Goal: Task Accomplishment & Management: Use online tool/utility

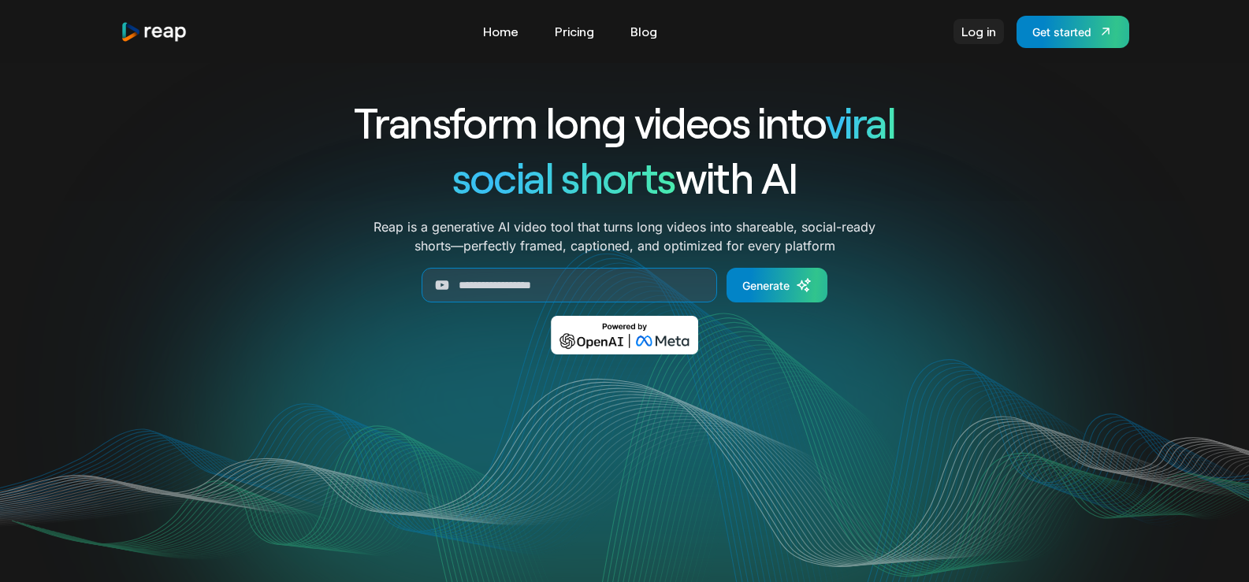
click at [979, 33] on link "Log in" at bounding box center [978, 31] width 50 height 25
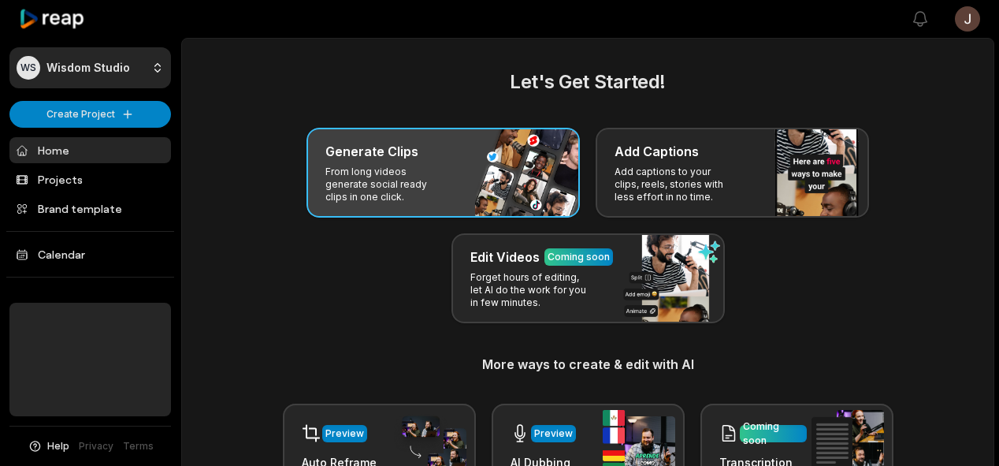
click at [514, 190] on div "Generate Clips From long videos generate social ready clips in one click." at bounding box center [443, 173] width 273 height 90
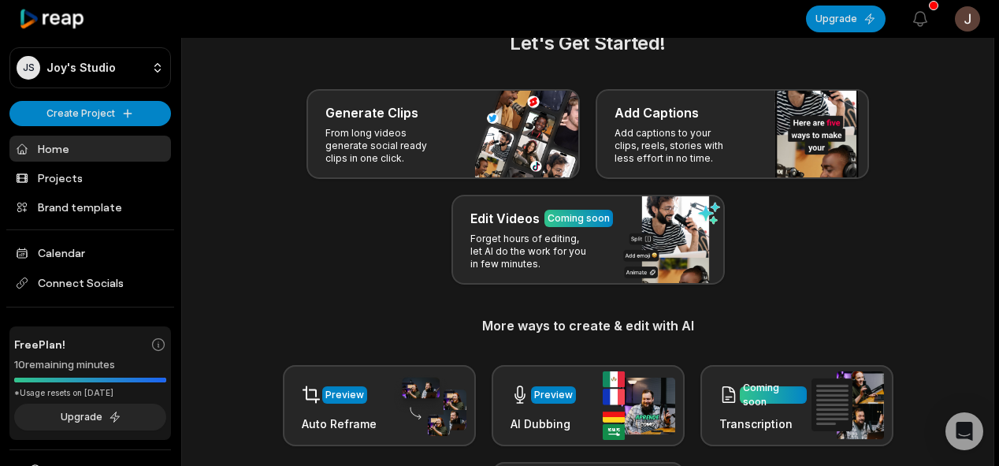
scroll to position [41, 0]
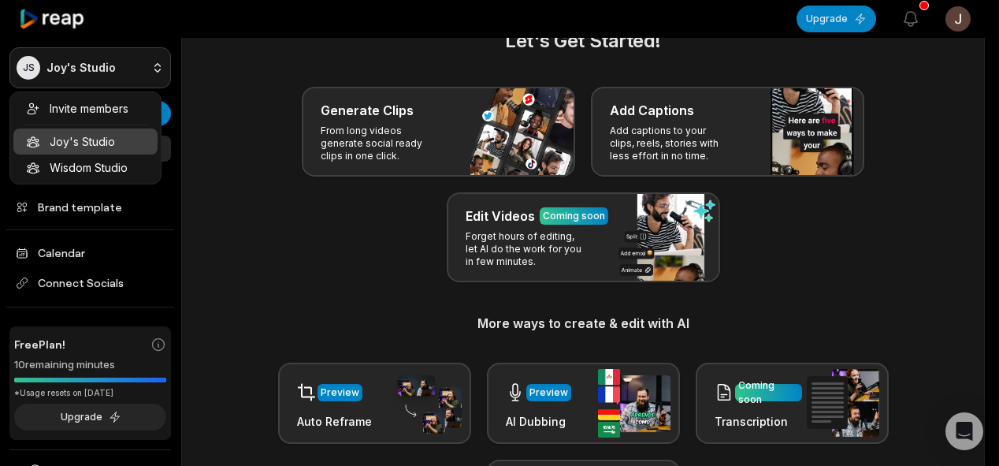
click at [150, 66] on html "[PERSON_NAME] Studio Create Project Home Projects Brand template Calendar Conne…" at bounding box center [499, 192] width 999 height 466
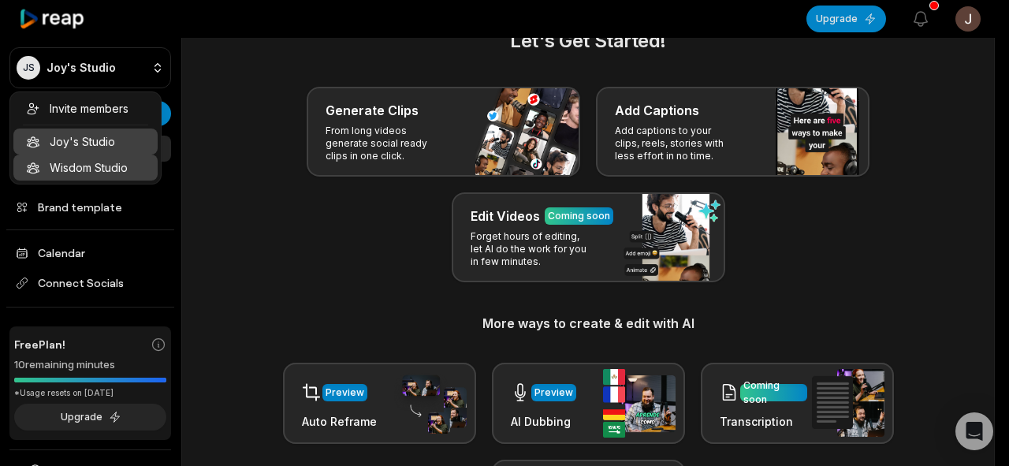
click at [107, 159] on div "Wisdom Studio" at bounding box center [85, 167] width 144 height 26
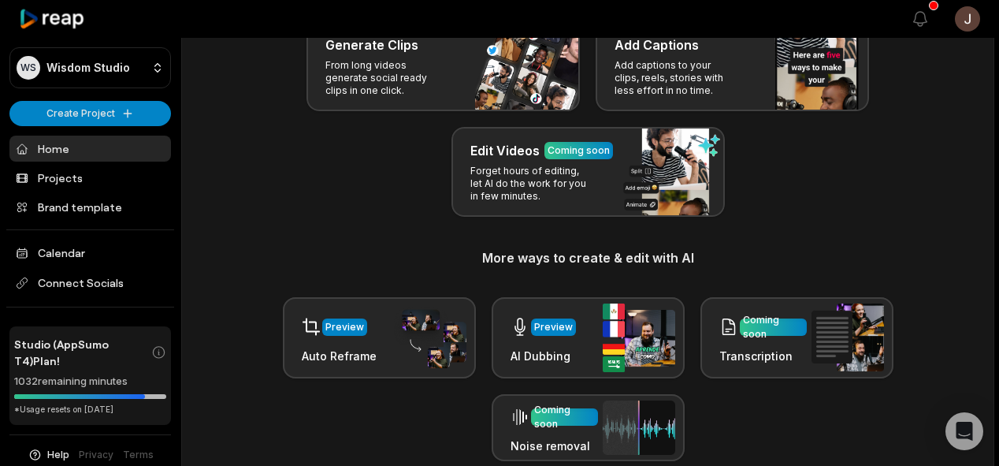
scroll to position [0, 0]
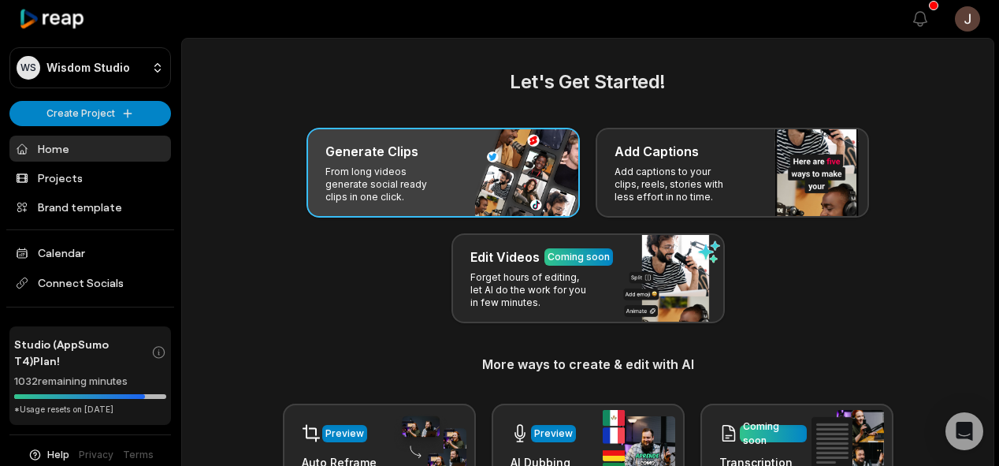
click at [366, 159] on h3 "Generate Clips" at bounding box center [371, 151] width 93 height 19
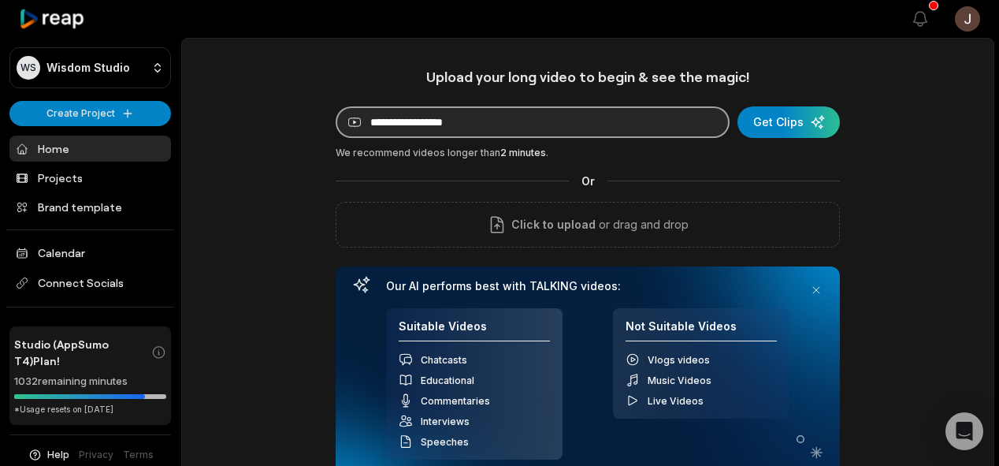
paste input "**********"
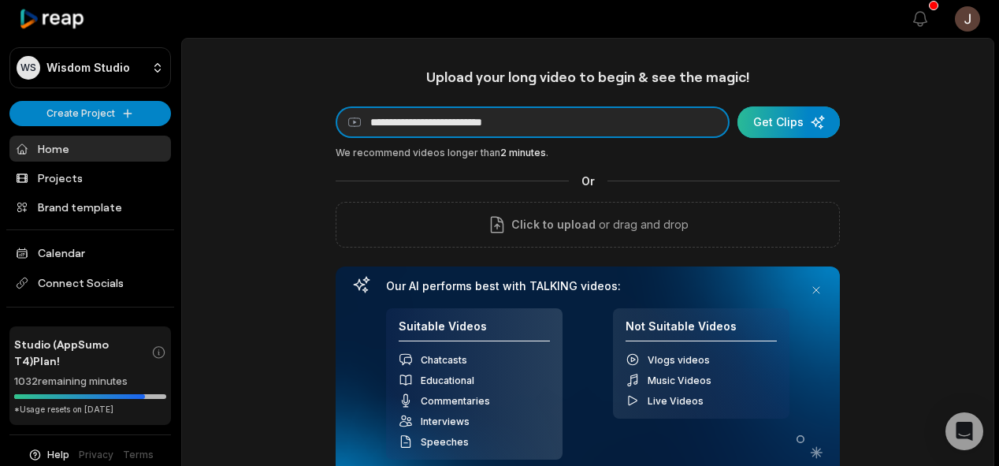
type input "**********"
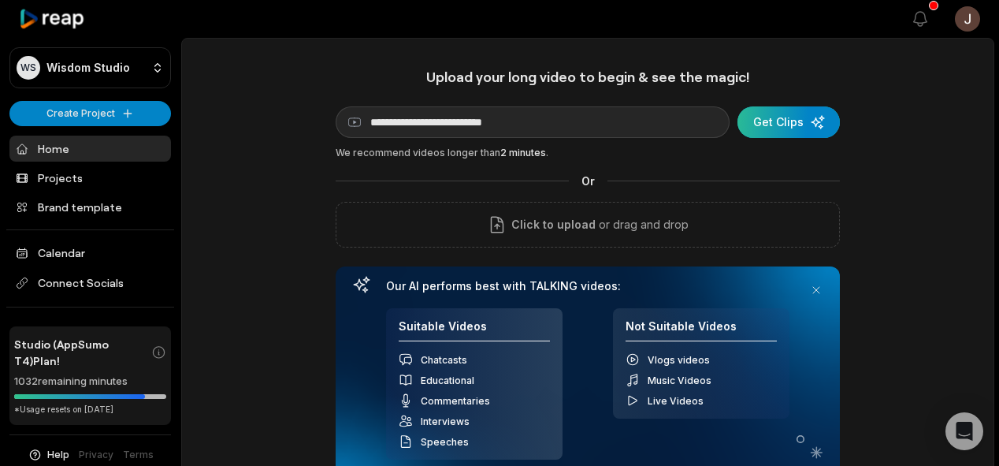
click at [786, 114] on div "submit" at bounding box center [789, 122] width 102 height 32
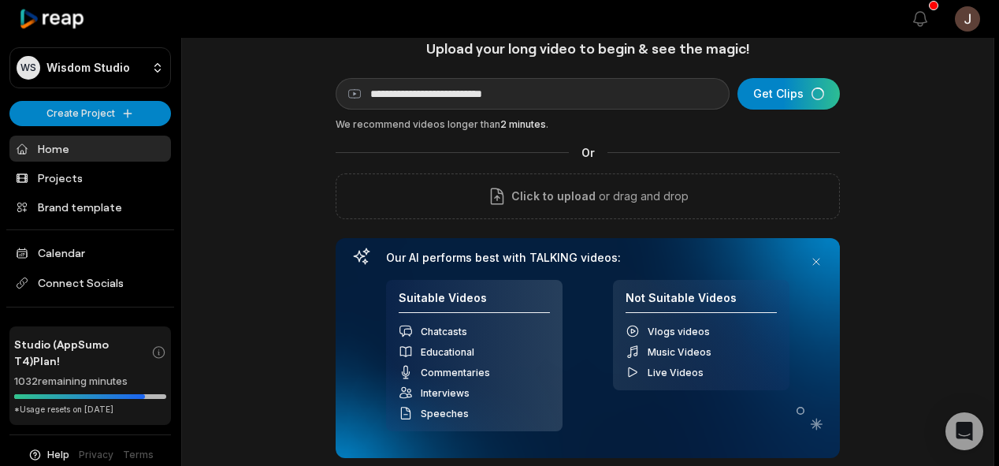
scroll to position [30, 0]
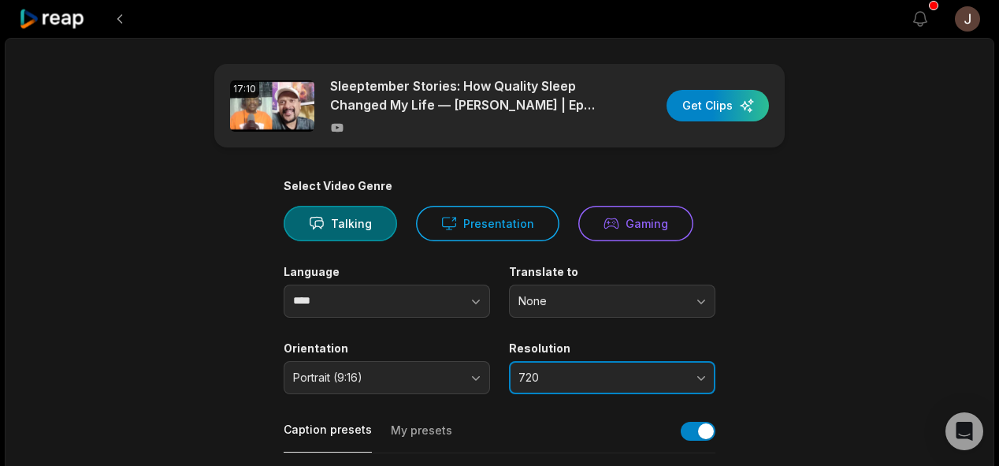
click at [656, 369] on button "720" at bounding box center [612, 377] width 206 height 33
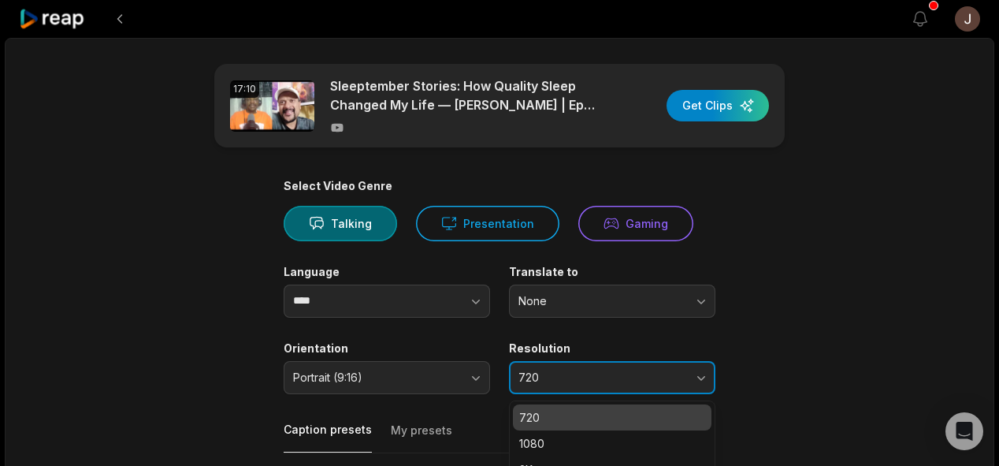
click at [608, 381] on span "720" at bounding box center [600, 377] width 165 height 14
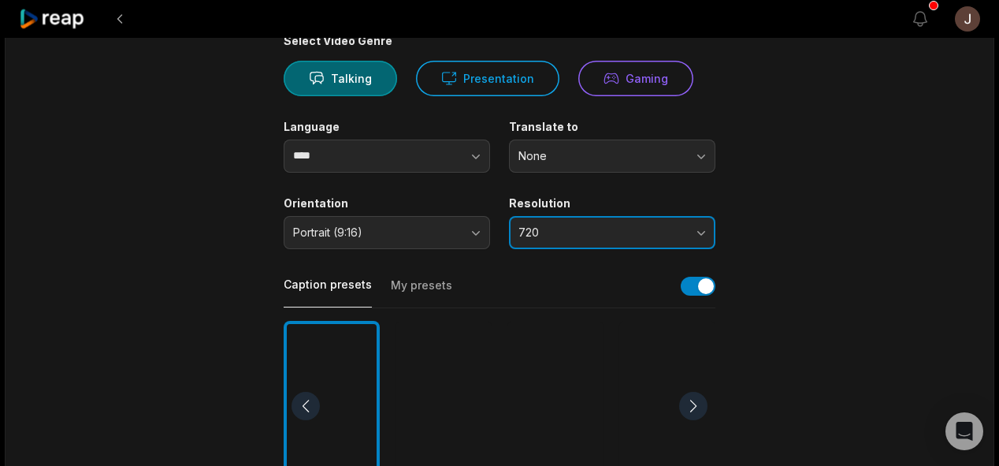
scroll to position [156, 0]
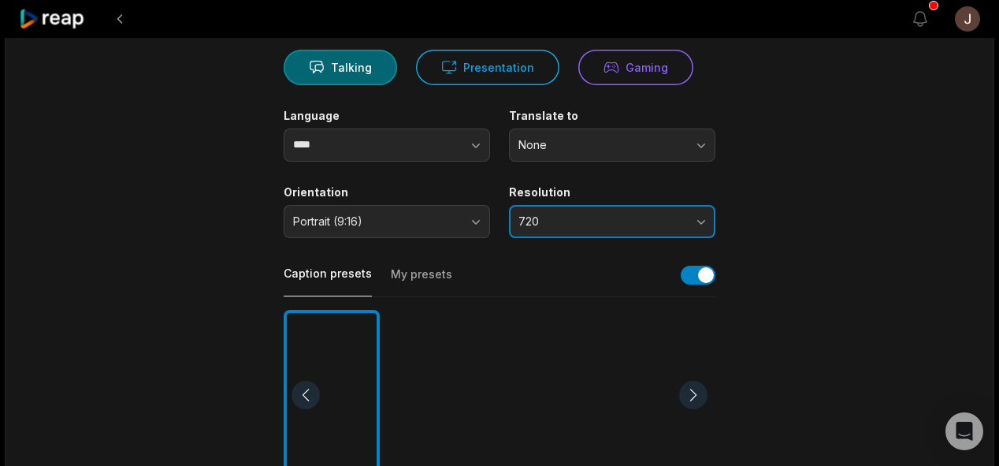
click at [649, 221] on span "720" at bounding box center [600, 221] width 165 height 14
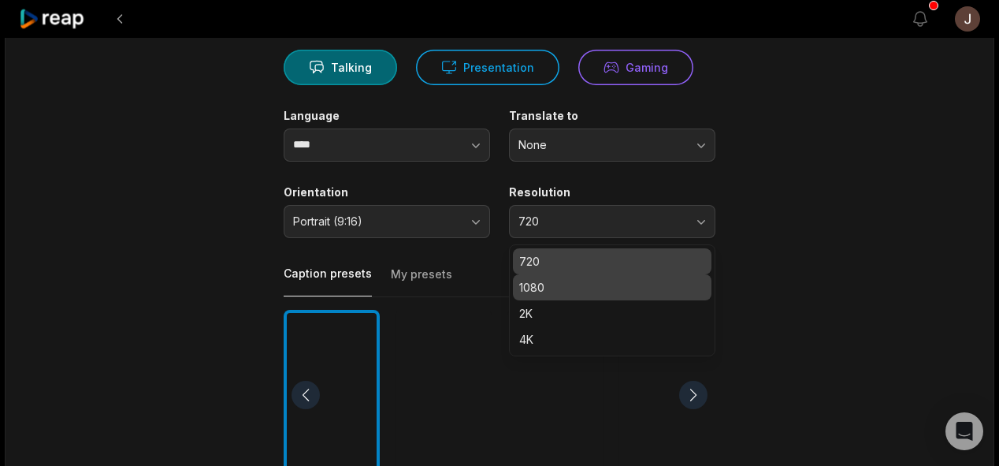
click at [582, 288] on p "1080" at bounding box center [612, 287] width 186 height 17
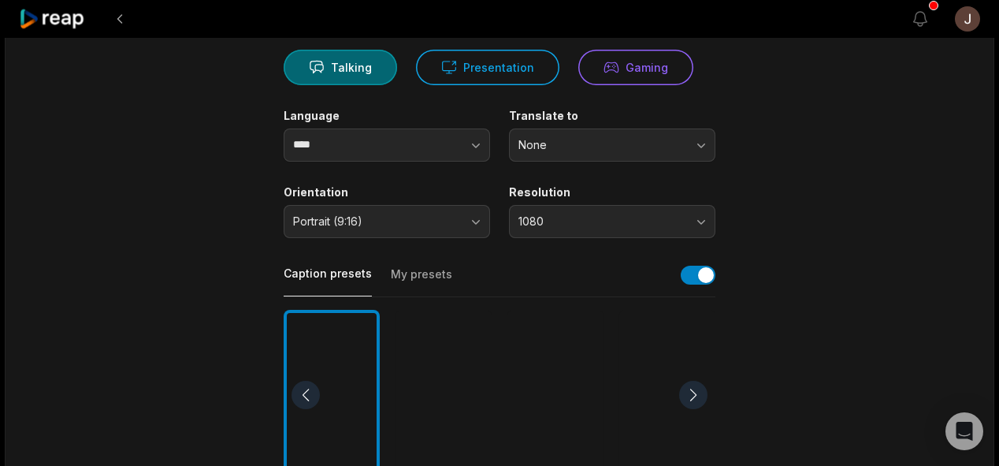
click at [426, 403] on div at bounding box center [444, 395] width 96 height 171
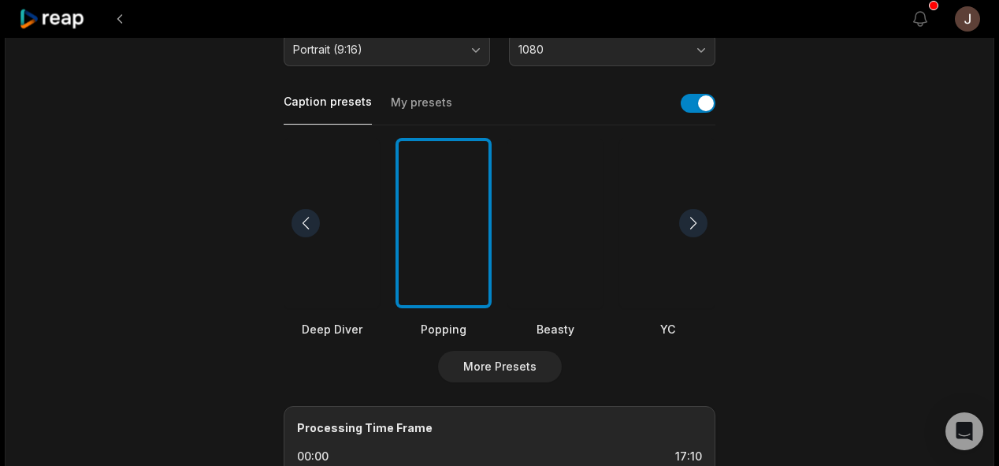
scroll to position [0, 0]
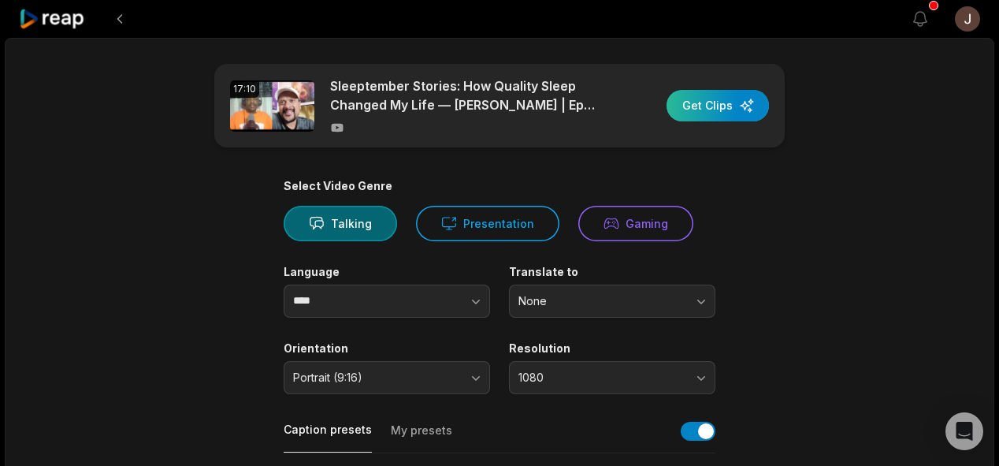
click at [718, 91] on div "button" at bounding box center [718, 106] width 102 height 32
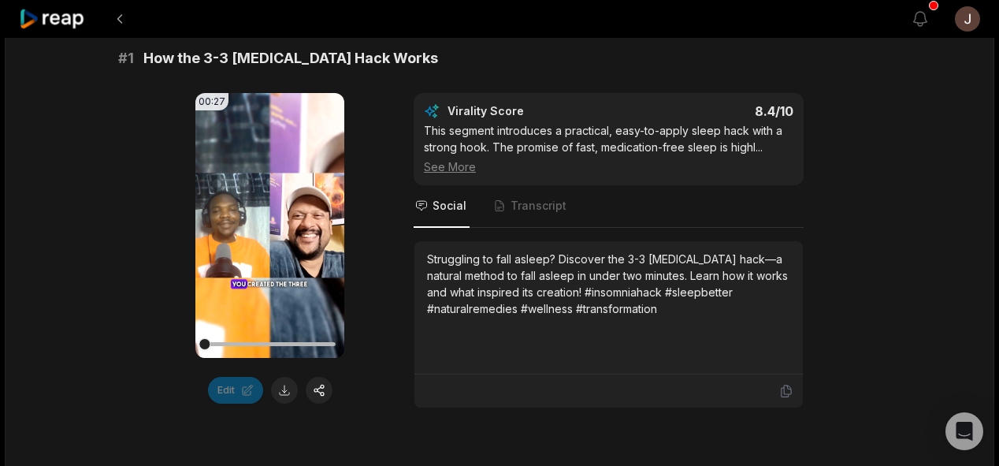
scroll to position [267, 0]
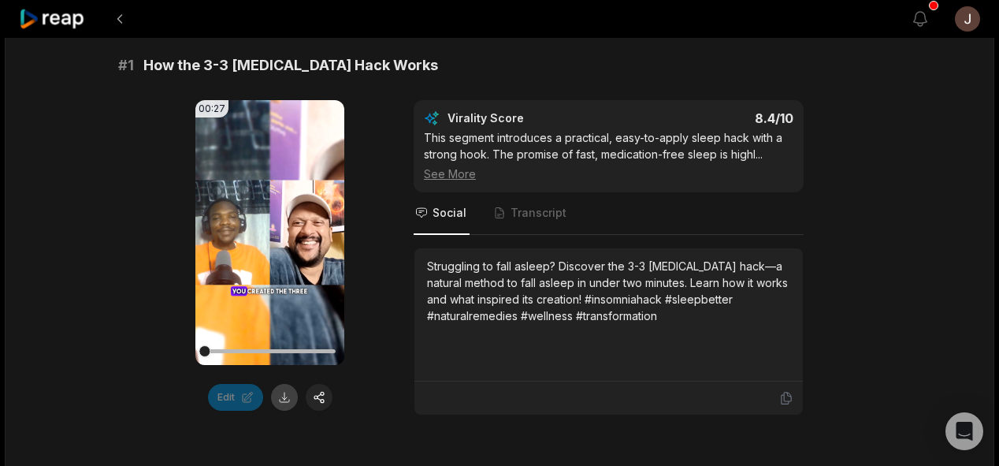
click at [281, 394] on button at bounding box center [284, 397] width 27 height 27
click at [459, 214] on span "Social" at bounding box center [450, 213] width 34 height 16
drag, startPoint x: 725, startPoint y: 262, endPoint x: 558, endPoint y: 257, distance: 167.1
click at [558, 258] on div "Struggling to fall asleep? Discover the 3-3 insomnia hack—a natural method to f…" at bounding box center [608, 291] width 363 height 66
copy div "Discover the 3-3 insomnia hack"
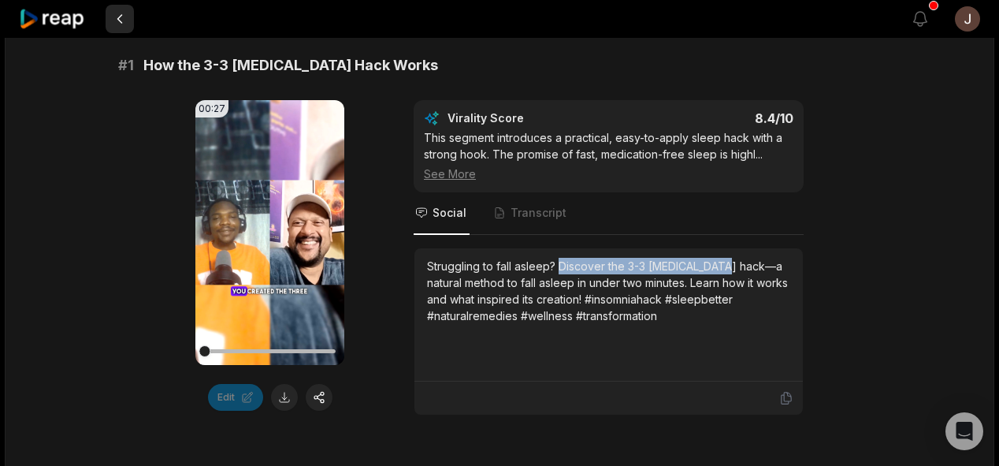
click at [121, 16] on button at bounding box center [120, 19] width 28 height 28
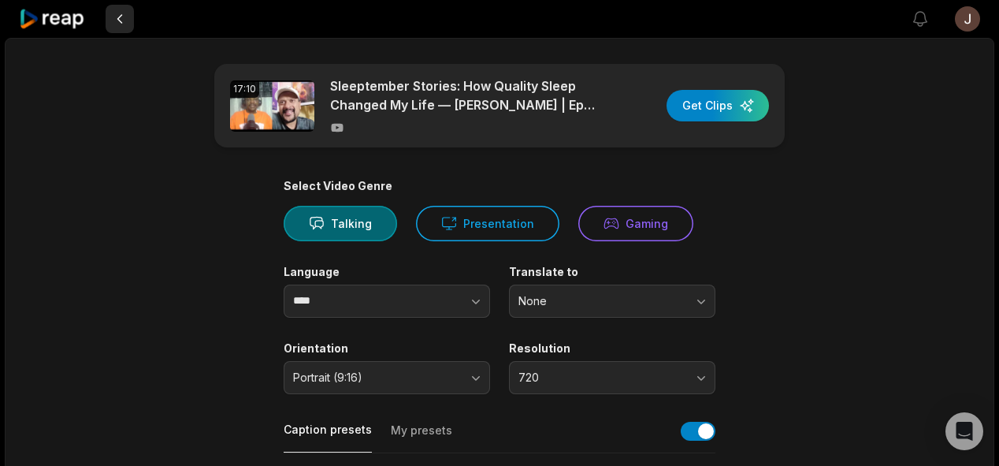
click at [121, 16] on button at bounding box center [120, 19] width 28 height 28
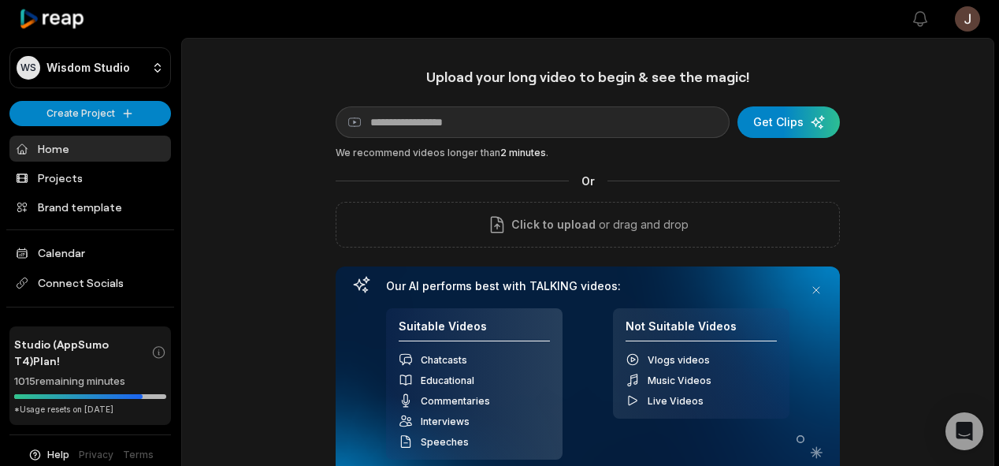
scroll to position [30, 0]
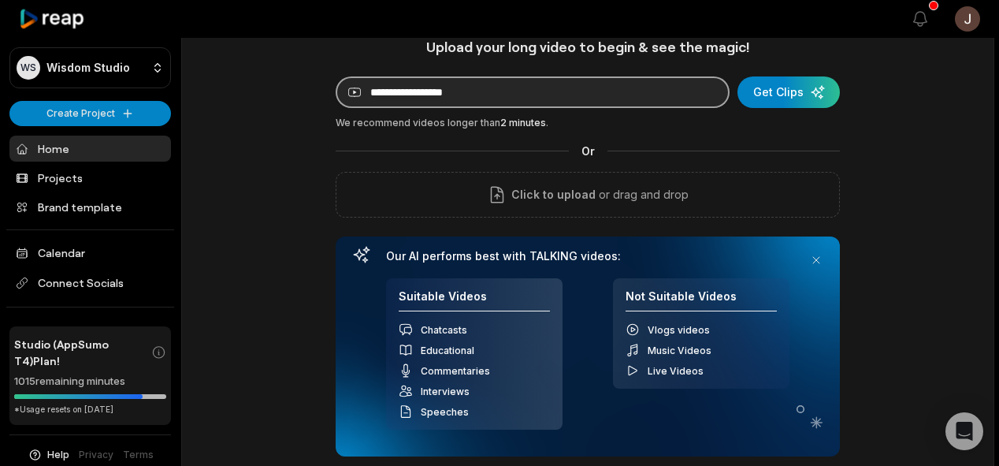
click at [489, 87] on input at bounding box center [533, 92] width 394 height 32
paste input "**********"
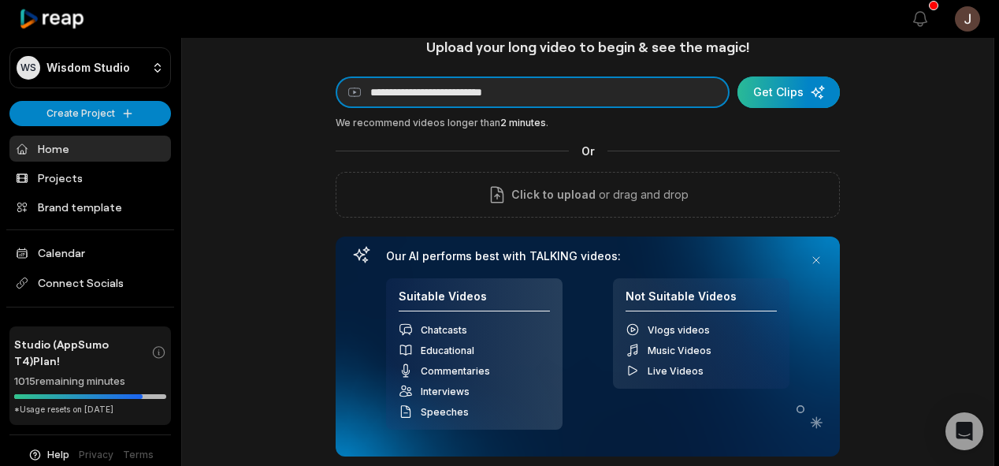
type input "**********"
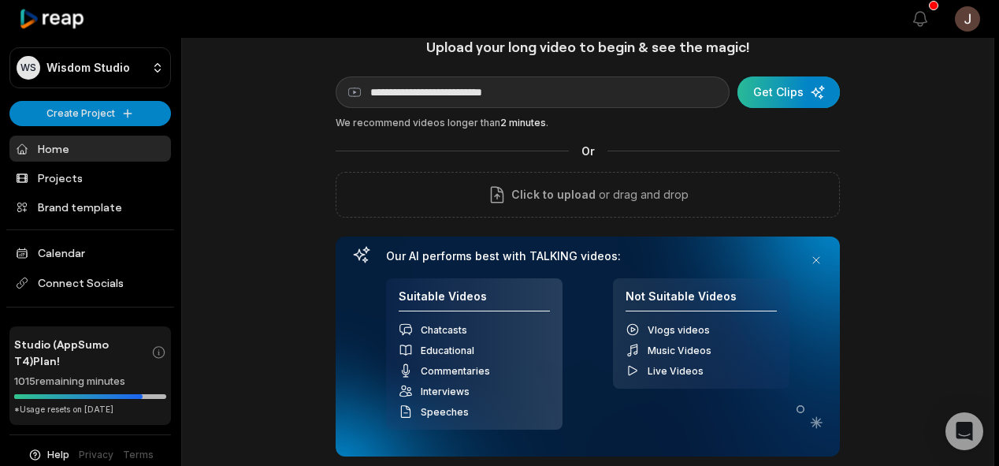
click at [768, 91] on div "submit" at bounding box center [789, 92] width 102 height 32
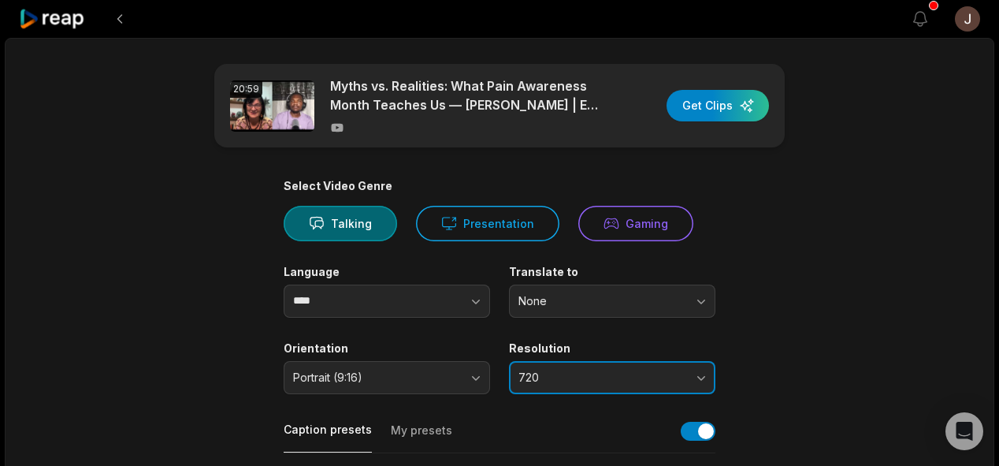
click at [604, 374] on span "720" at bounding box center [600, 377] width 165 height 14
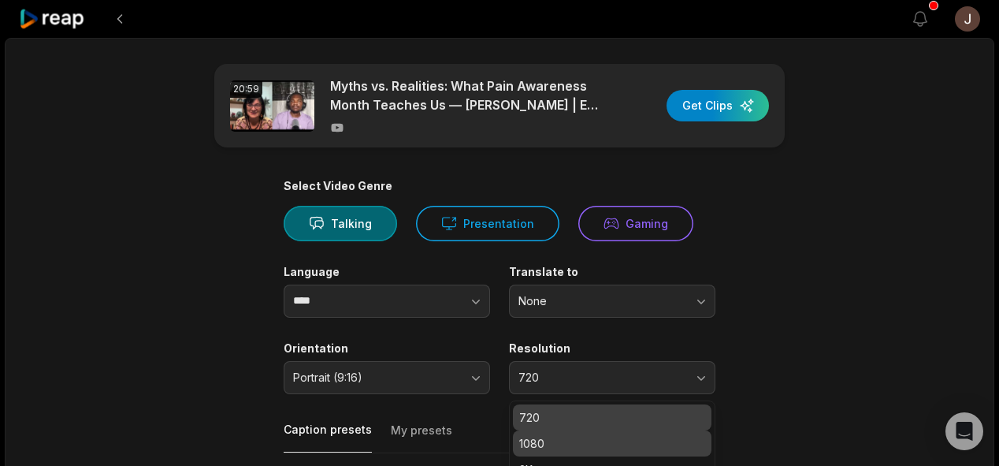
click at [538, 440] on p "1080" at bounding box center [612, 443] width 186 height 17
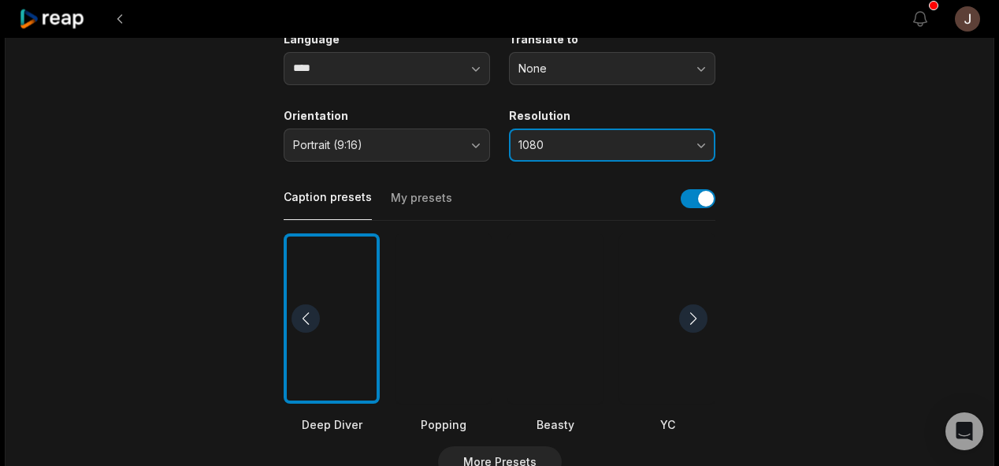
scroll to position [209, 0]
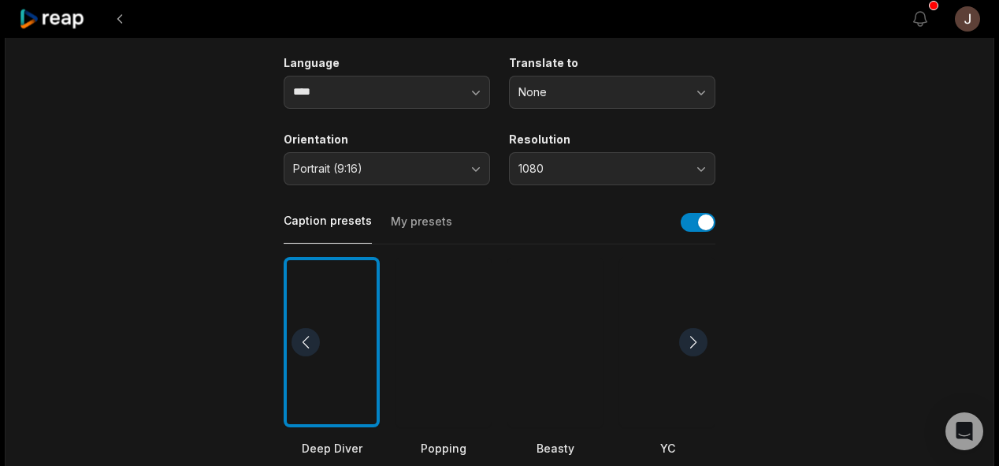
click at [459, 290] on div at bounding box center [444, 342] width 96 height 171
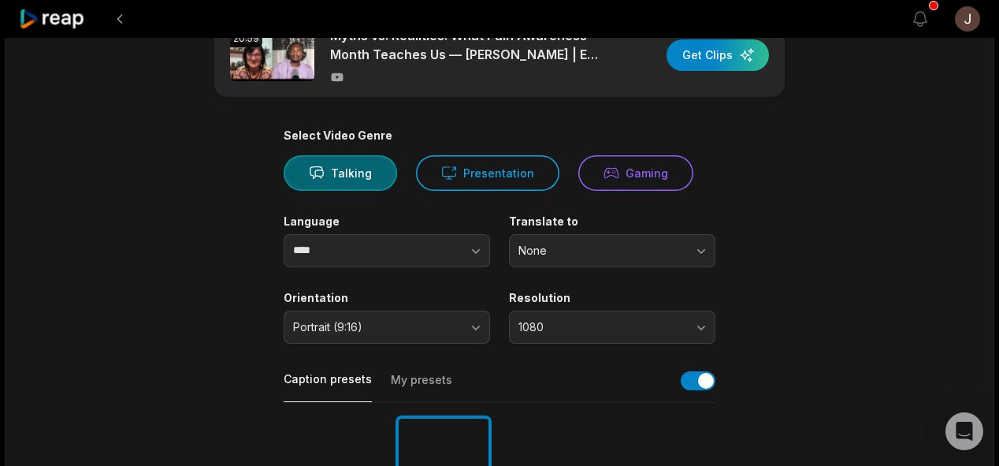
scroll to position [0, 0]
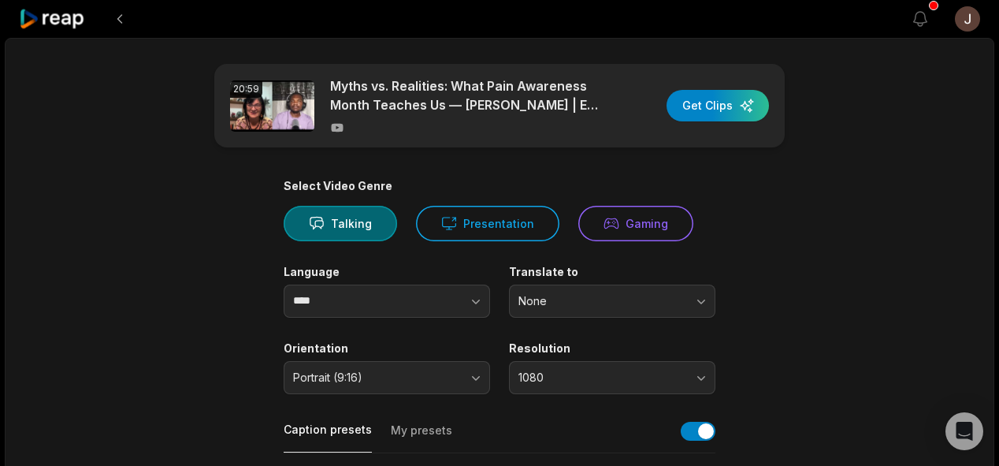
click at [697, 88] on div "20:59 Myths vs. Realities: What Pain Awareness Month Teaches Us — Robin Harwick…" at bounding box center [499, 106] width 571 height 84
click at [697, 98] on div "button" at bounding box center [718, 106] width 102 height 32
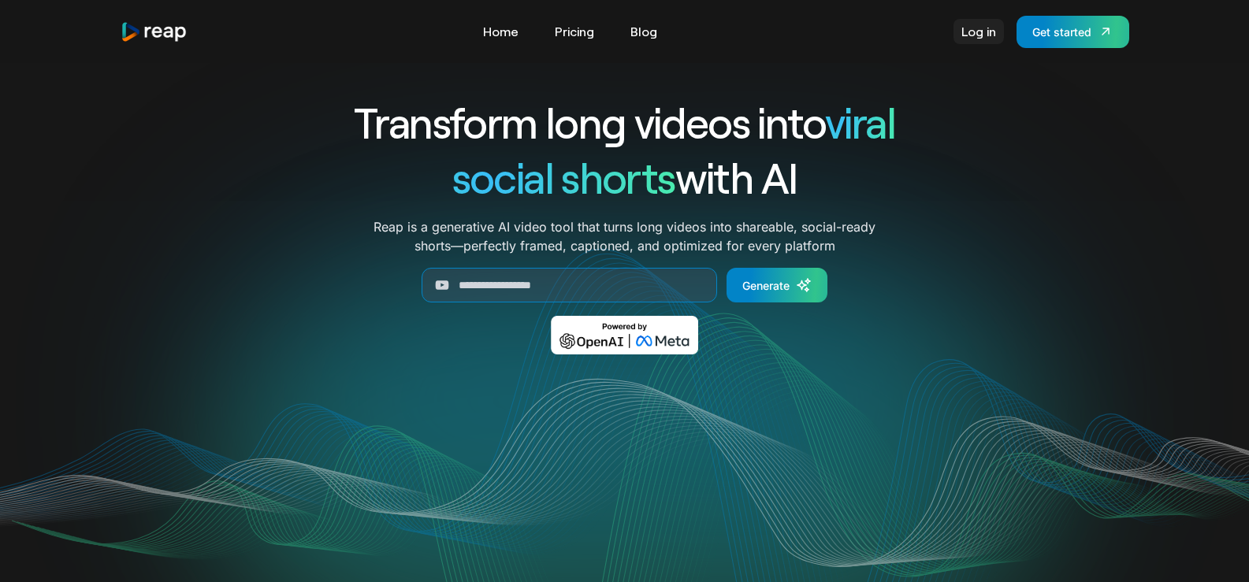
click at [979, 23] on link "Log in" at bounding box center [978, 31] width 50 height 25
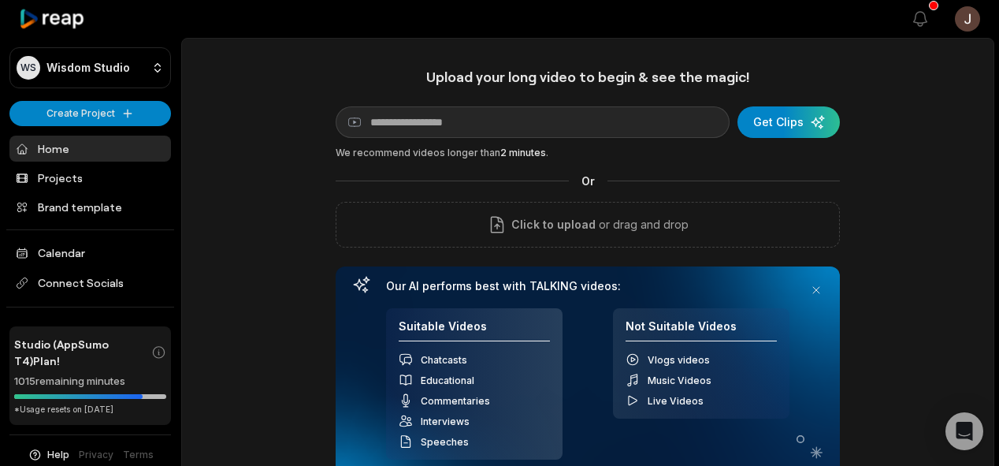
click at [65, 152] on link "Home" at bounding box center [90, 149] width 162 height 26
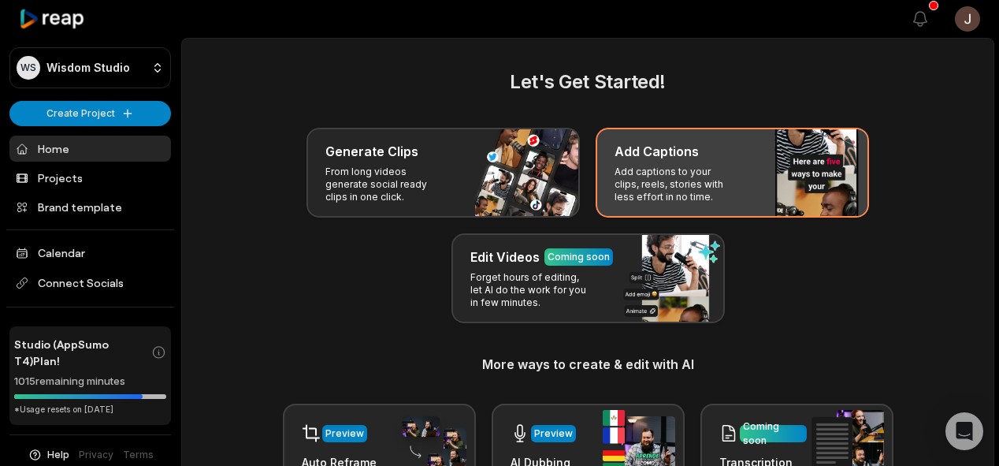
click at [660, 174] on p "Add captions to your clips, reels, stories with less effort in no time." at bounding box center [676, 184] width 122 height 38
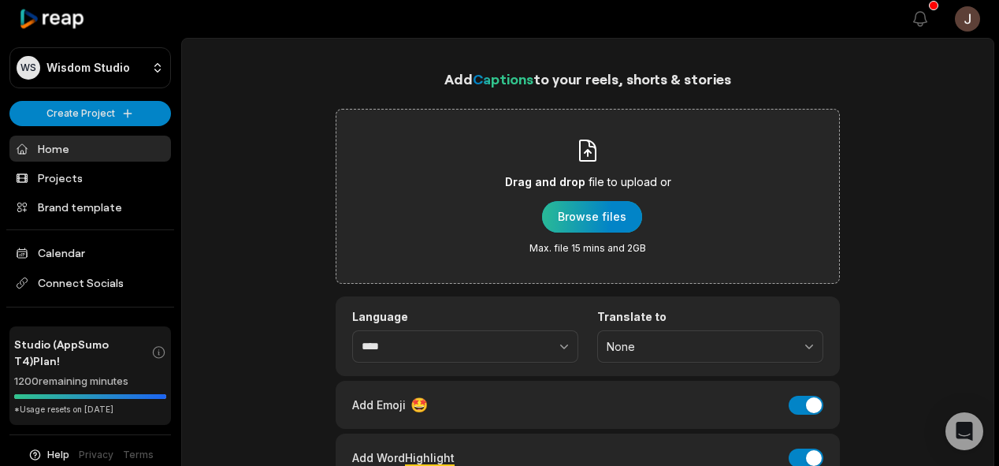
click at [608, 218] on div "button" at bounding box center [592, 217] width 100 height 32
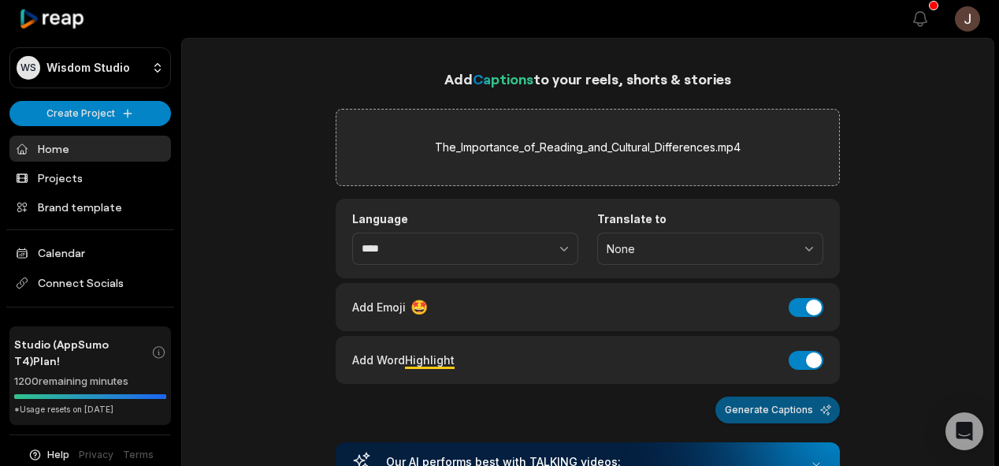
click at [780, 407] on button "Generate Captions" at bounding box center [777, 409] width 125 height 27
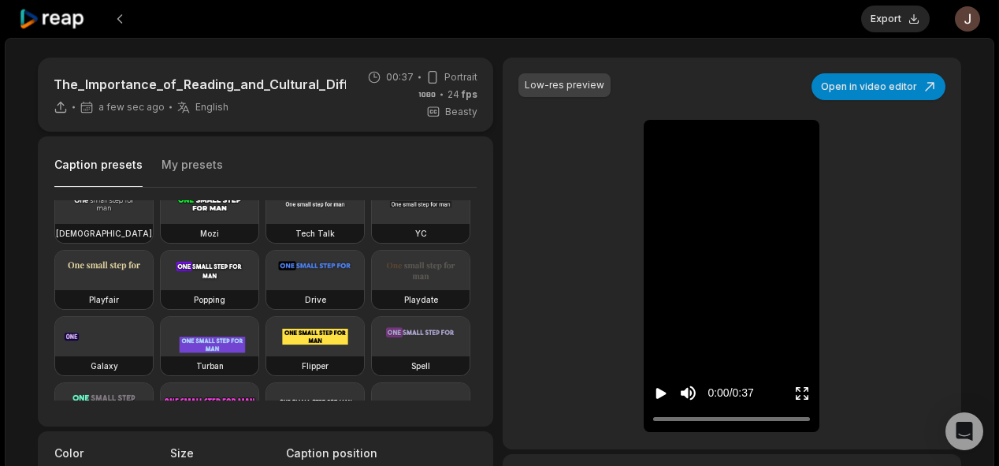
scroll to position [87, 0]
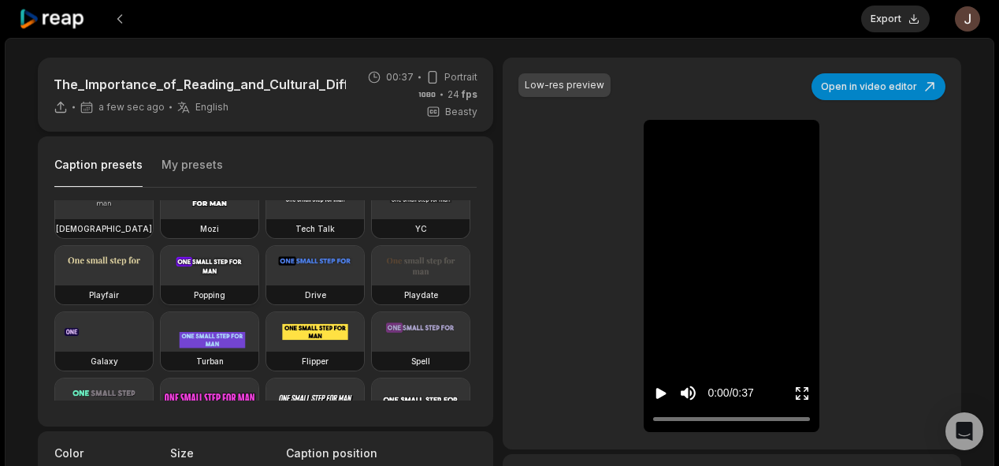
click at [161, 304] on div "Popping" at bounding box center [210, 294] width 98 height 19
type input "**"
click at [905, 13] on button "Export" at bounding box center [895, 19] width 69 height 27
click at [877, 19] on button "Download" at bounding box center [887, 19] width 85 height 27
click at [435, 24] on div at bounding box center [432, 19] width 826 height 38
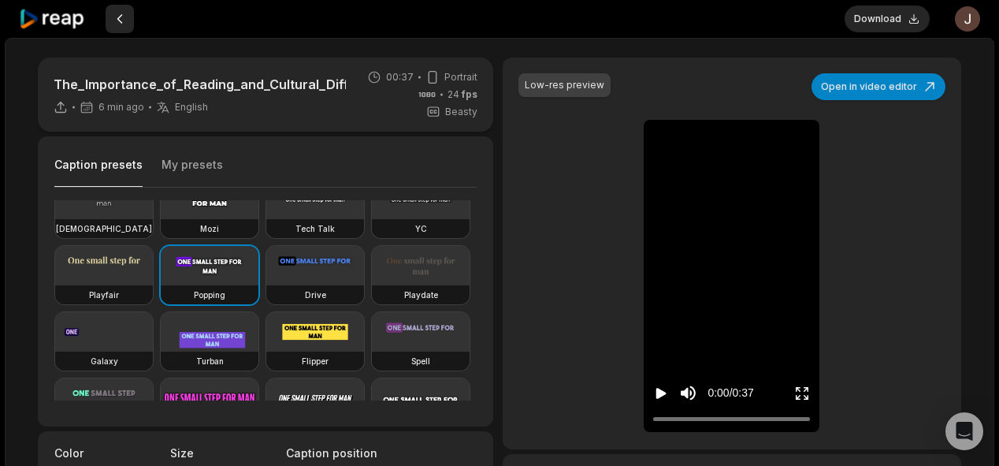
click at [121, 19] on button at bounding box center [120, 19] width 28 height 28
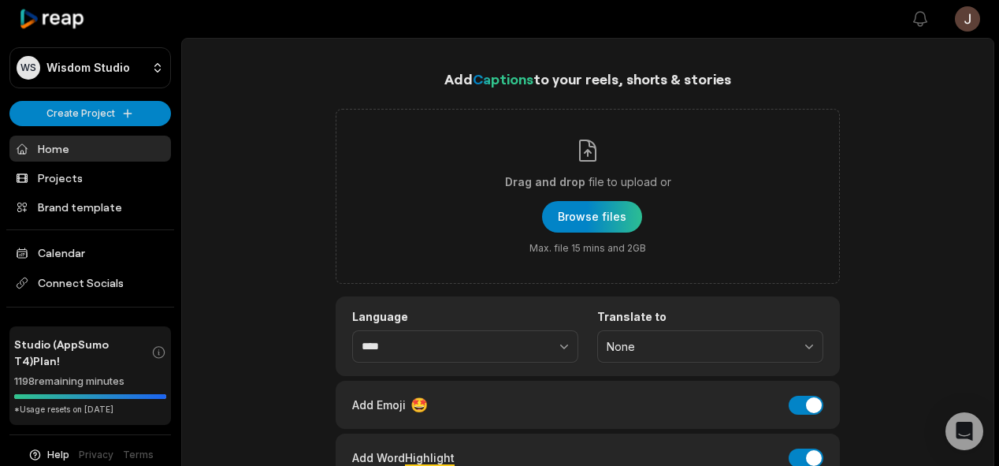
click at [50, 158] on link "Home" at bounding box center [90, 149] width 162 height 26
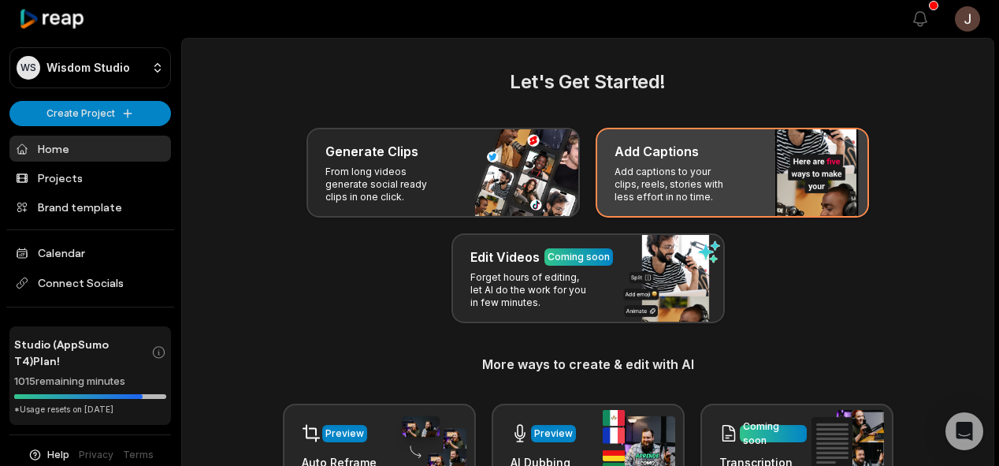
click at [662, 163] on div "Add Captions Add captions to your clips, reels, stories with less effort in no …" at bounding box center [732, 173] width 273 height 90
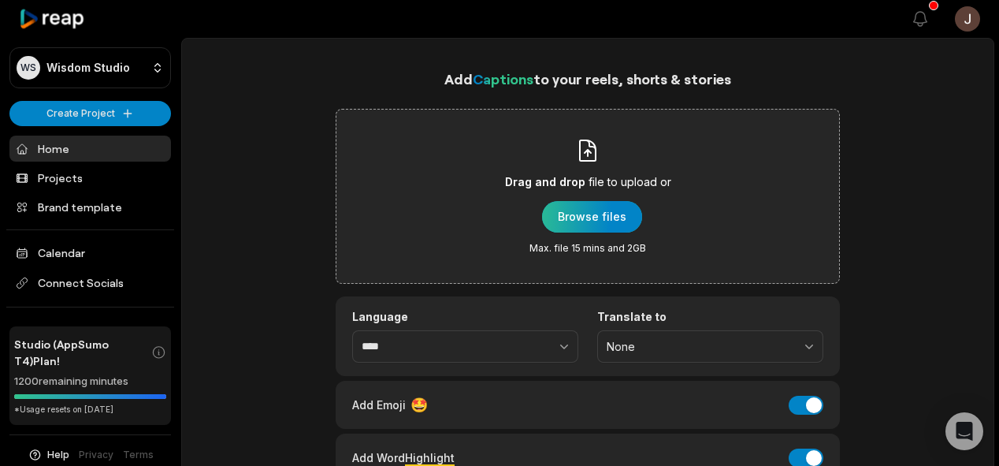
click at [599, 220] on div "button" at bounding box center [592, 217] width 100 height 32
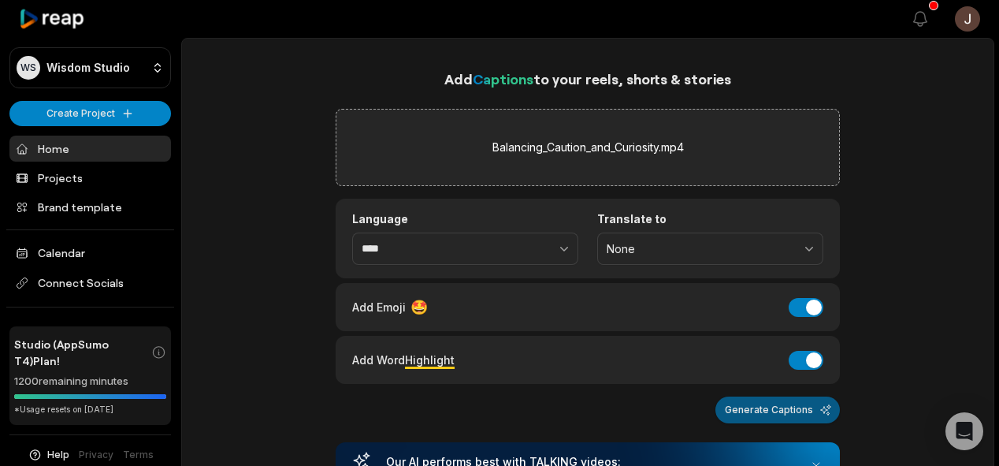
click at [789, 412] on button "Generate Captions" at bounding box center [777, 409] width 125 height 27
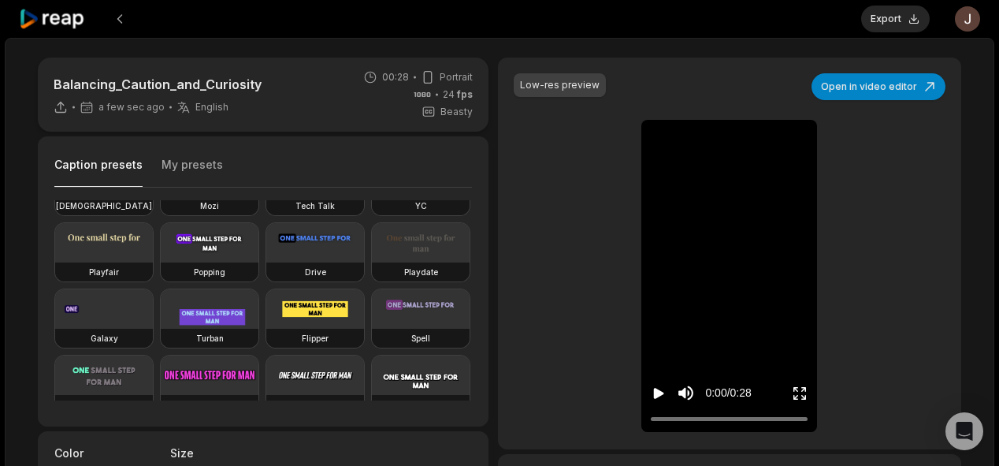
scroll to position [120, 0]
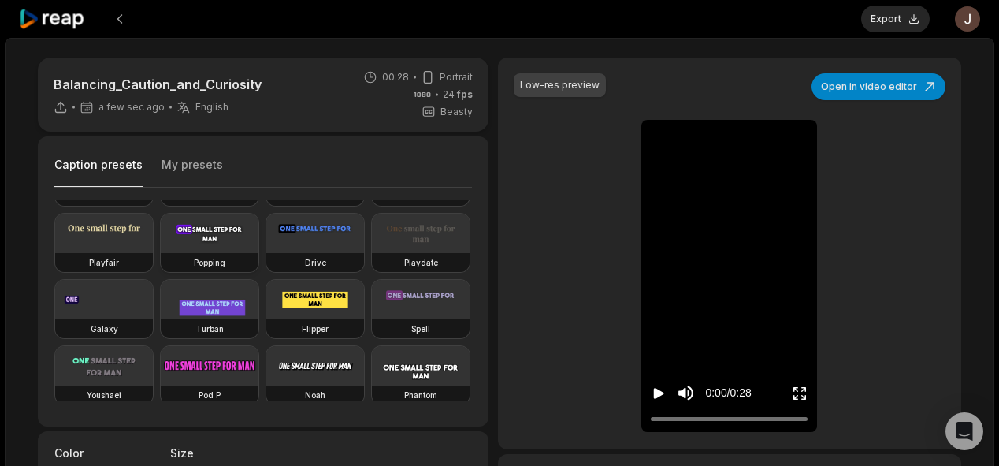
click at [161, 253] on video at bounding box center [210, 233] width 98 height 39
type input "**"
click at [456, 306] on div "Deep Diver Popline Beasty Pet Zen Mozi Tech Talk YC Playfair Popping Drive Play…" at bounding box center [263, 300] width 418 height 200
click at [902, 25] on button "Export" at bounding box center [895, 19] width 69 height 27
click at [883, 13] on button "Download" at bounding box center [887, 19] width 85 height 27
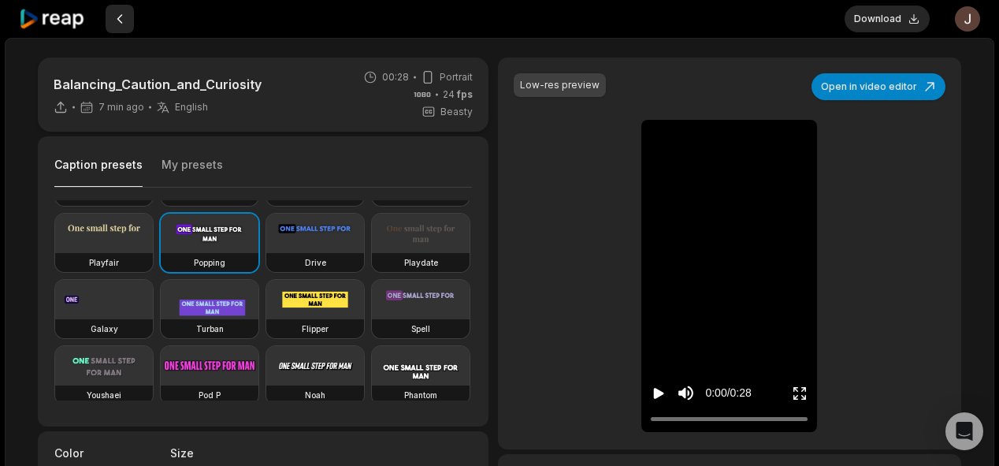
click at [120, 16] on button at bounding box center [120, 19] width 28 height 28
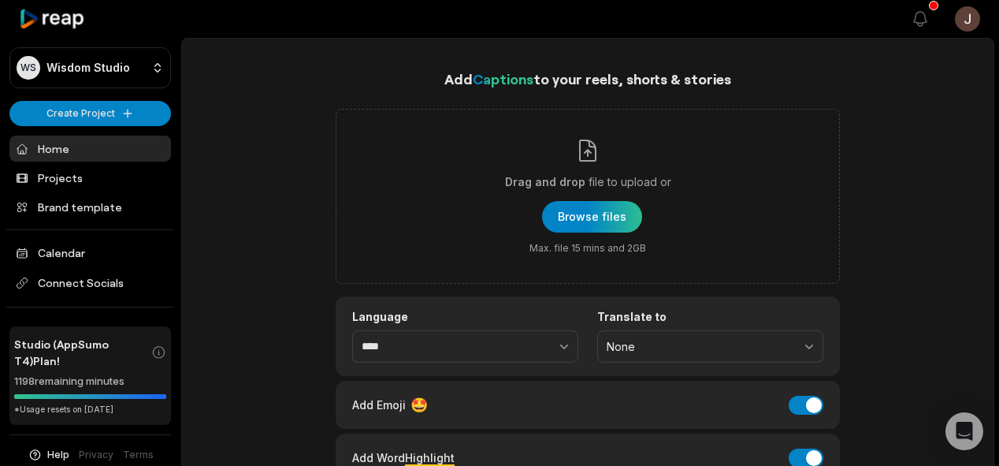
click at [80, 152] on link "Home" at bounding box center [90, 149] width 162 height 26
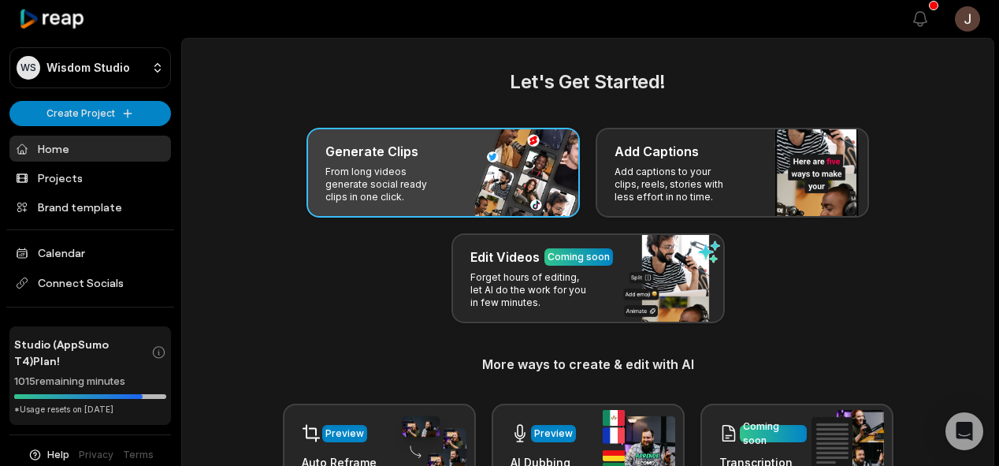
click at [417, 177] on p "From long videos generate social ready clips in one click." at bounding box center [386, 184] width 122 height 38
click at [444, 167] on p "From long videos generate social ready clips in one click." at bounding box center [386, 184] width 122 height 38
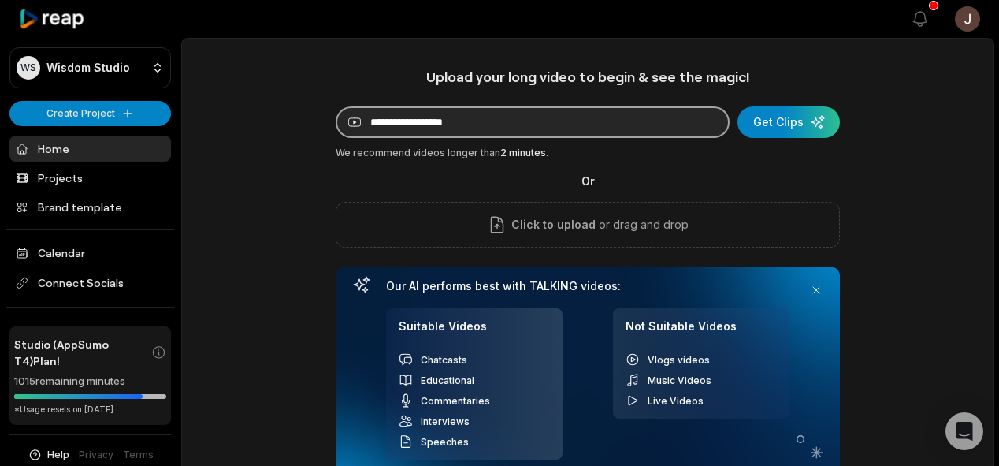
click at [511, 125] on input at bounding box center [533, 122] width 394 height 32
paste input "**********"
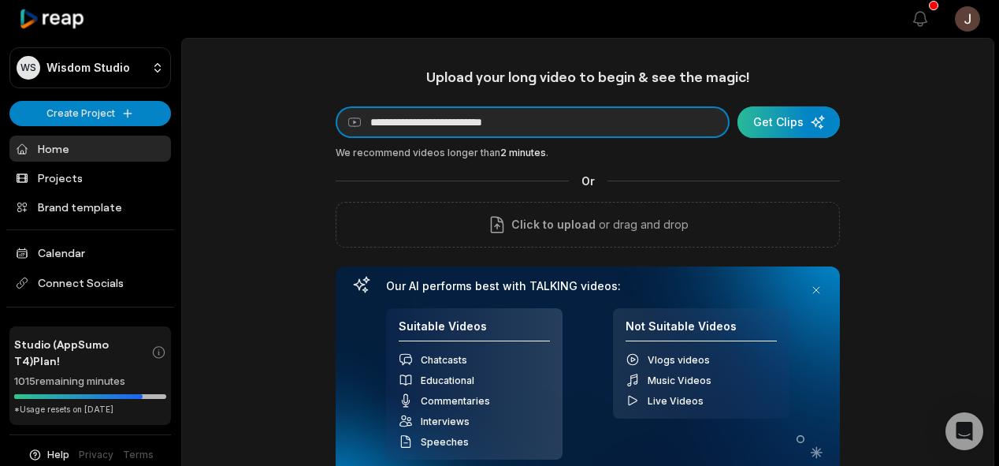
type input "**********"
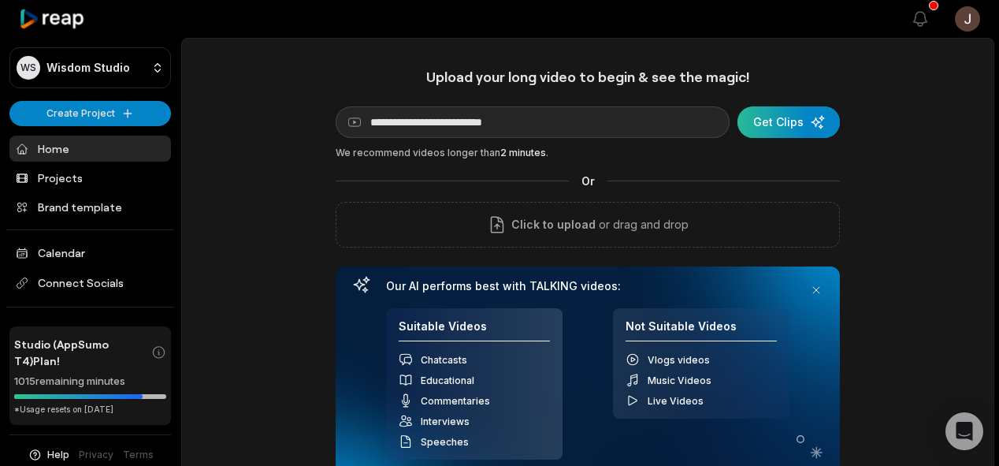
click at [794, 124] on div "submit" at bounding box center [789, 122] width 102 height 32
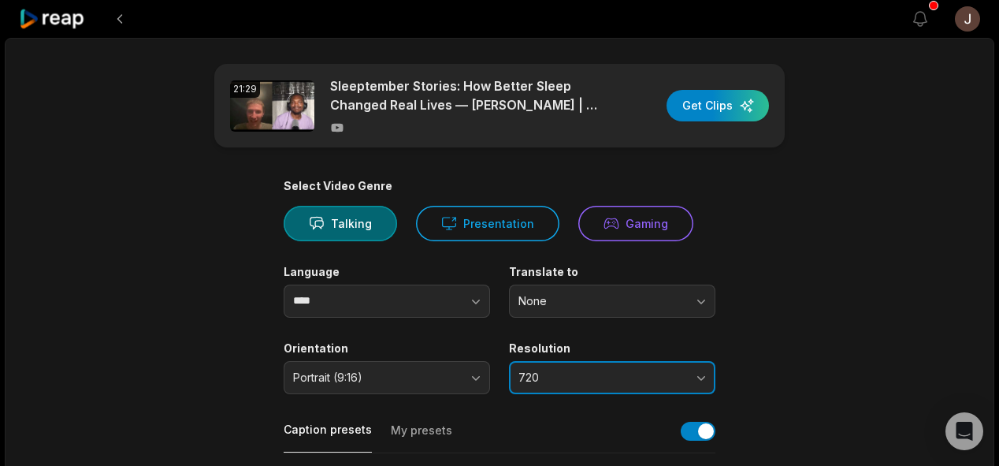
click at [563, 369] on button "720" at bounding box center [612, 377] width 206 height 33
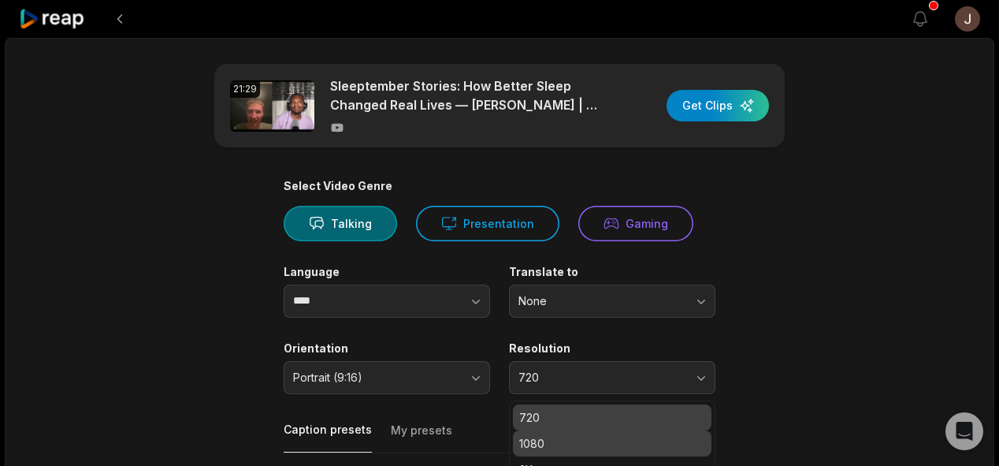
click at [533, 441] on p "1080" at bounding box center [612, 443] width 186 height 17
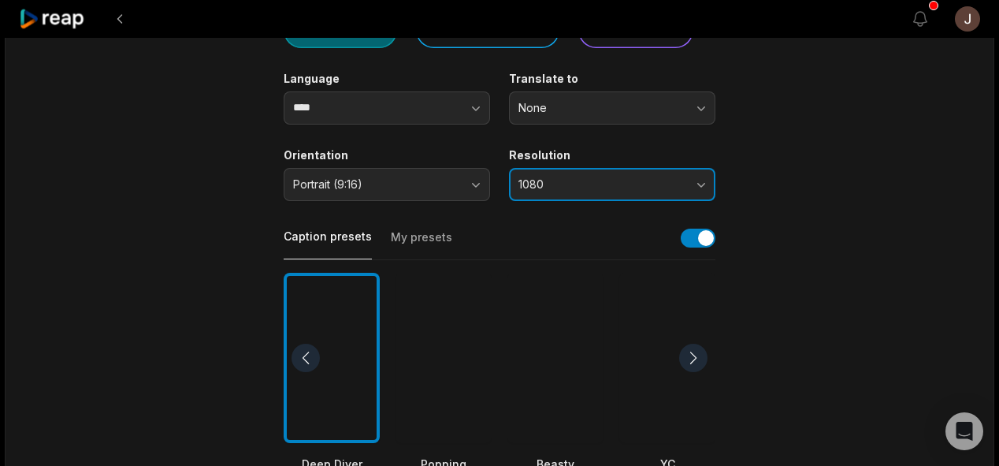
scroll to position [182, 0]
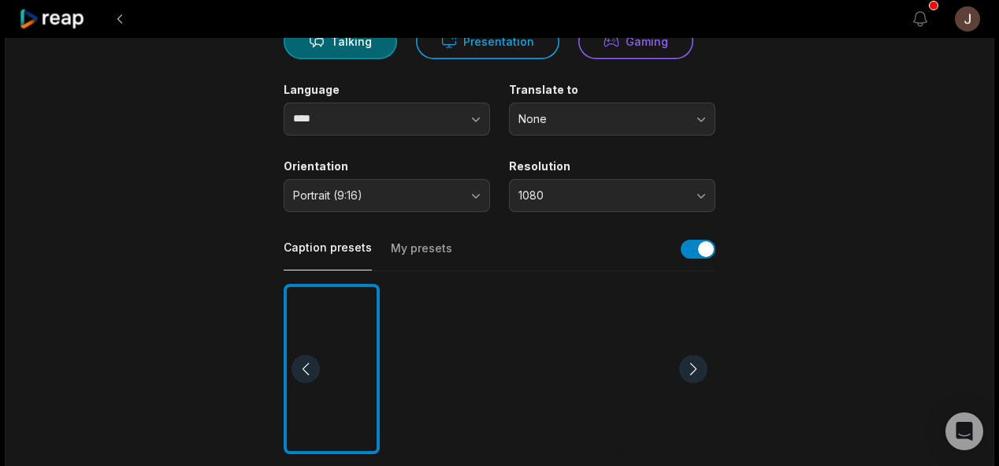
click at [446, 391] on div at bounding box center [444, 369] width 96 height 171
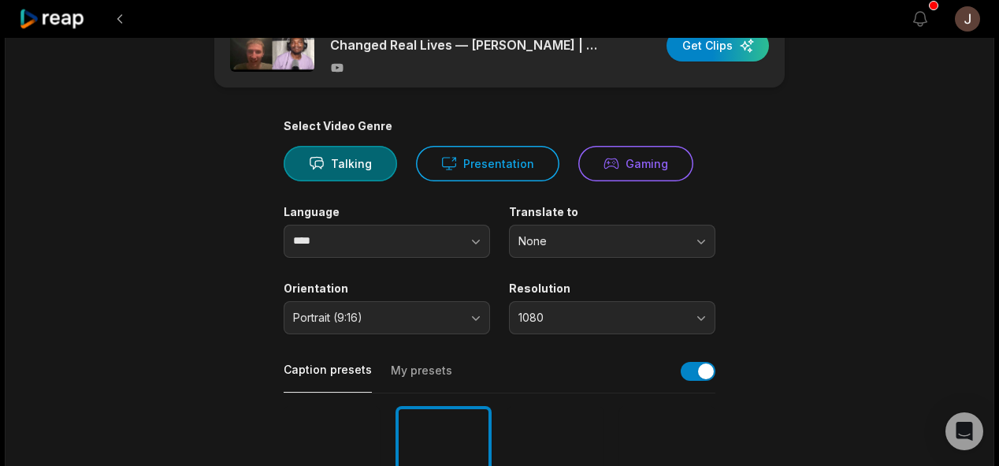
scroll to position [0, 0]
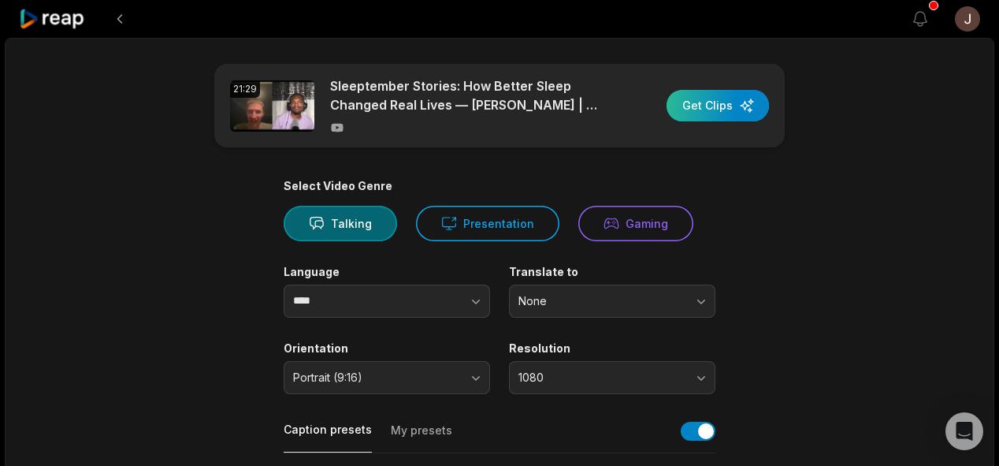
click at [731, 101] on div "button" at bounding box center [718, 106] width 102 height 32
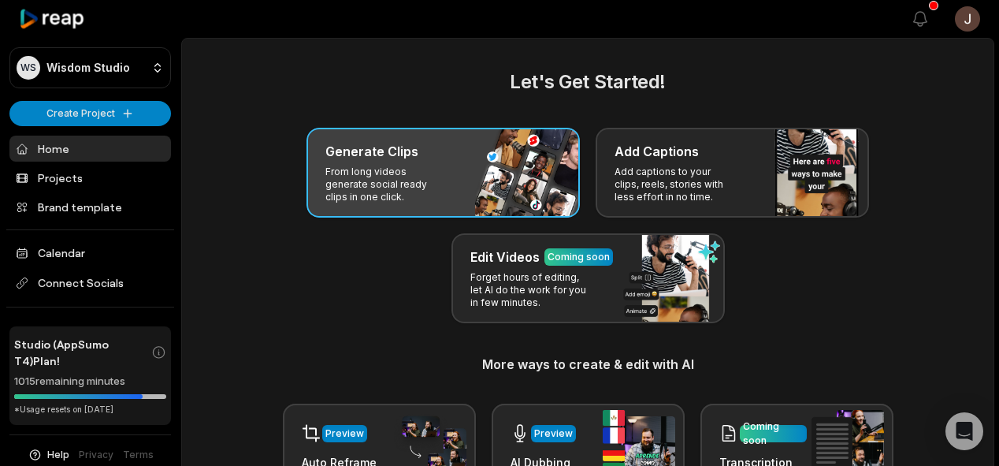
click at [446, 165] on p "From long videos generate social ready clips in one click." at bounding box center [386, 184] width 122 height 38
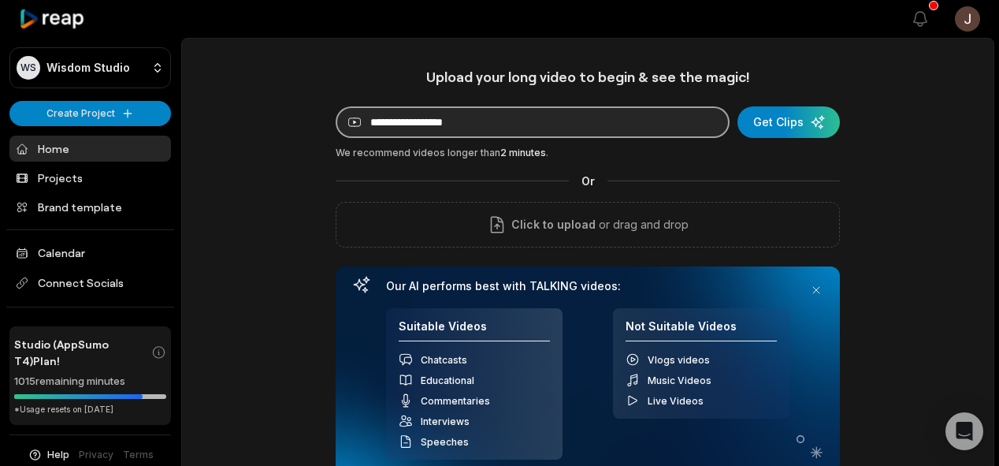
click at [422, 136] on input at bounding box center [533, 122] width 394 height 32
paste input "**********"
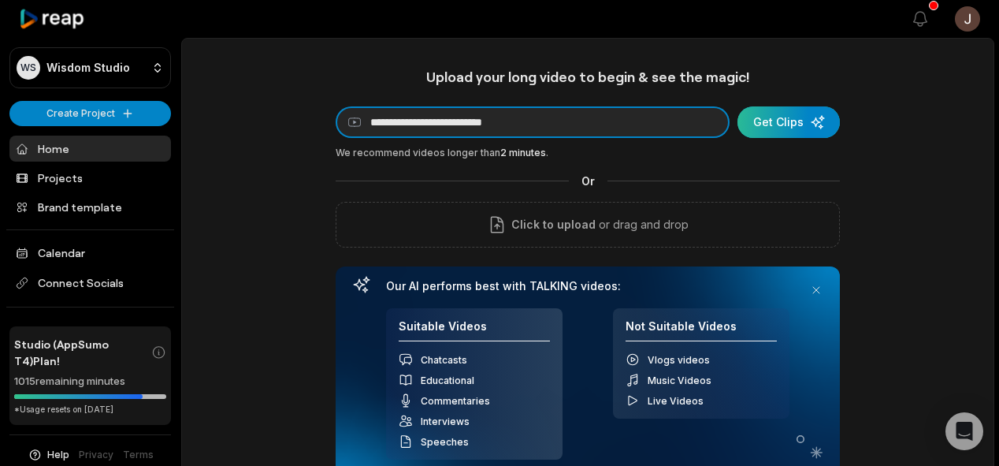
type input "**********"
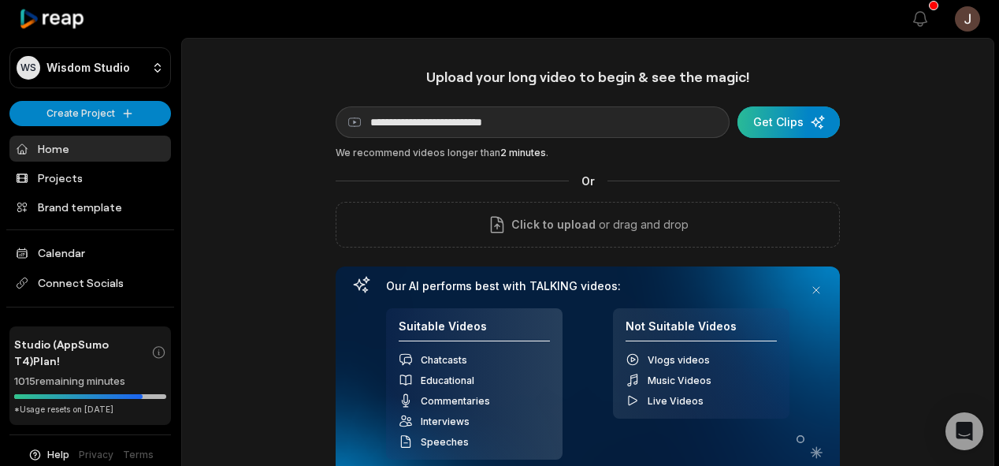
click at [791, 120] on div "submit" at bounding box center [789, 122] width 102 height 32
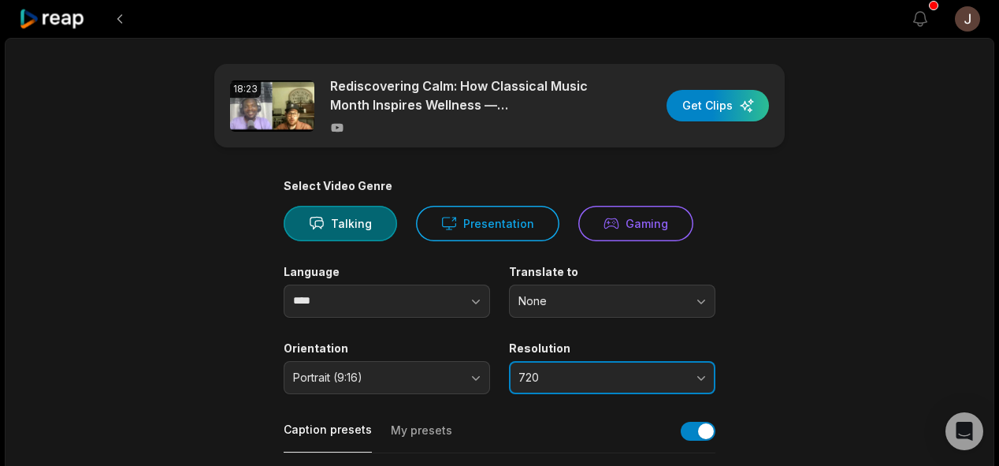
click at [537, 370] on span "720" at bounding box center [600, 377] width 165 height 14
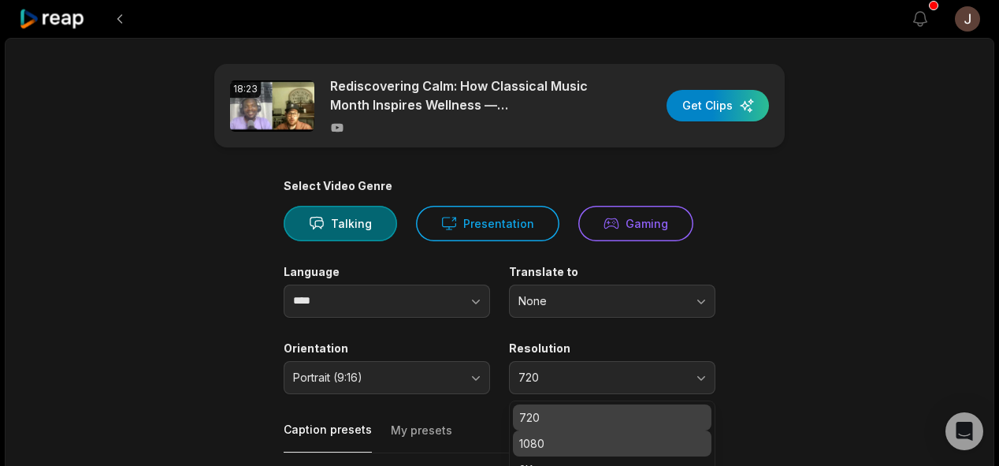
click at [533, 448] on p "1080" at bounding box center [612, 443] width 186 height 17
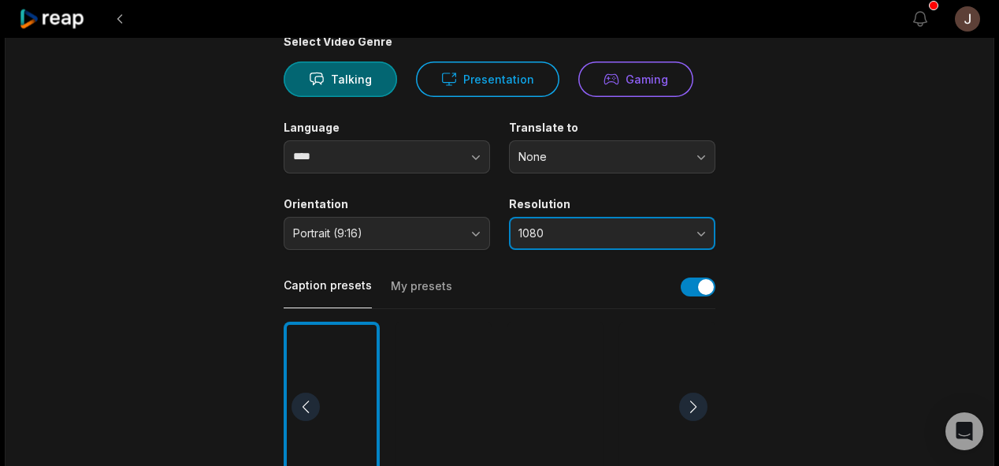
scroll to position [206, 0]
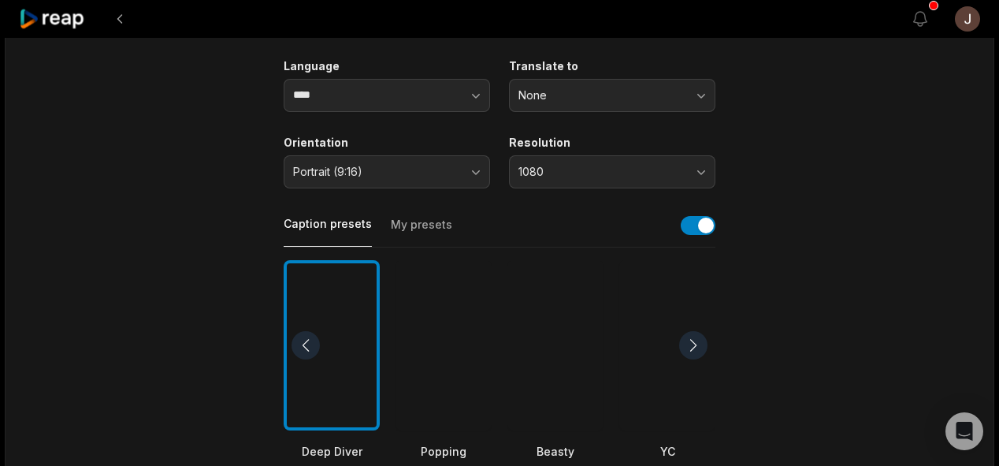
click at [451, 378] on div at bounding box center [444, 345] width 96 height 171
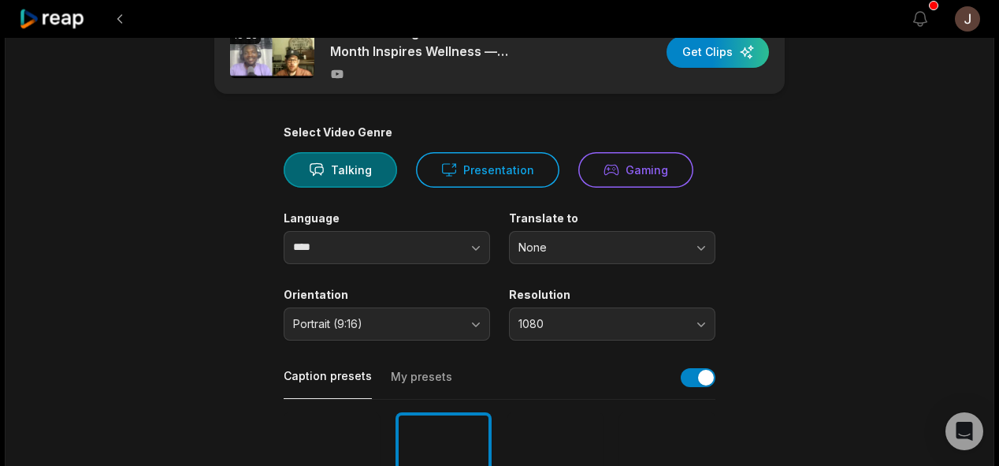
scroll to position [19, 0]
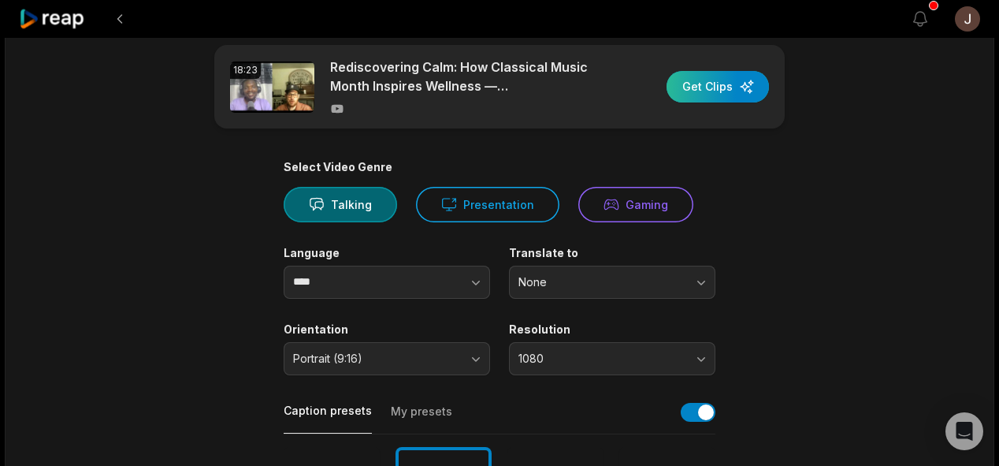
click at [717, 88] on div "button" at bounding box center [718, 87] width 102 height 32
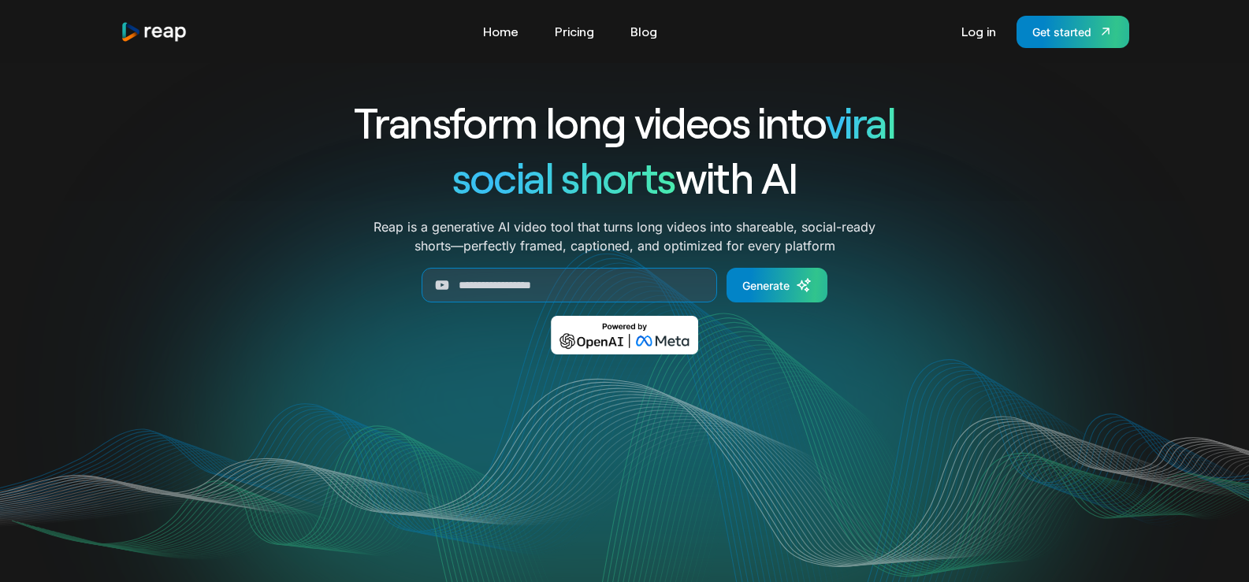
click at [969, 28] on link "Log in" at bounding box center [978, 31] width 50 height 25
click at [975, 33] on link "Log in" at bounding box center [978, 31] width 50 height 25
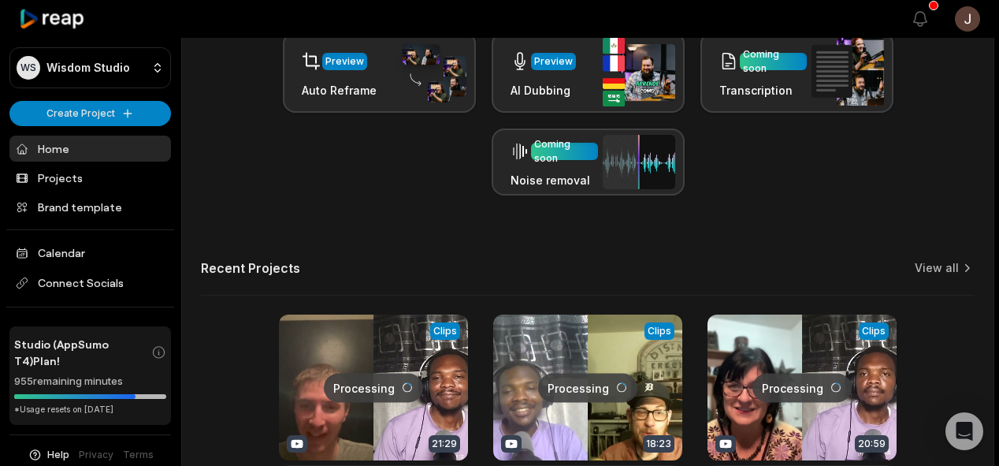
scroll to position [494, 0]
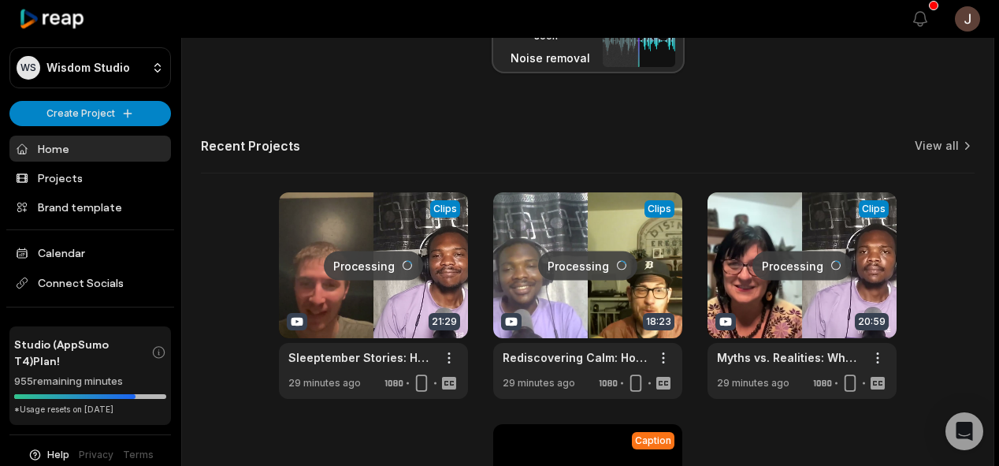
click at [766, 299] on link at bounding box center [802, 295] width 189 height 206
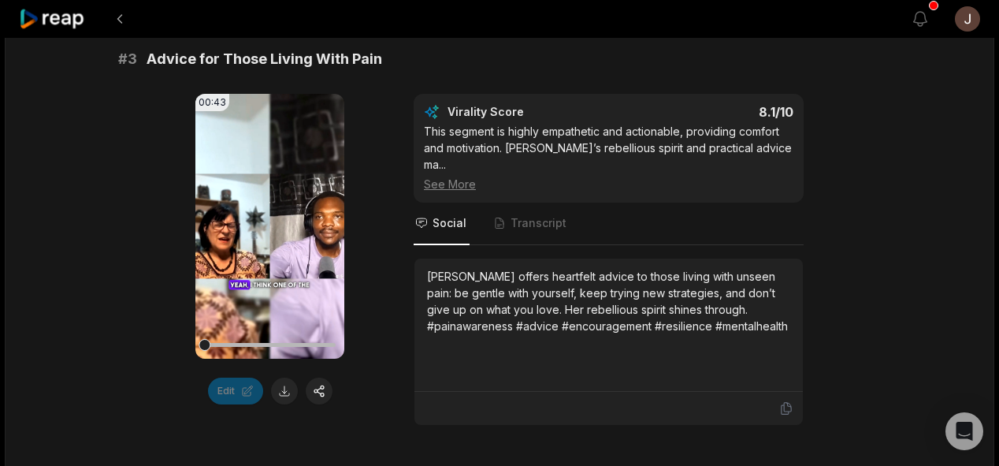
scroll to position [1210, 0]
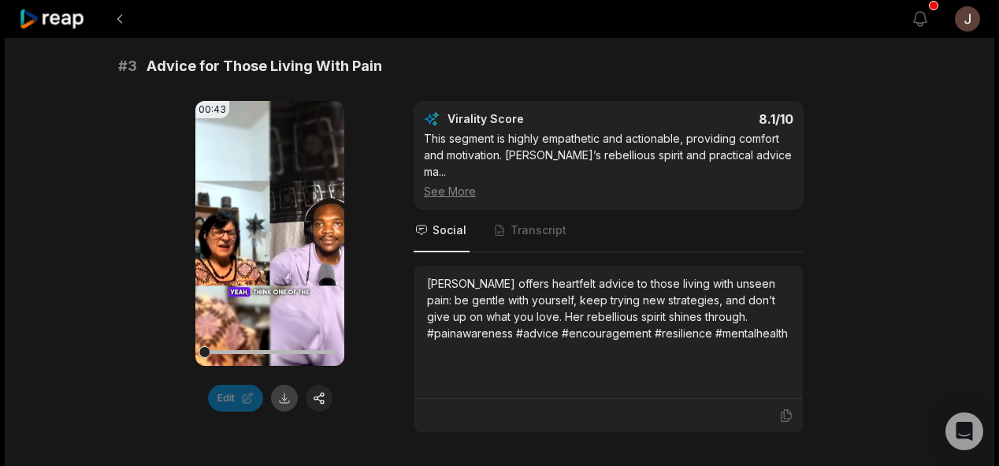
click at [287, 385] on button at bounding box center [284, 398] width 27 height 27
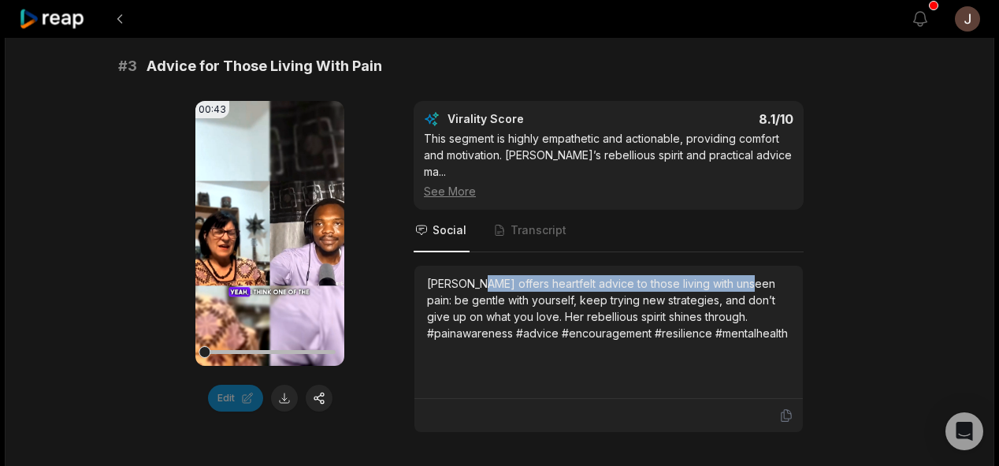
drag, startPoint x: 743, startPoint y: 245, endPoint x: 474, endPoint y: 252, distance: 268.8
click at [474, 275] on div "Robin offers heartfelt advice to those living with unseen pain: be gentle with …" at bounding box center [608, 308] width 363 height 66
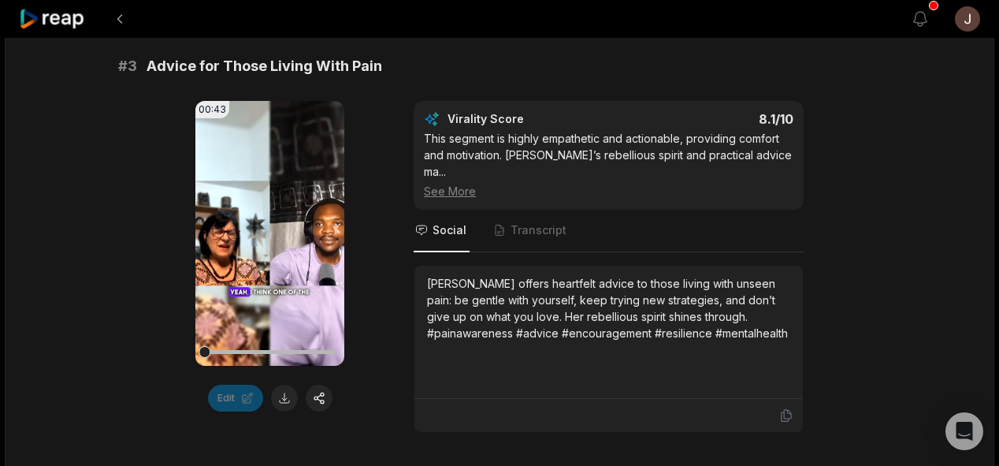
click at [429, 356] on div "Robin offers heartfelt advice to those living with unseen pain: be gentle with …" at bounding box center [608, 332] width 388 height 133
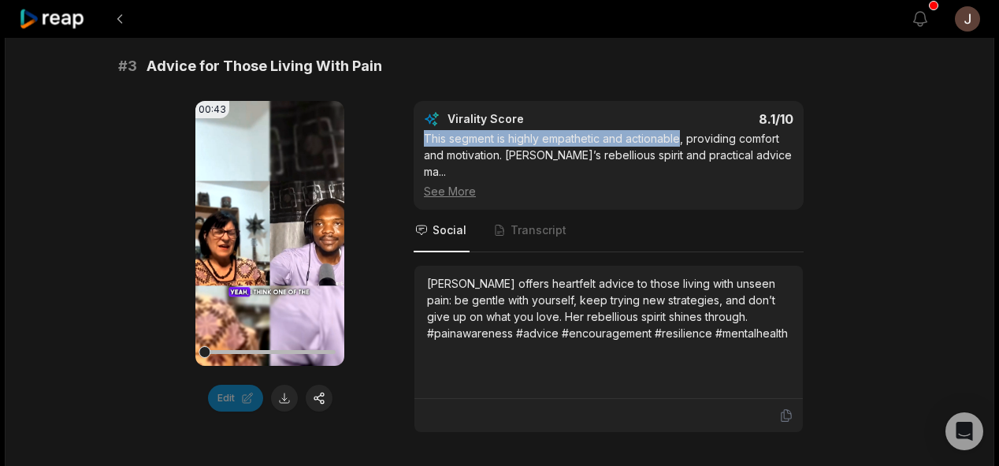
drag, startPoint x: 682, startPoint y: 117, endPoint x: 422, endPoint y: 113, distance: 260.8
click at [422, 113] on div "Virality Score 8.1 /10 This segment is highly empathetic and actionable, provid…" at bounding box center [609, 155] width 390 height 109
copy div "This segment is highly empathetic and actionable"
drag, startPoint x: 445, startPoint y: 128, endPoint x: 426, endPoint y: -27, distance: 156.5
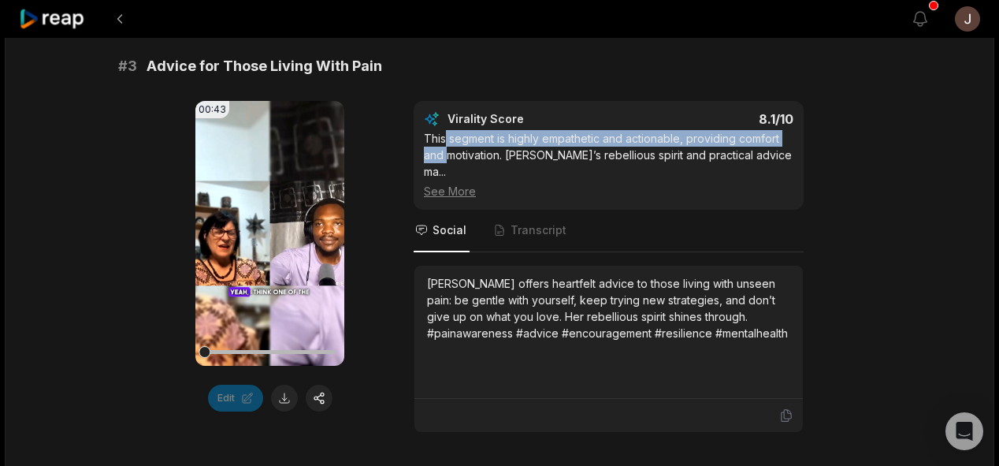
scroll to position [1135, 0]
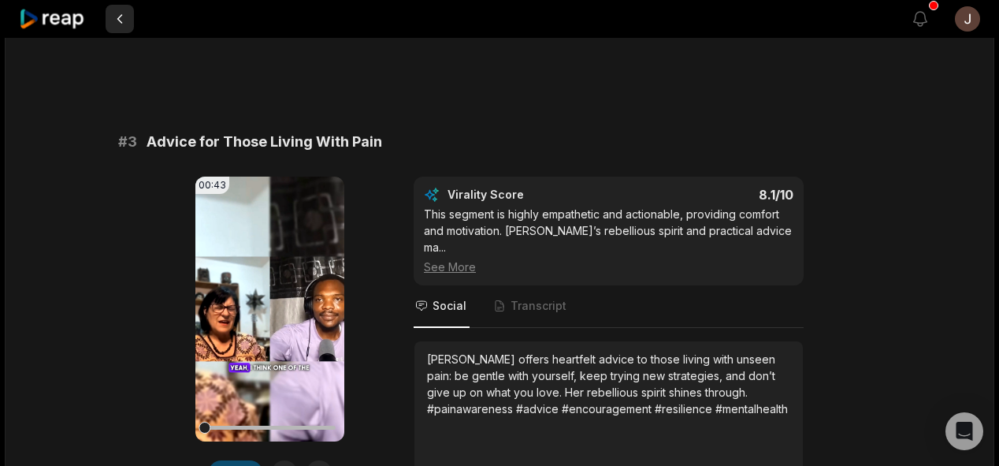
click at [117, 6] on button at bounding box center [120, 19] width 28 height 28
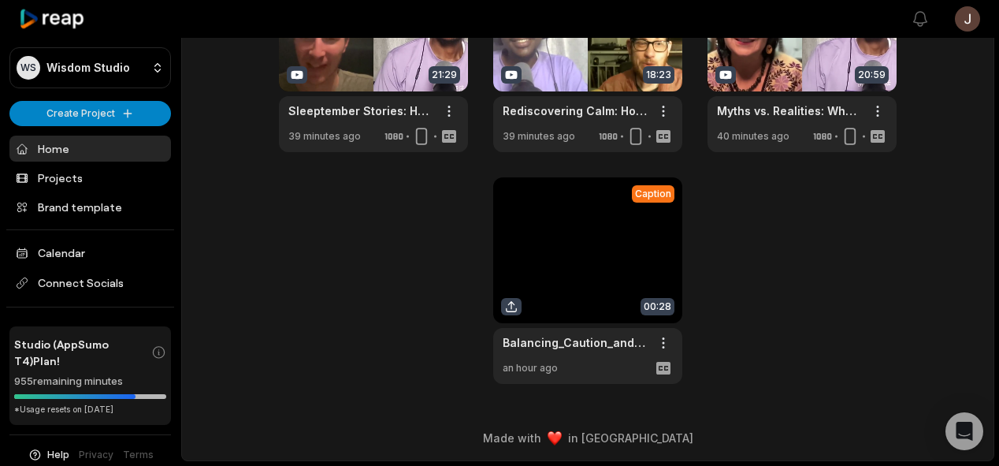
scroll to position [494, 0]
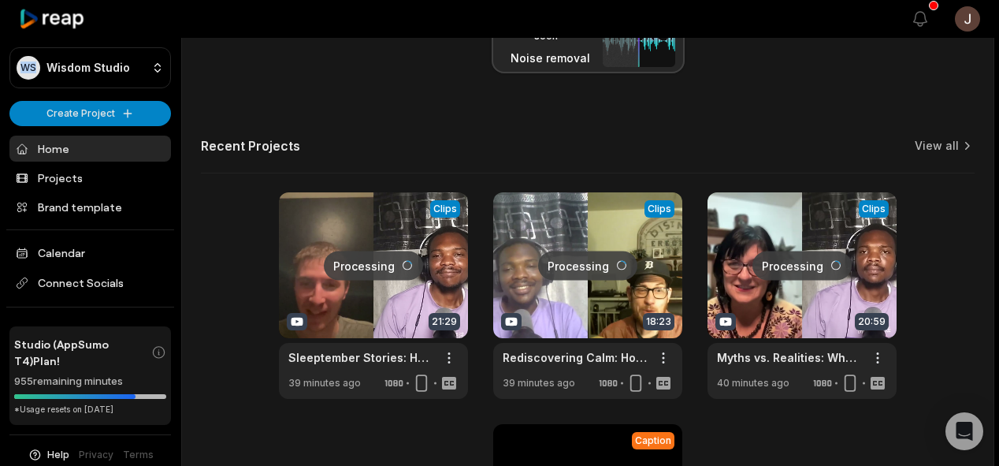
click at [76, 139] on link "Home" at bounding box center [90, 149] width 162 height 26
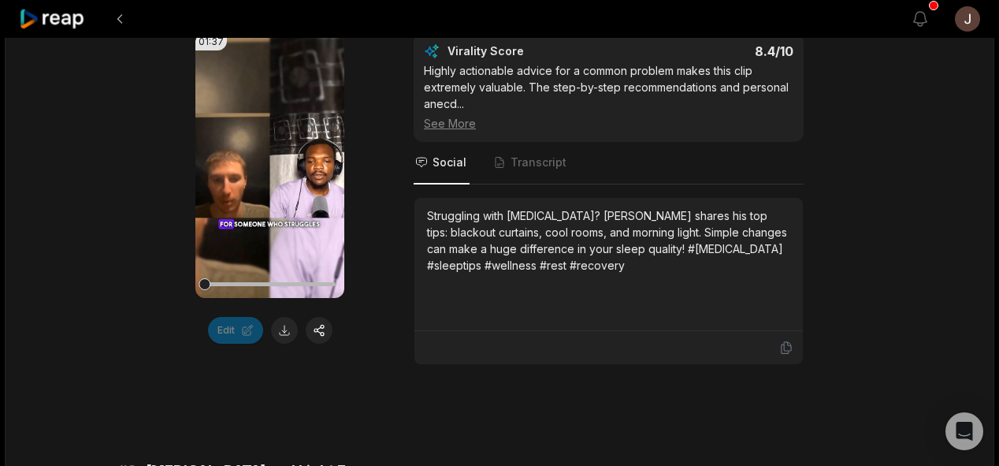
scroll to position [350, 0]
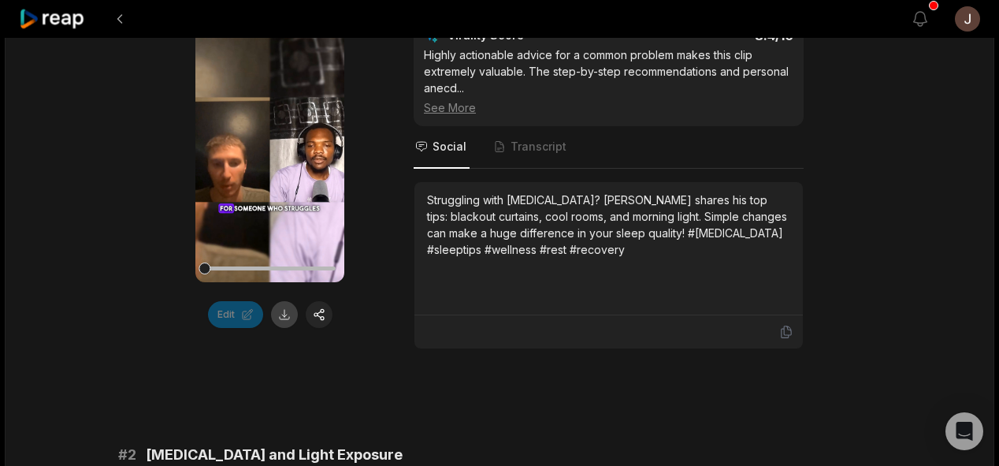
click at [283, 313] on button at bounding box center [284, 314] width 27 height 27
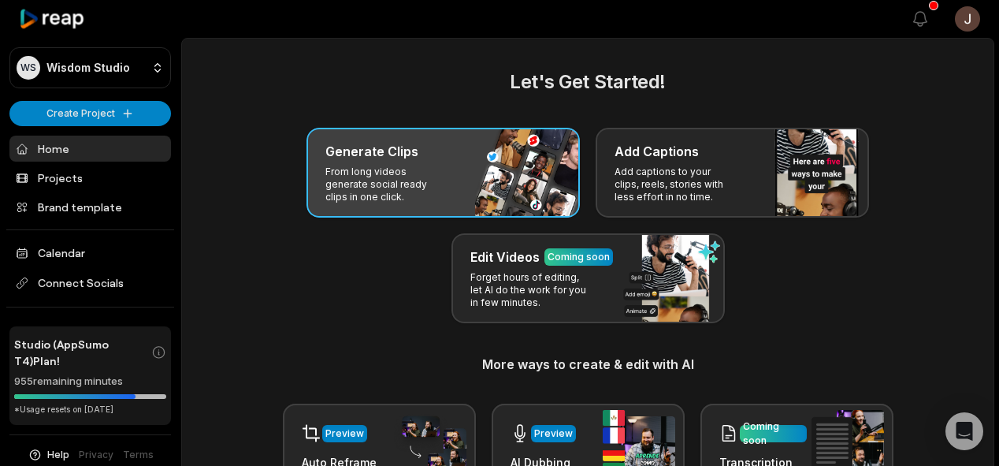
click at [419, 187] on p "From long videos generate social ready clips in one click." at bounding box center [386, 184] width 122 height 38
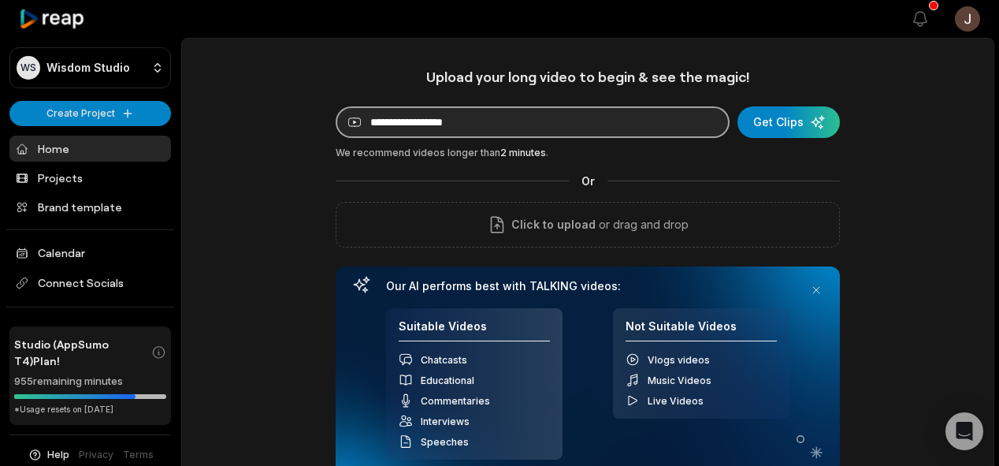
click at [437, 119] on input at bounding box center [533, 122] width 394 height 32
paste input "**********"
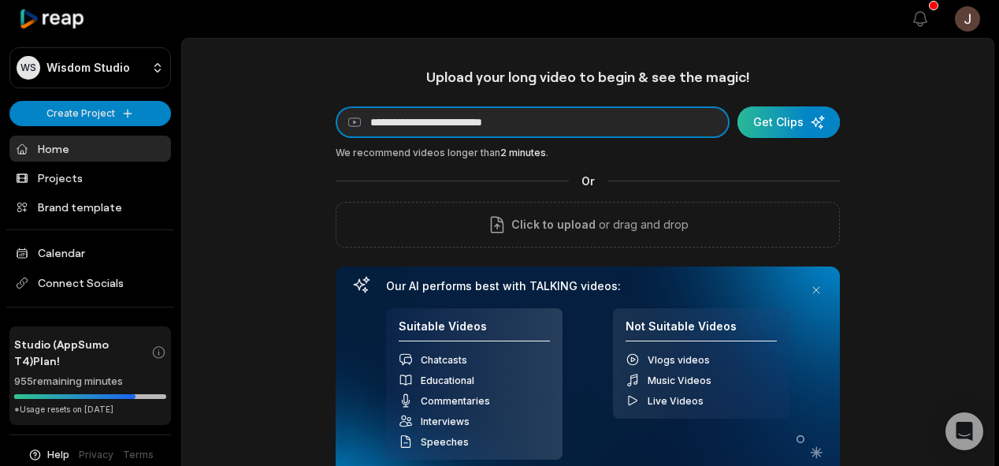
type input "**********"
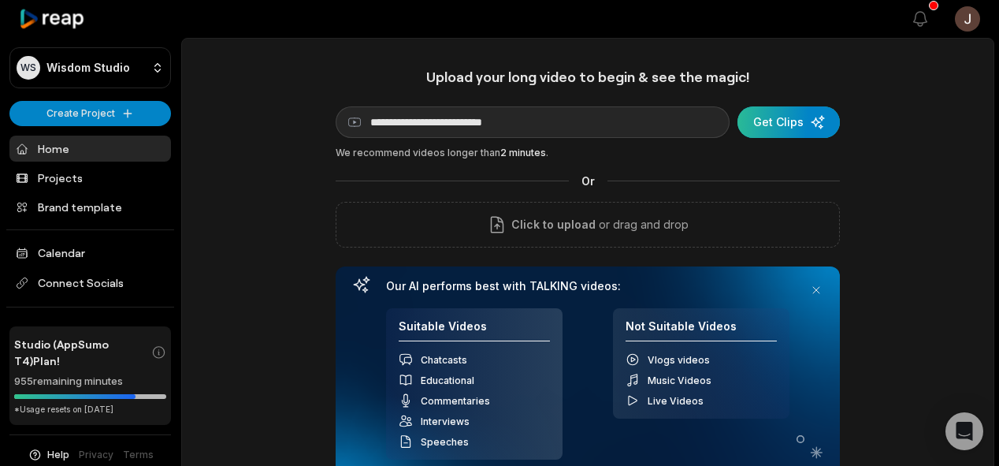
click at [781, 121] on div "submit" at bounding box center [789, 122] width 102 height 32
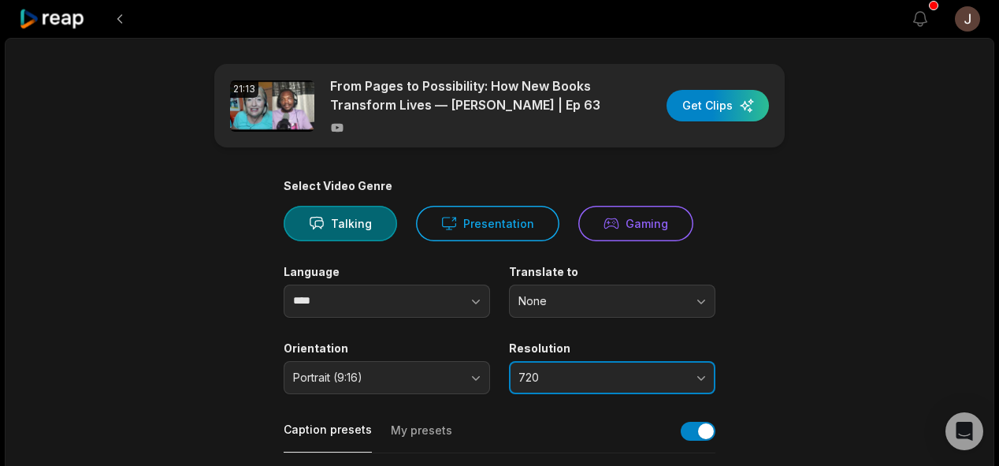
click at [615, 380] on span "720" at bounding box center [600, 377] width 165 height 14
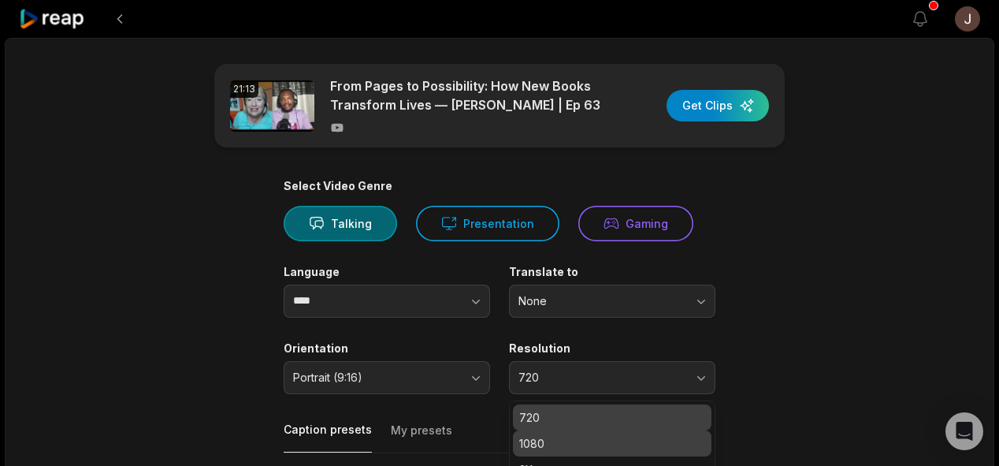
click at [530, 444] on p "1080" at bounding box center [612, 443] width 186 height 17
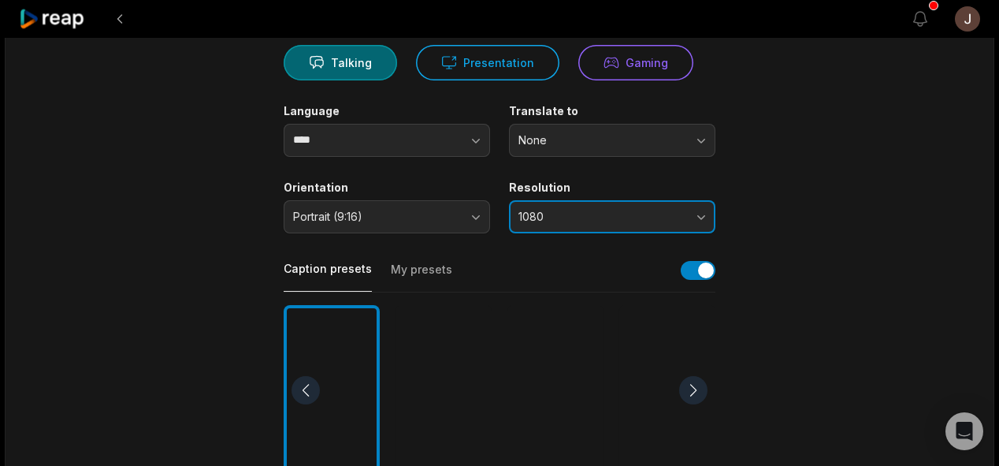
scroll to position [149, 0]
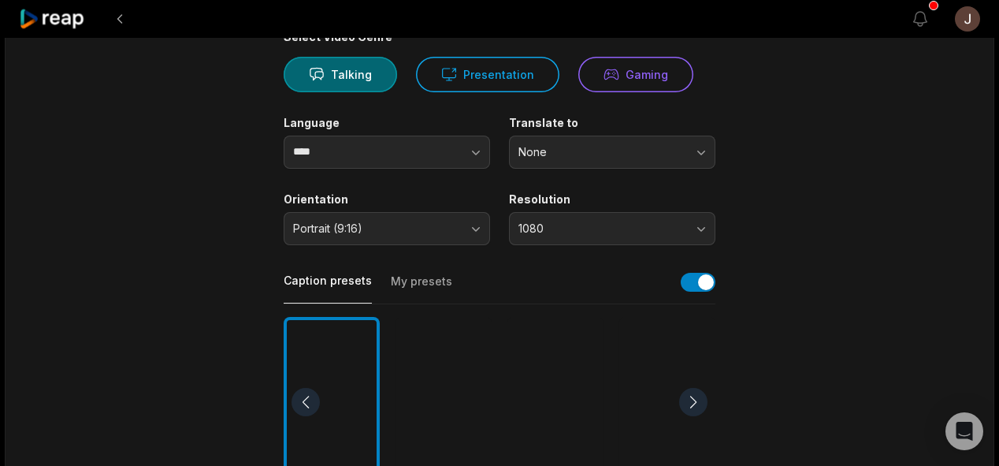
click at [422, 369] on div at bounding box center [444, 402] width 96 height 171
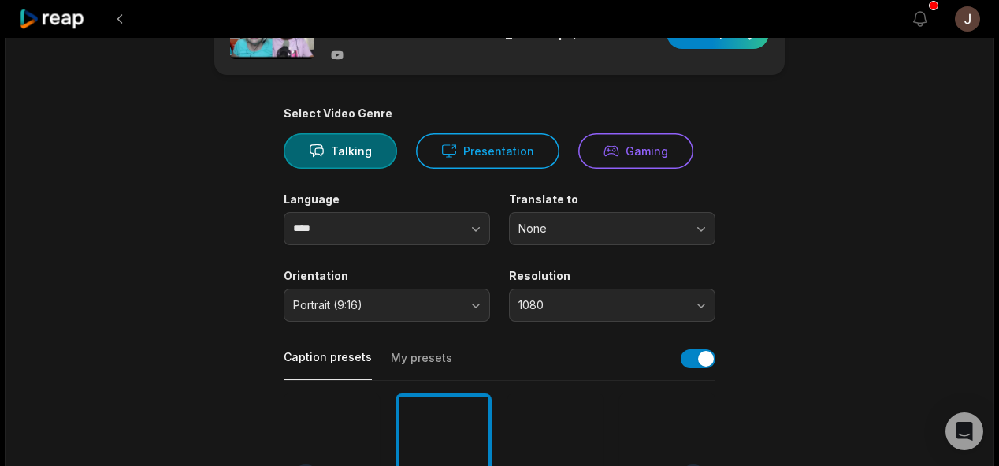
scroll to position [0, 0]
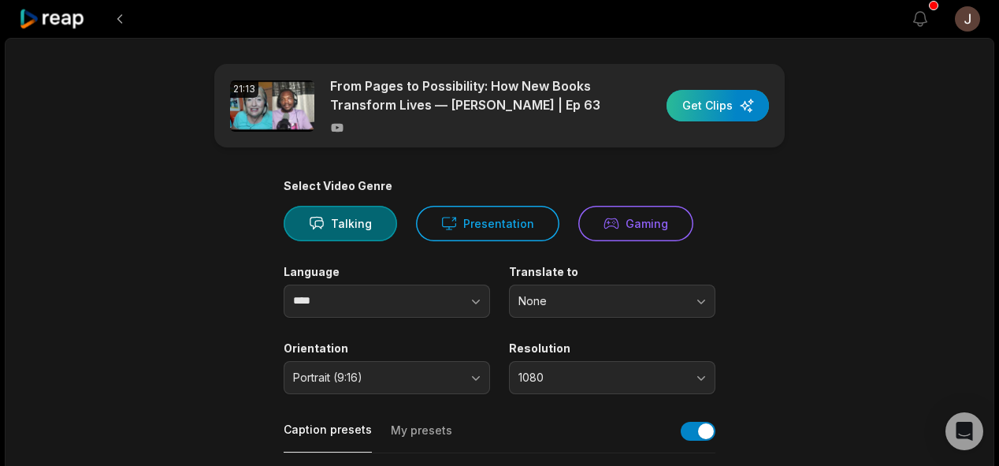
click at [697, 104] on div "button" at bounding box center [718, 106] width 102 height 32
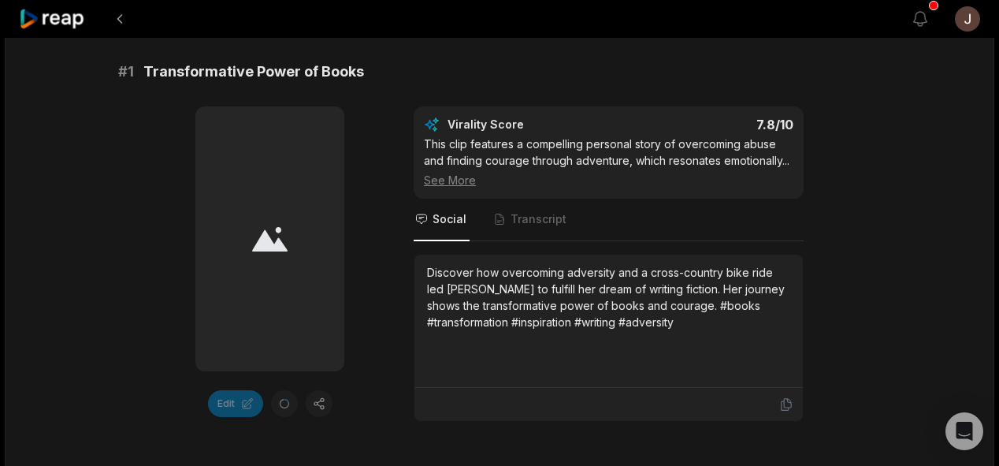
scroll to position [225, 0]
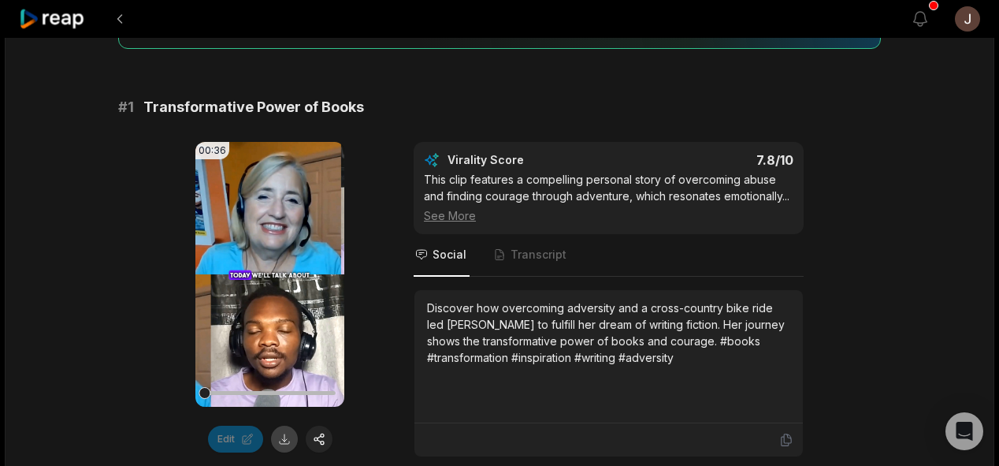
click at [287, 440] on button at bounding box center [284, 439] width 27 height 27
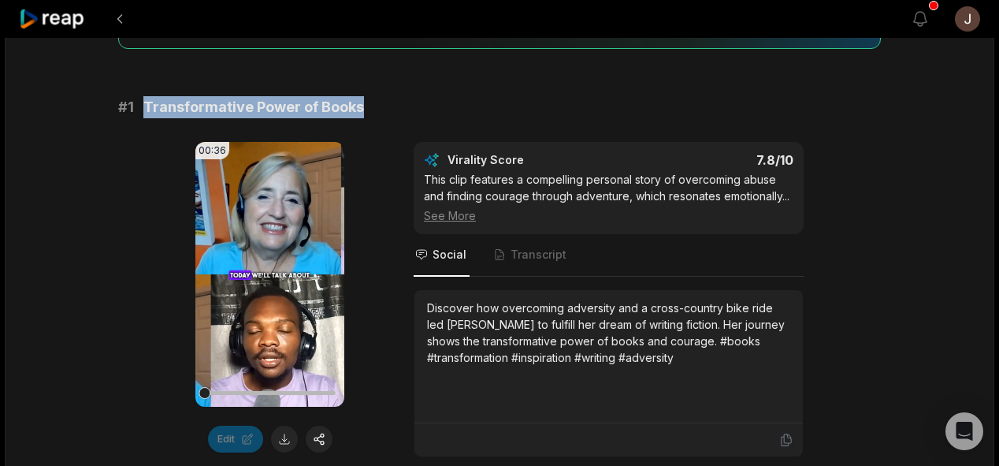
drag, startPoint x: 375, startPoint y: 105, endPoint x: 143, endPoint y: 98, distance: 232.5
click at [143, 98] on div "# 1 Transformative Power of Books" at bounding box center [499, 107] width 763 height 22
copy span "Transformative Power of Books"
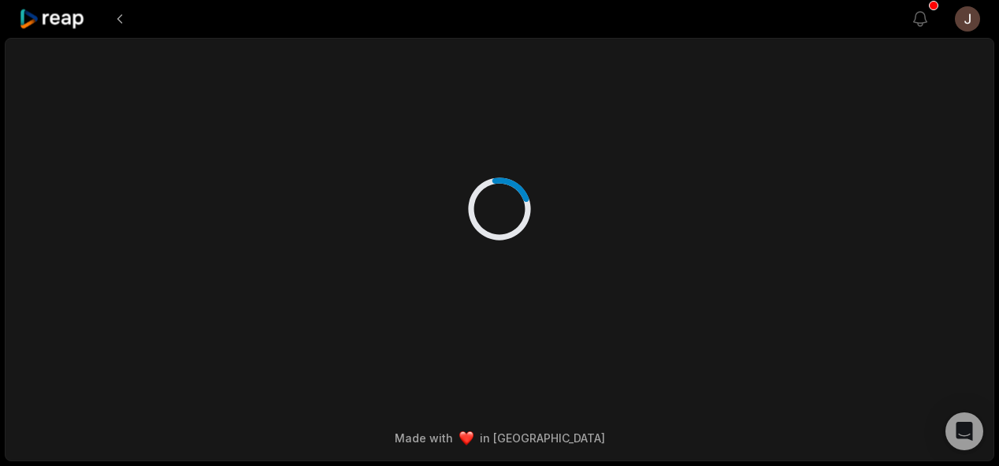
scroll to position [0, 0]
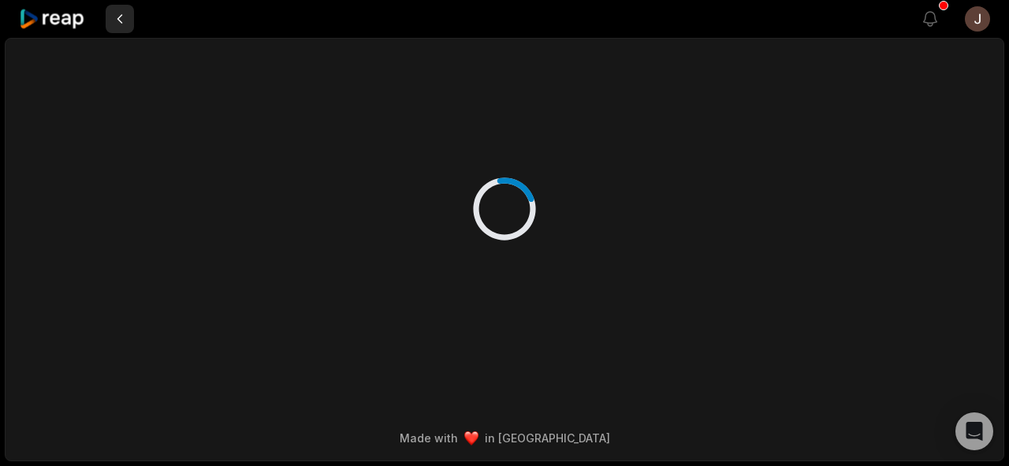
click at [120, 10] on button at bounding box center [120, 19] width 28 height 28
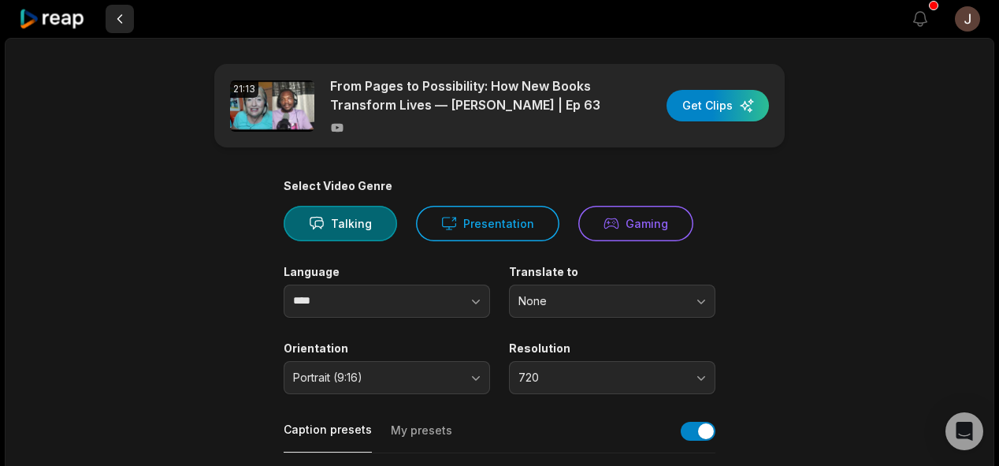
click at [122, 18] on button at bounding box center [120, 19] width 28 height 28
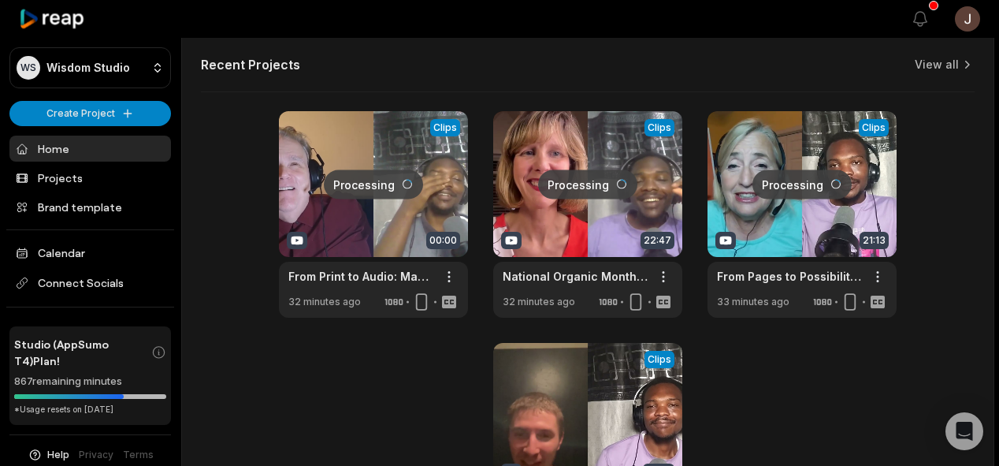
click at [62, 156] on link "Home" at bounding box center [90, 149] width 162 height 26
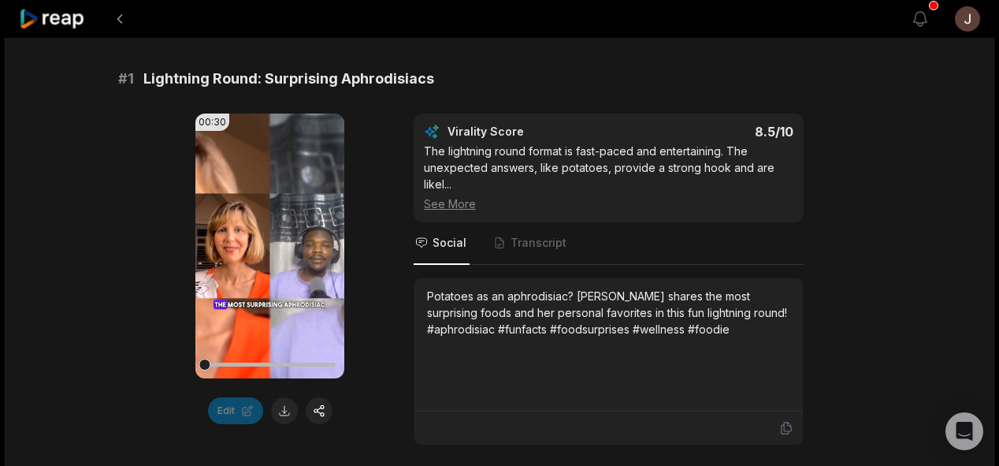
scroll to position [223, 0]
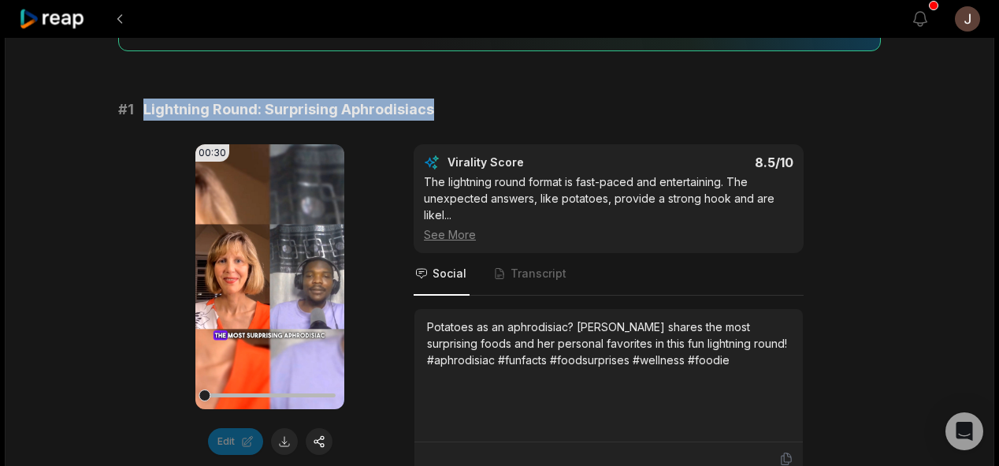
drag, startPoint x: 435, startPoint y: 105, endPoint x: 147, endPoint y: 107, distance: 288.4
click at [147, 107] on div "# 1 Lightning Round: Surprising Aphrodisiacs" at bounding box center [499, 109] width 763 height 22
copy span "Lightning Round: Surprising Aphrodisiacs"
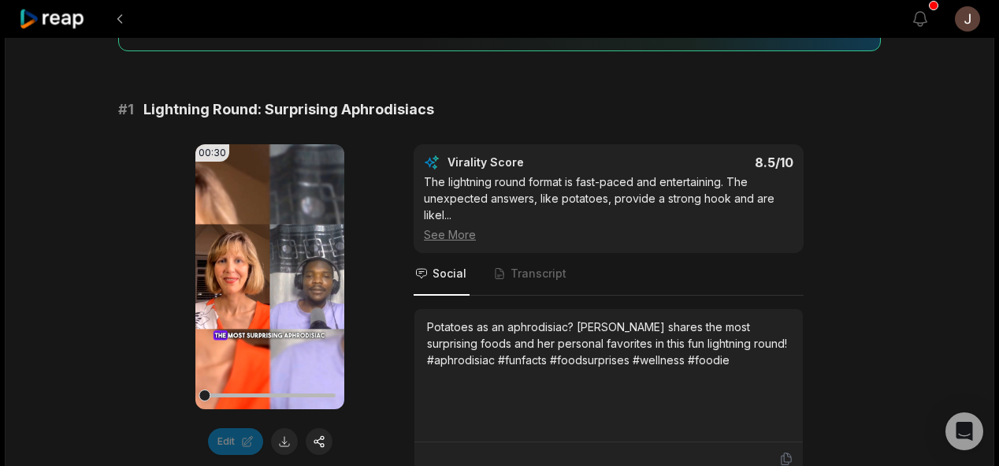
click at [120, 16] on button at bounding box center [120, 19] width 28 height 28
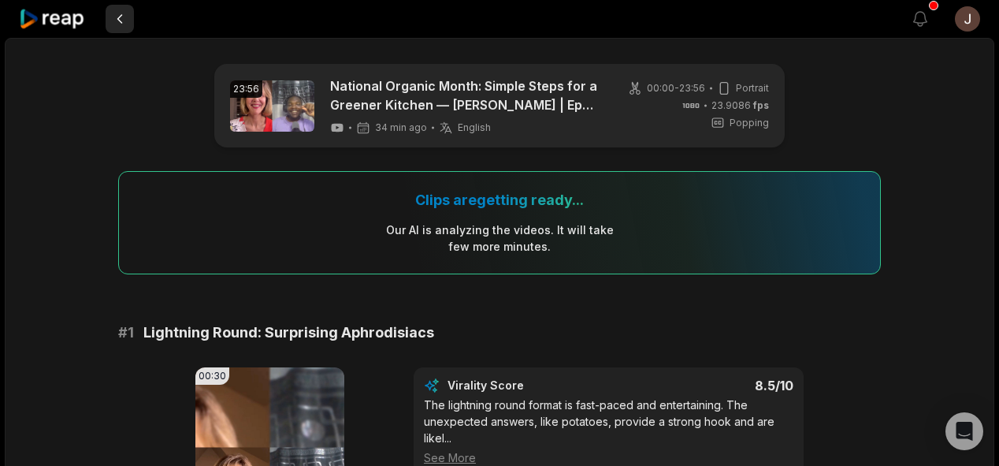
click at [120, 16] on button at bounding box center [120, 19] width 28 height 28
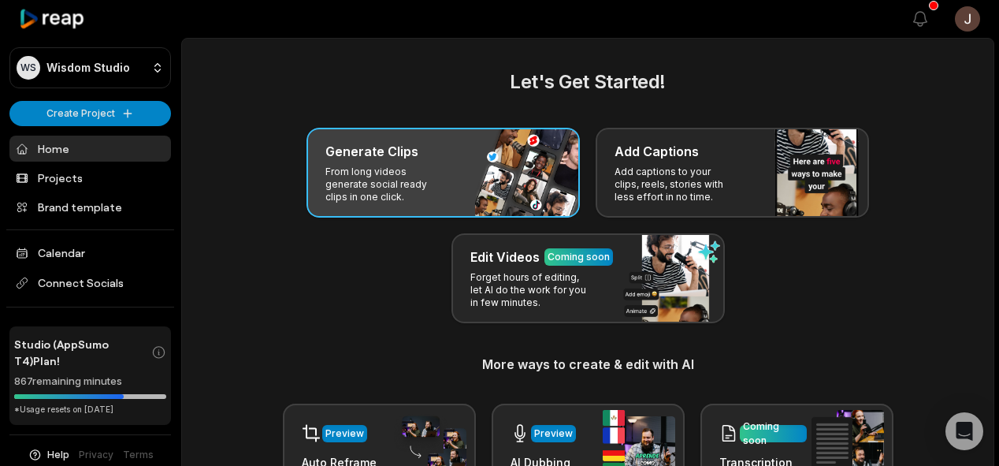
click at [458, 160] on div "Generate Clips" at bounding box center [443, 151] width 236 height 19
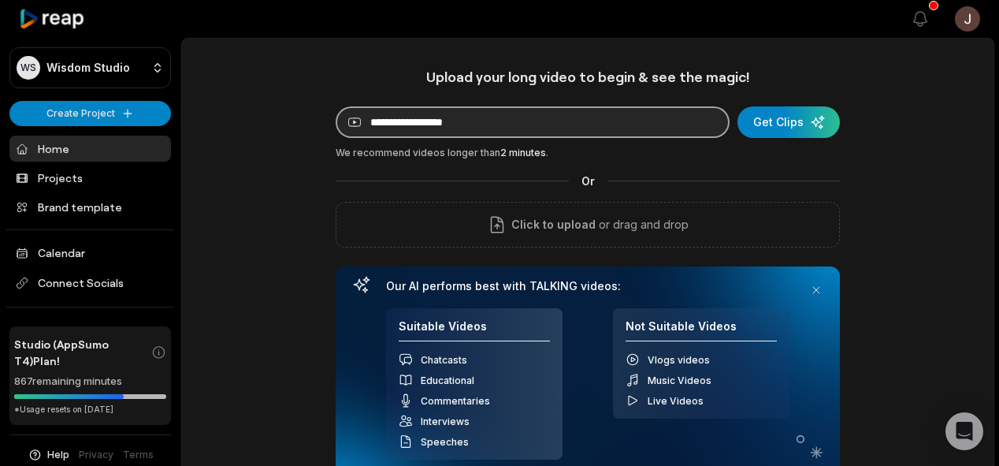
click at [463, 121] on input at bounding box center [533, 122] width 394 height 32
paste input "**********"
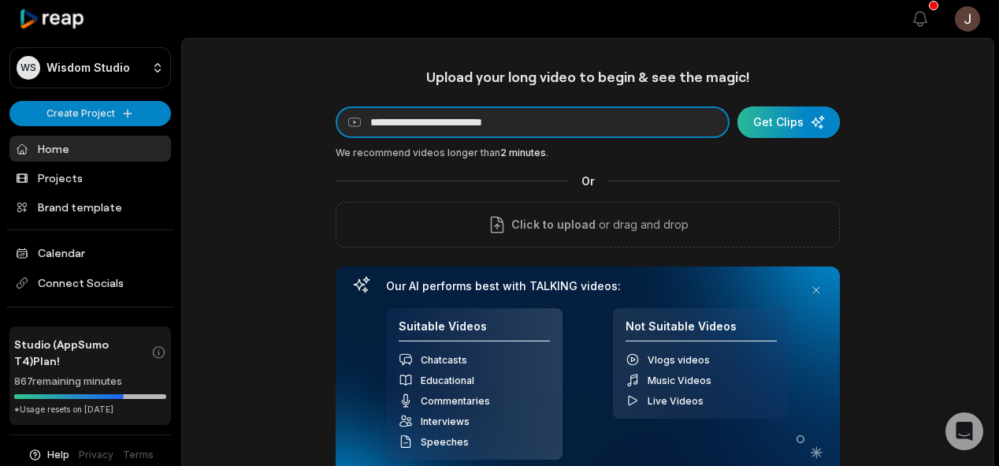
type input "**********"
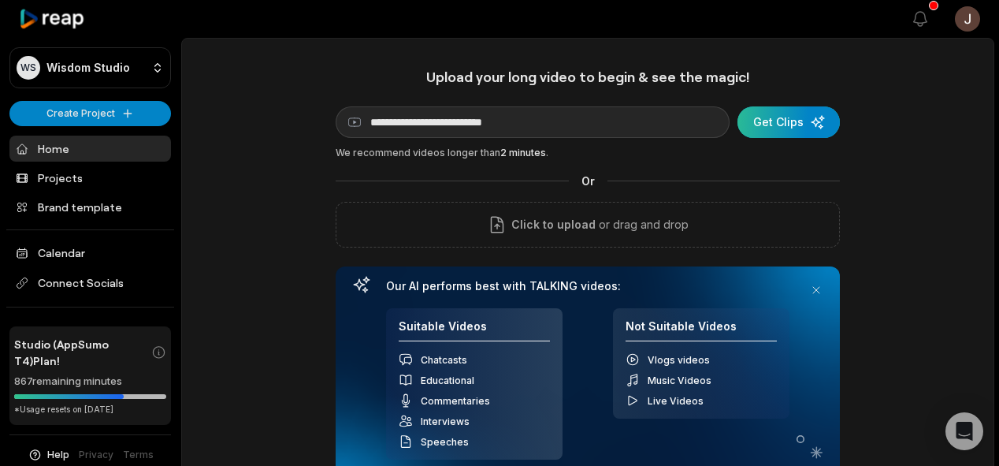
click at [781, 121] on div "submit" at bounding box center [789, 122] width 102 height 32
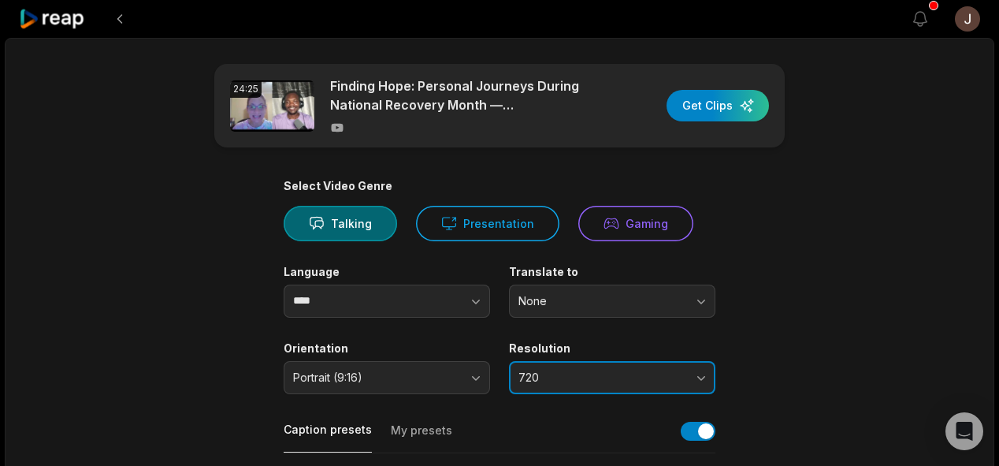
click at [558, 381] on span "720" at bounding box center [600, 377] width 165 height 14
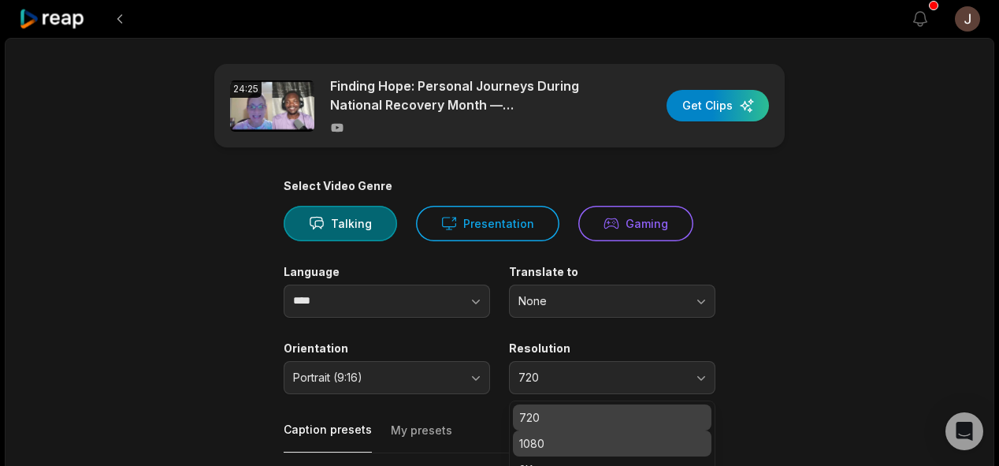
click at [541, 437] on p "1080" at bounding box center [612, 443] width 186 height 17
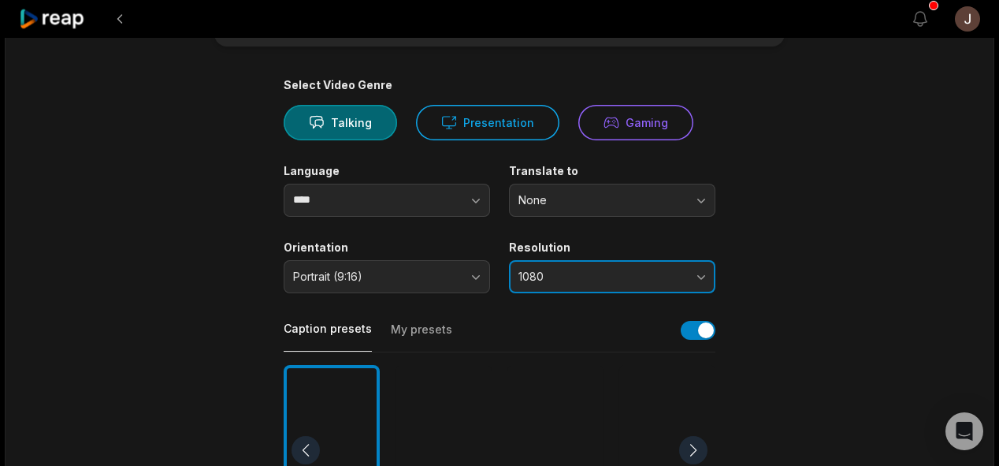
scroll to position [106, 0]
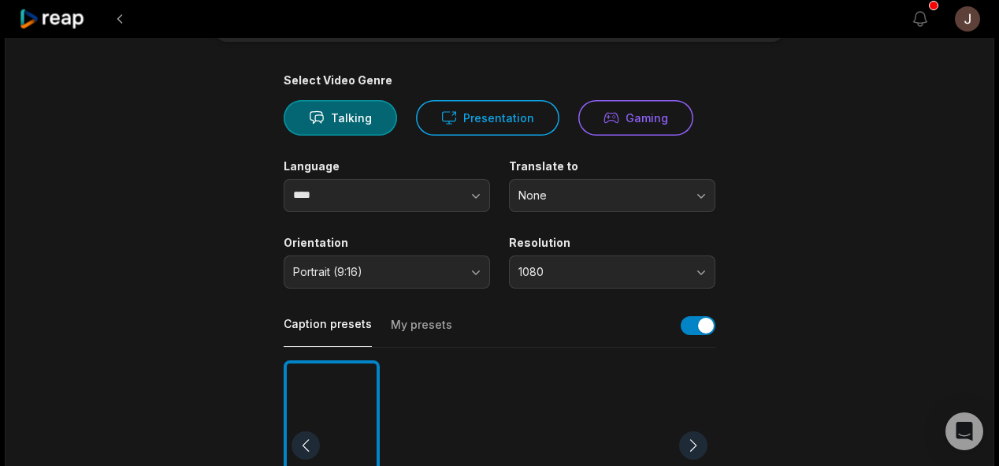
click at [465, 428] on div at bounding box center [444, 445] width 96 height 171
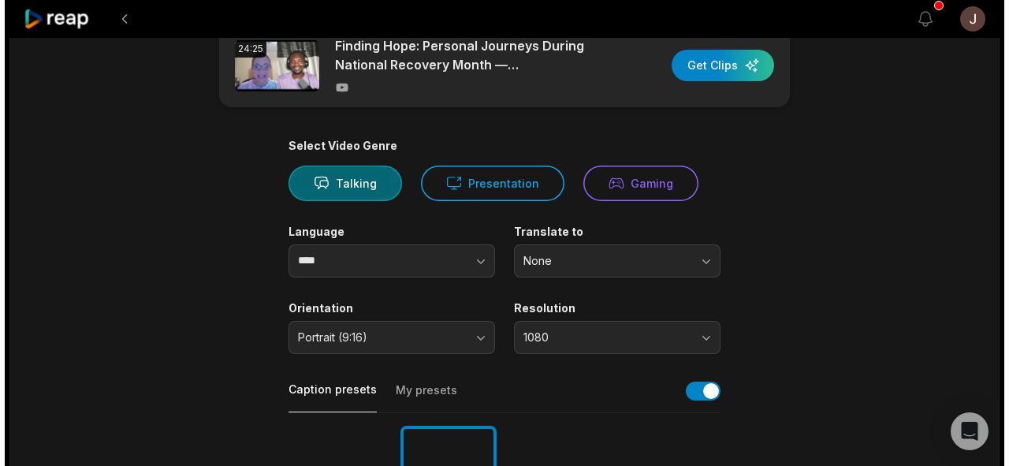
scroll to position [0, 0]
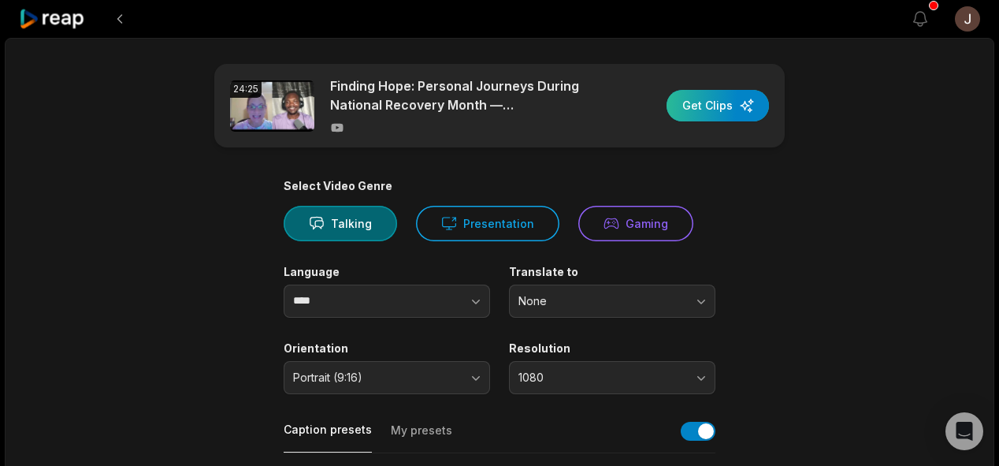
click at [712, 97] on div "button" at bounding box center [718, 106] width 102 height 32
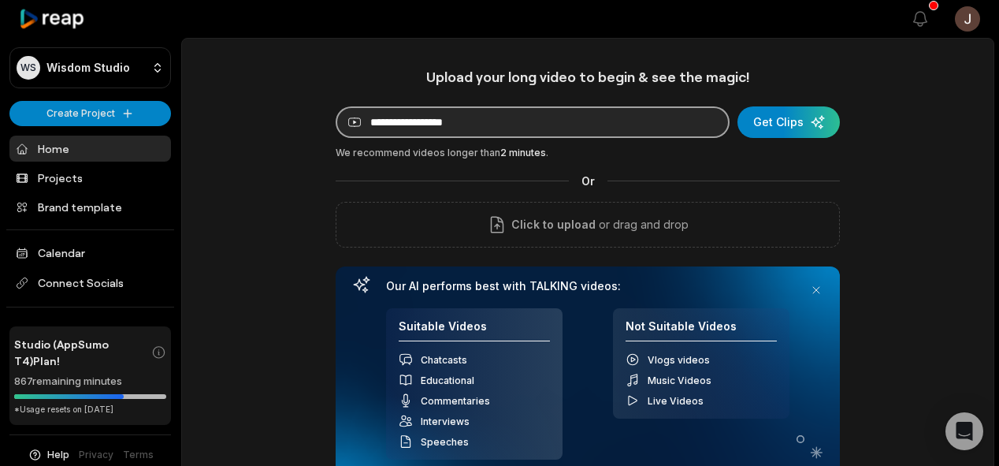
click at [531, 115] on input at bounding box center [533, 122] width 394 height 32
paste input "**********"
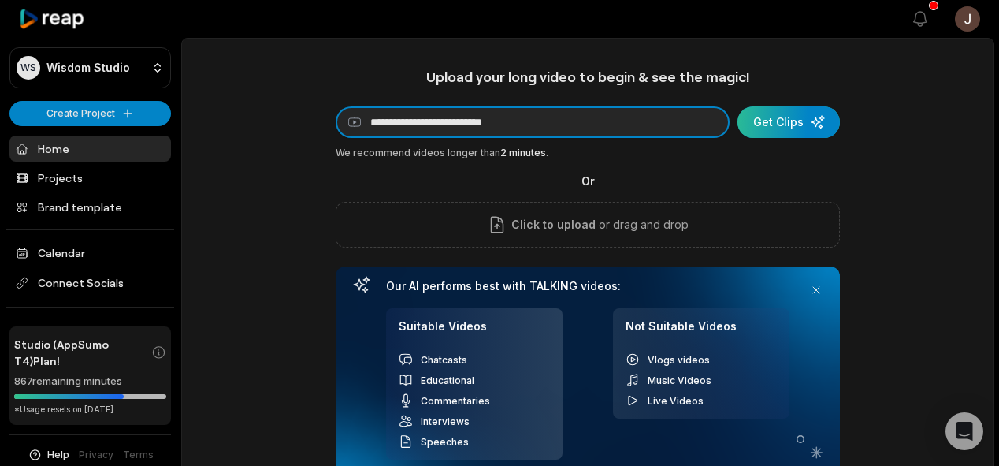
type input "**********"
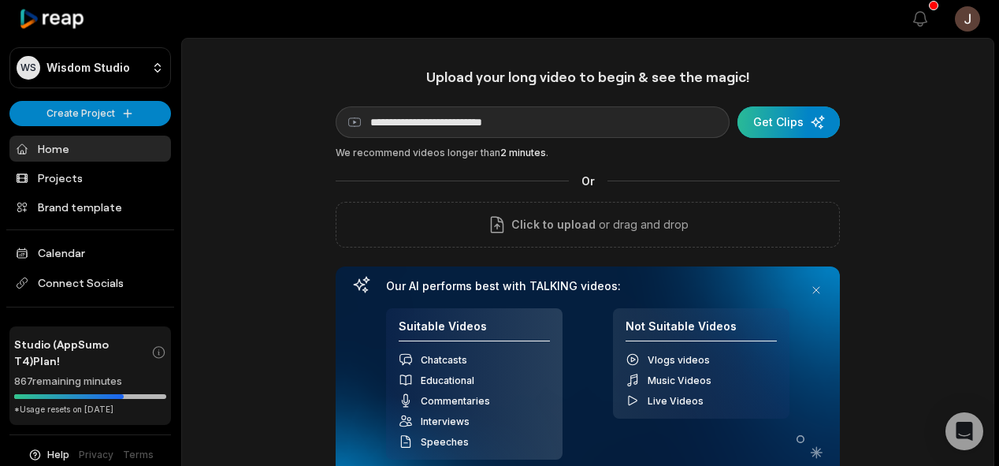
click at [786, 123] on div "submit" at bounding box center [789, 122] width 102 height 32
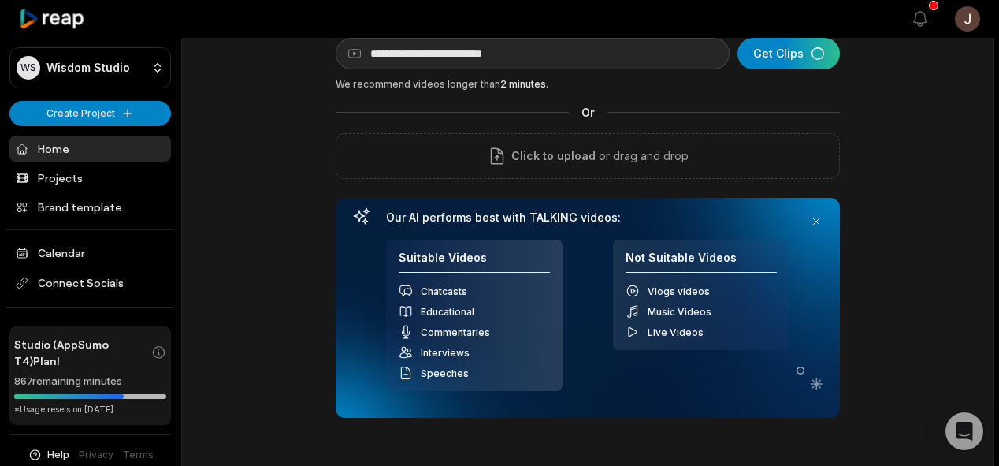
scroll to position [70, 0]
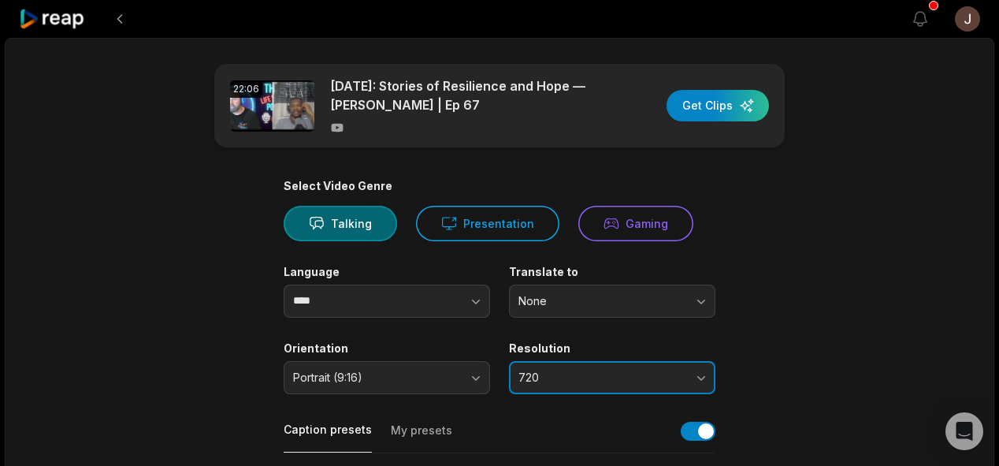
click at [591, 372] on span "720" at bounding box center [600, 377] width 165 height 14
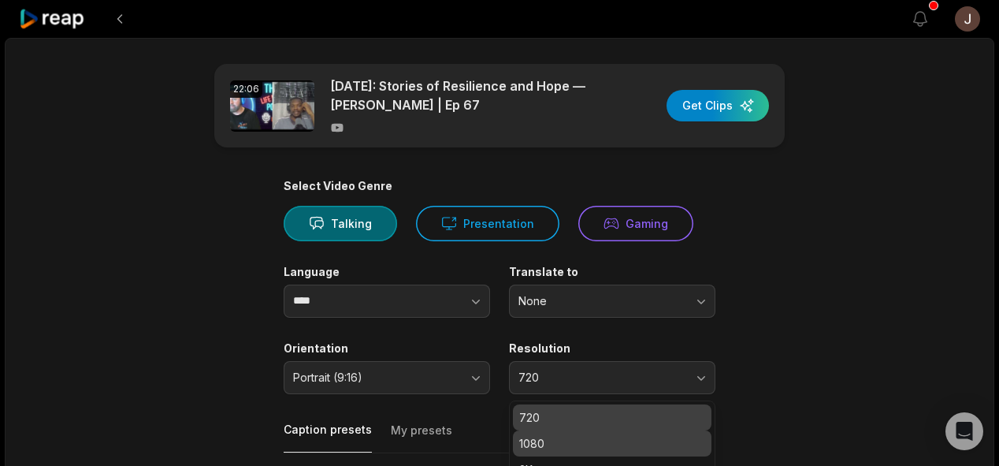
click at [555, 441] on p "1080" at bounding box center [612, 443] width 186 height 17
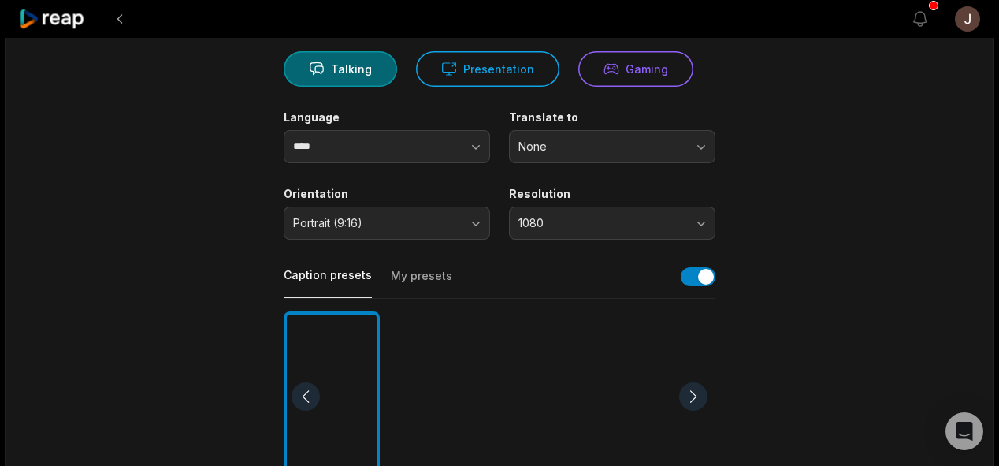
scroll to position [169, 0]
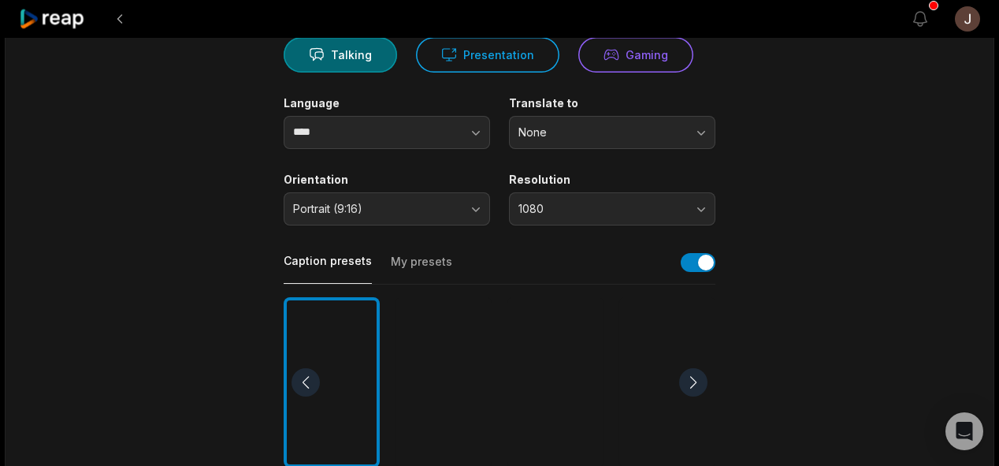
click at [450, 404] on div at bounding box center [444, 382] width 96 height 171
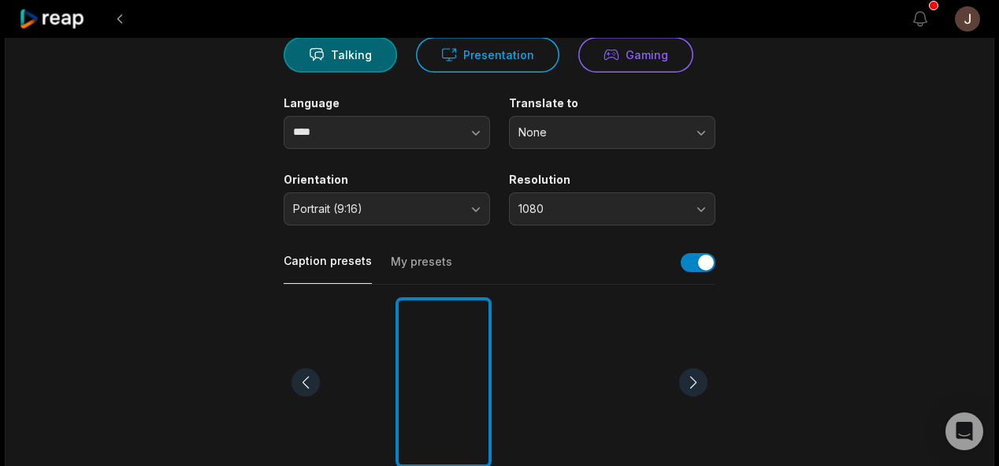
click at [905, 191] on div "22:06 National Suicide Prevention Month: Stories of Resilience and Hope — Brand…" at bounding box center [500, 419] width 990 height 1100
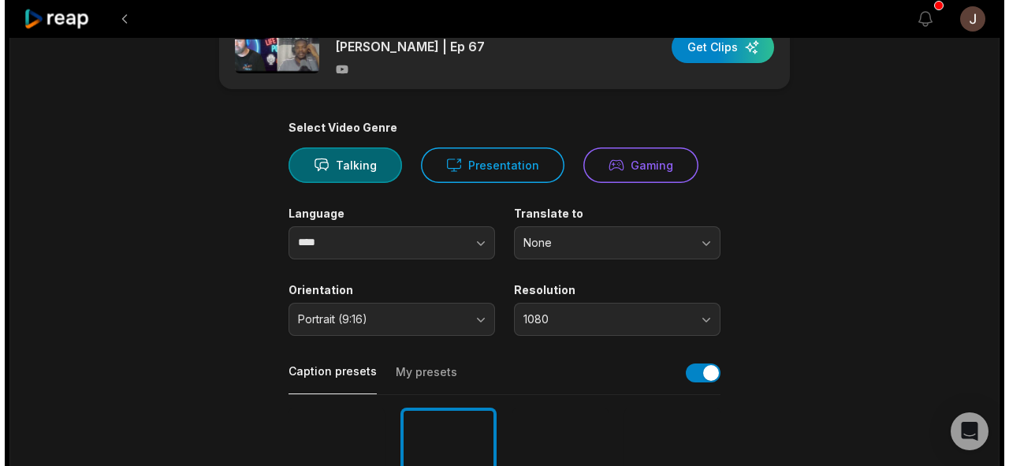
scroll to position [0, 0]
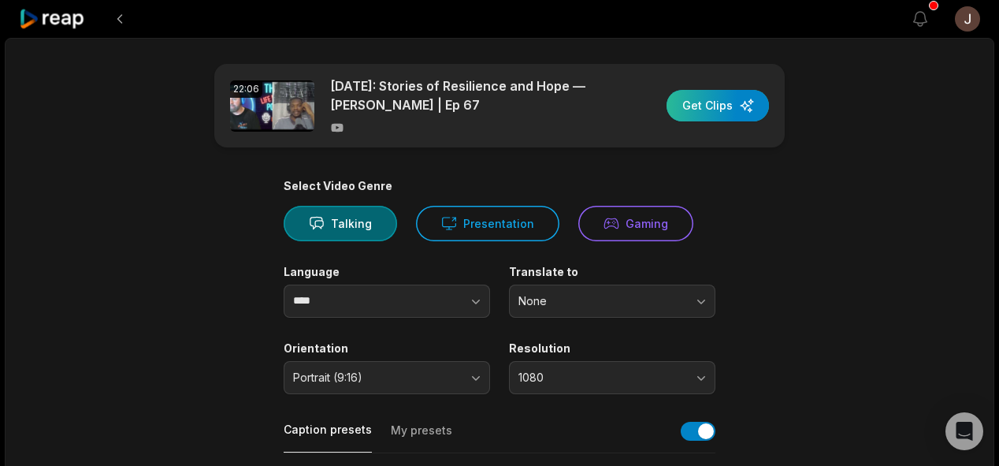
click at [727, 98] on div "button" at bounding box center [718, 106] width 102 height 32
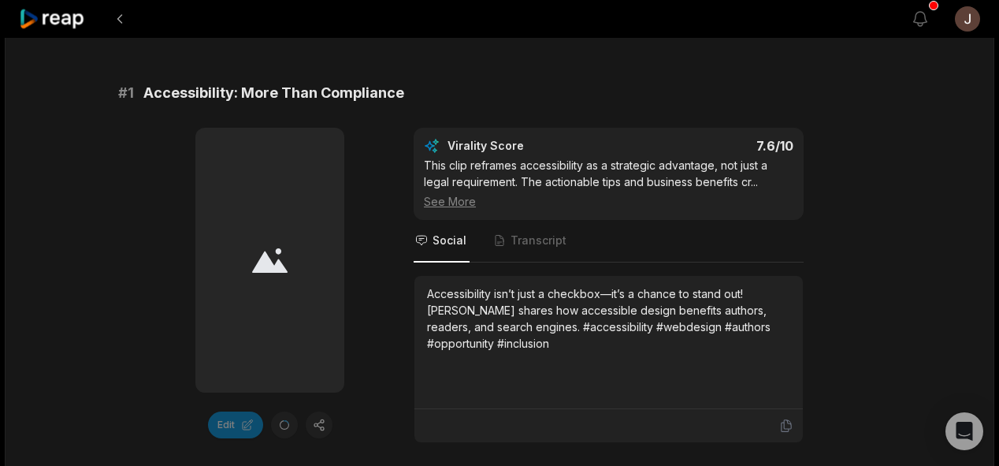
scroll to position [232, 0]
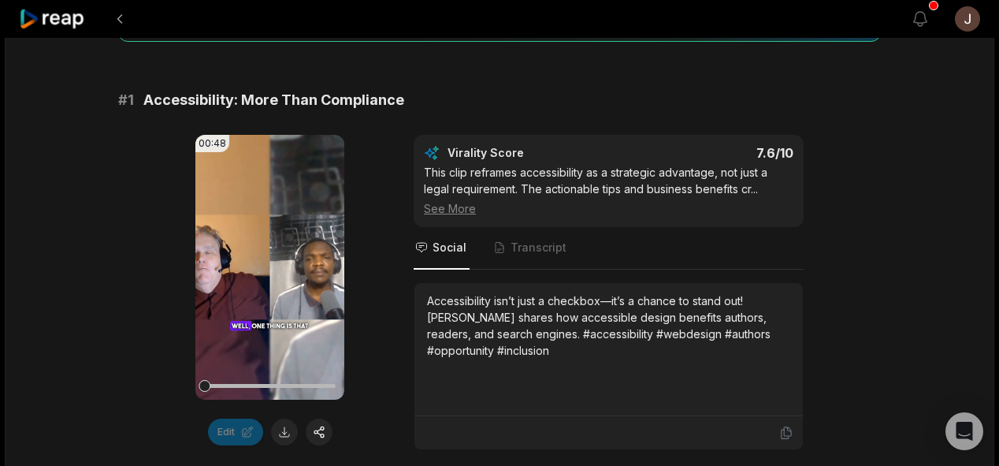
drag, startPoint x: 400, startPoint y: 100, endPoint x: 406, endPoint y: 93, distance: 9.0
click at [406, 93] on div "# 1 Accessibility: More Than Compliance" at bounding box center [499, 100] width 763 height 22
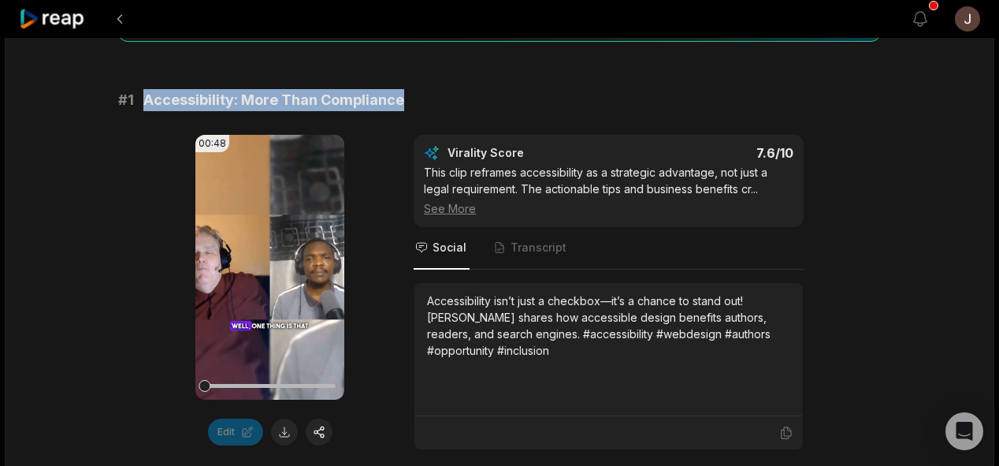
drag, startPoint x: 401, startPoint y: 101, endPoint x: 147, endPoint y: 95, distance: 254.6
click at [147, 95] on div "# 1 Accessibility: More Than Compliance" at bounding box center [499, 100] width 763 height 22
copy span "Accessibility: More Than Compliance"
click at [284, 428] on button at bounding box center [284, 431] width 27 height 27
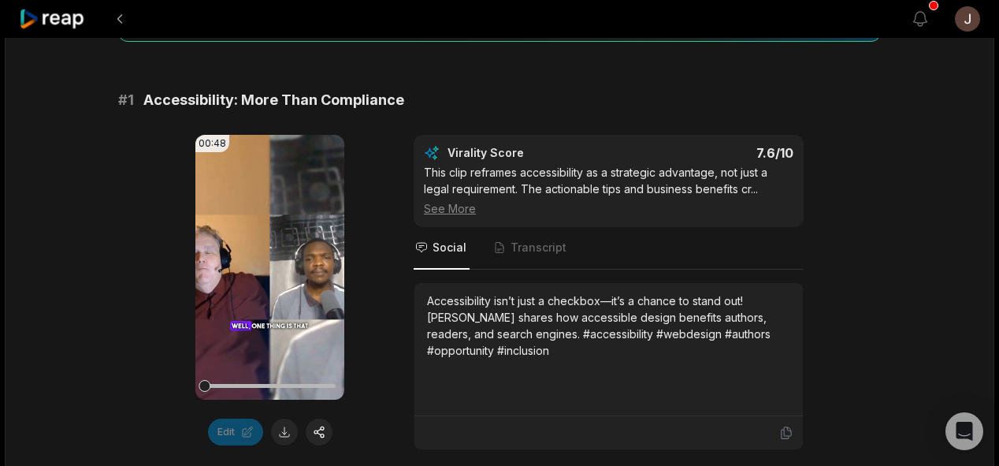
click at [117, 23] on button at bounding box center [120, 19] width 28 height 28
click at [118, 18] on button at bounding box center [120, 19] width 28 height 28
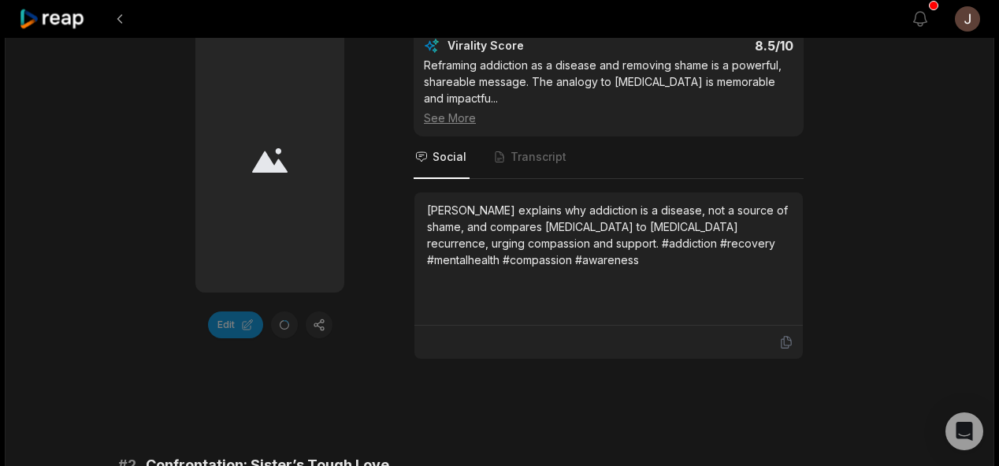
scroll to position [311, 0]
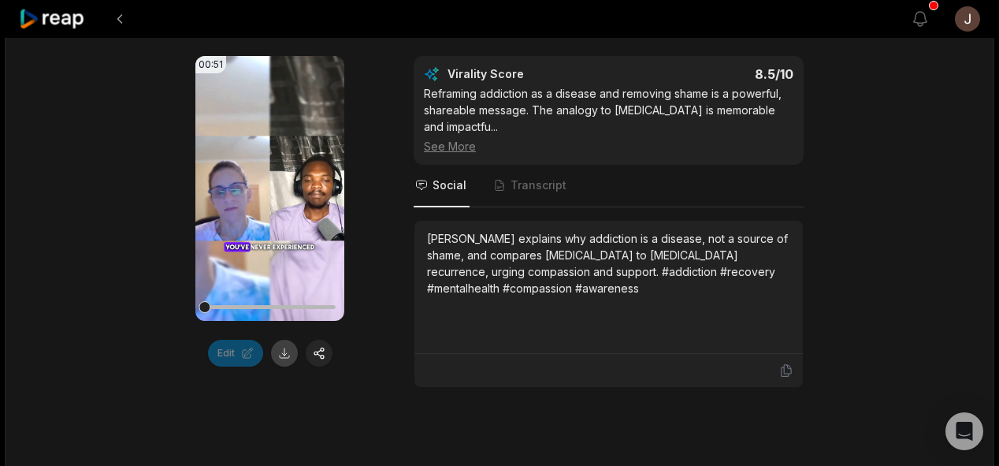
click at [281, 355] on button at bounding box center [284, 353] width 27 height 27
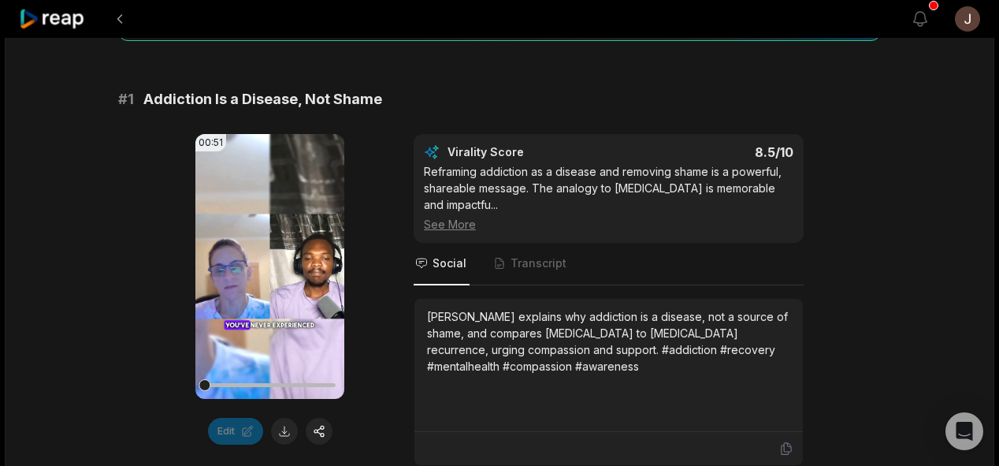
scroll to position [170, 0]
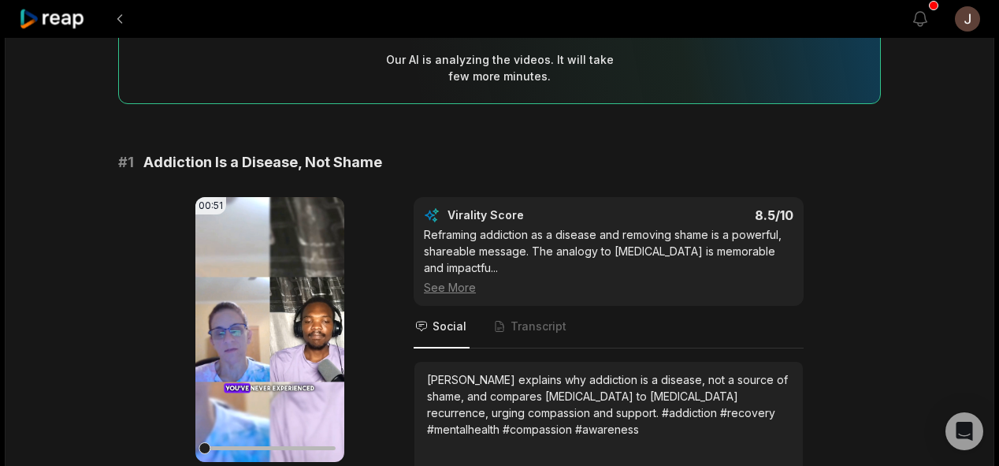
click at [378, 161] on div "# 1 Addiction Is a Disease, Not Shame" at bounding box center [499, 162] width 763 height 22
drag, startPoint x: 372, startPoint y: 162, endPoint x: 232, endPoint y: 145, distance: 141.3
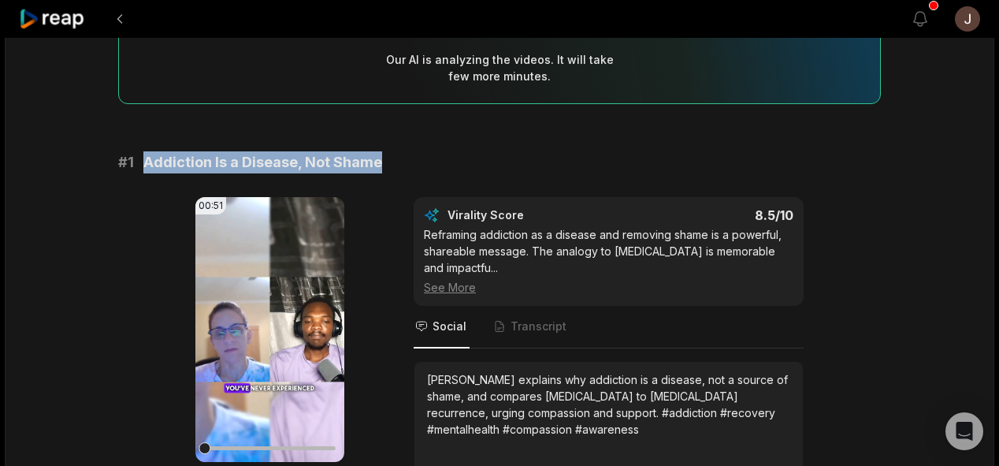
drag, startPoint x: 377, startPoint y: 159, endPoint x: 132, endPoint y: 154, distance: 245.1
click at [132, 154] on div "# 1 Addiction Is a Disease, Not Shame" at bounding box center [499, 162] width 763 height 22
copy div "Addiction Is a Disease, Not Shame"
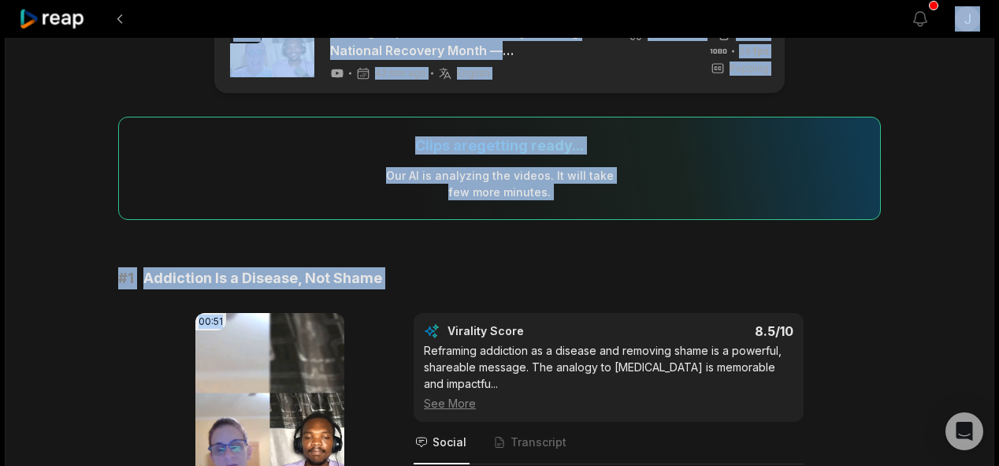
scroll to position [0, 0]
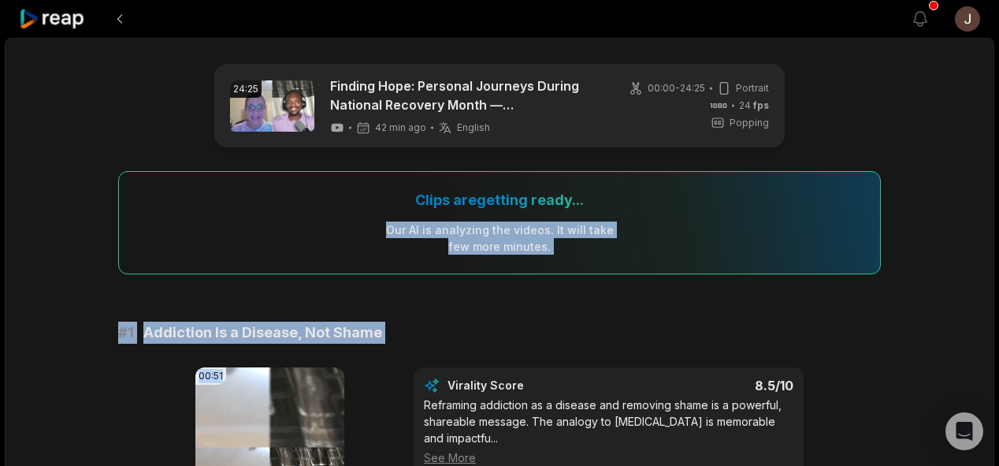
drag, startPoint x: 184, startPoint y: 180, endPoint x: 236, endPoint y: 229, distance: 71.9
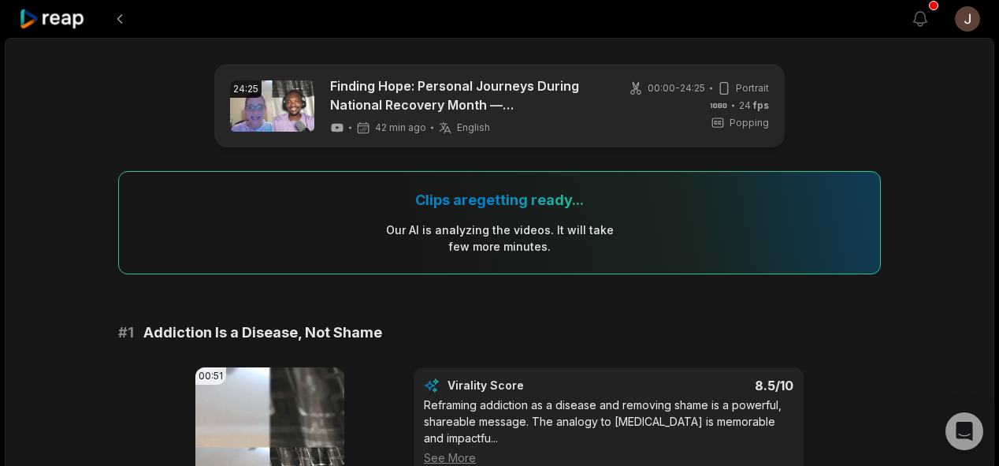
click at [115, 16] on button at bounding box center [120, 19] width 28 height 28
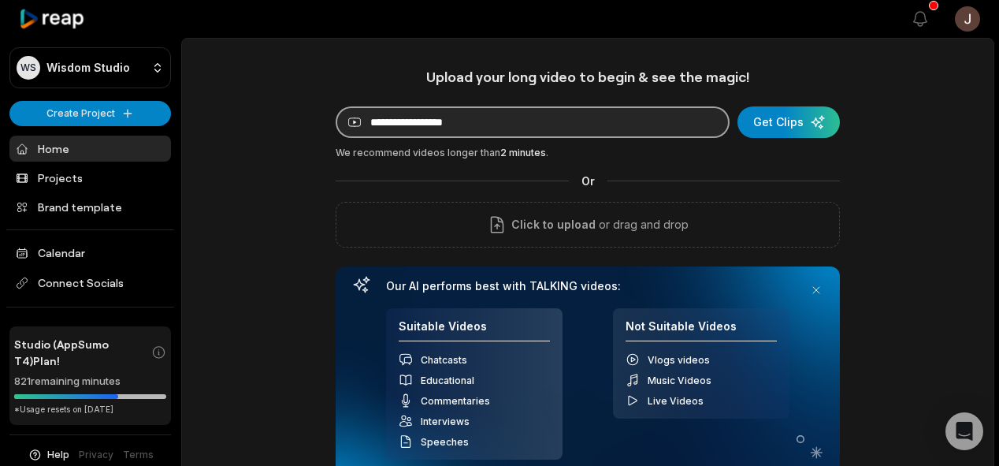
click at [511, 107] on input at bounding box center [533, 122] width 394 height 32
paste input "**********"
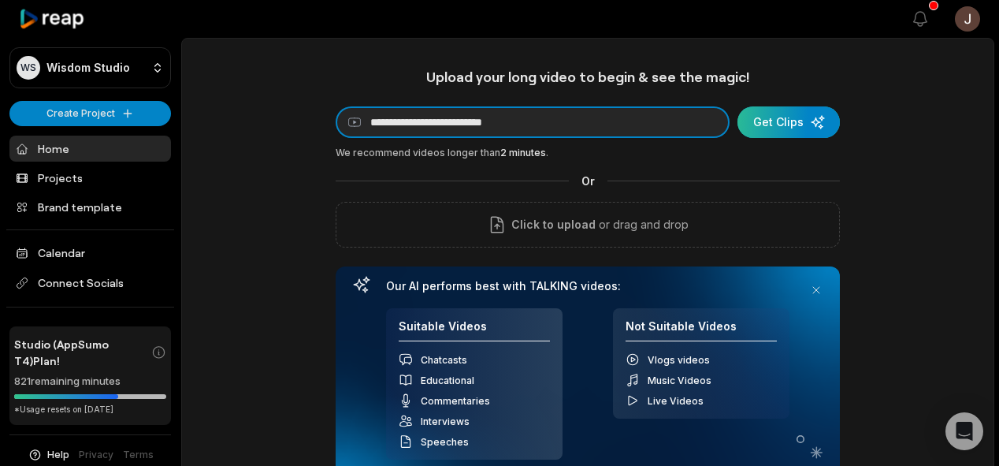
type input "**********"
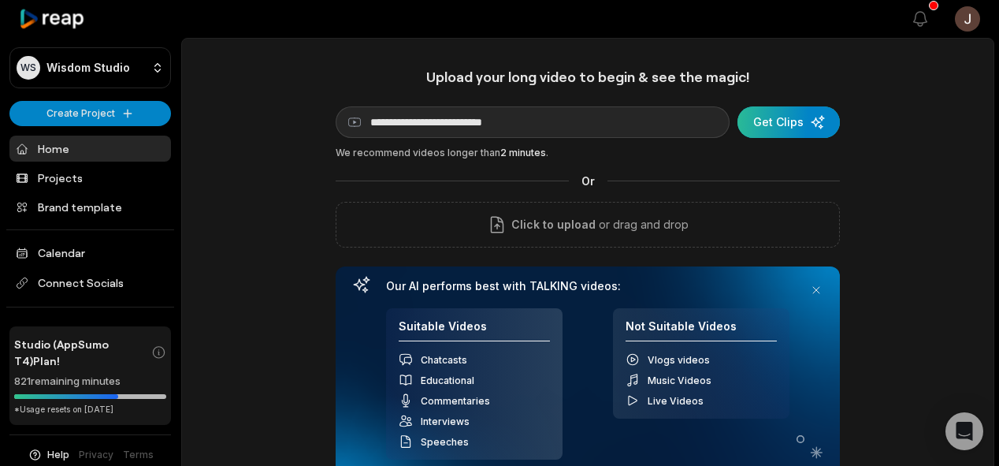
click at [764, 117] on div "submit" at bounding box center [789, 122] width 102 height 32
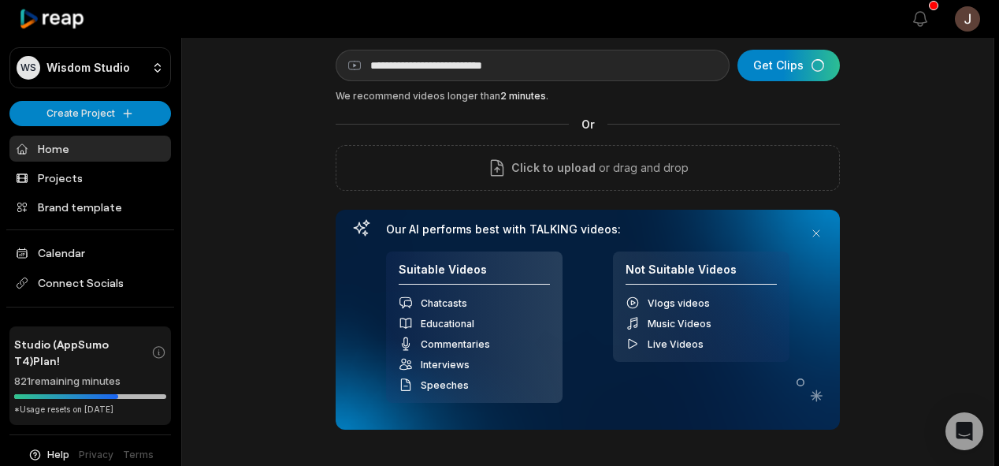
scroll to position [59, 0]
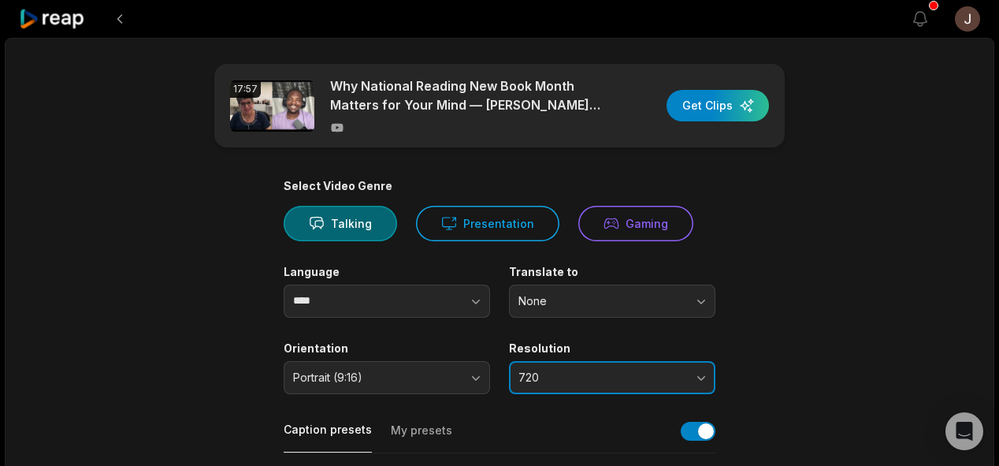
click at [540, 381] on span "720" at bounding box center [600, 377] width 165 height 14
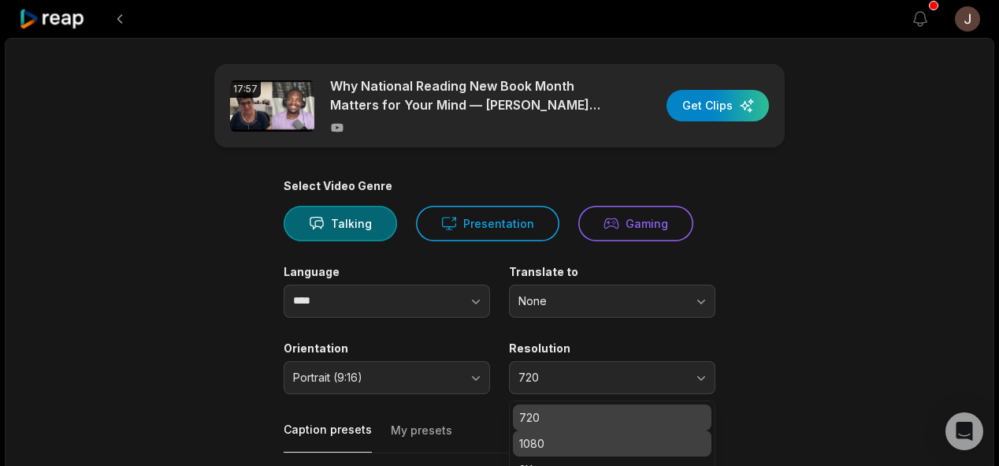
click at [539, 441] on p "1080" at bounding box center [612, 443] width 186 height 17
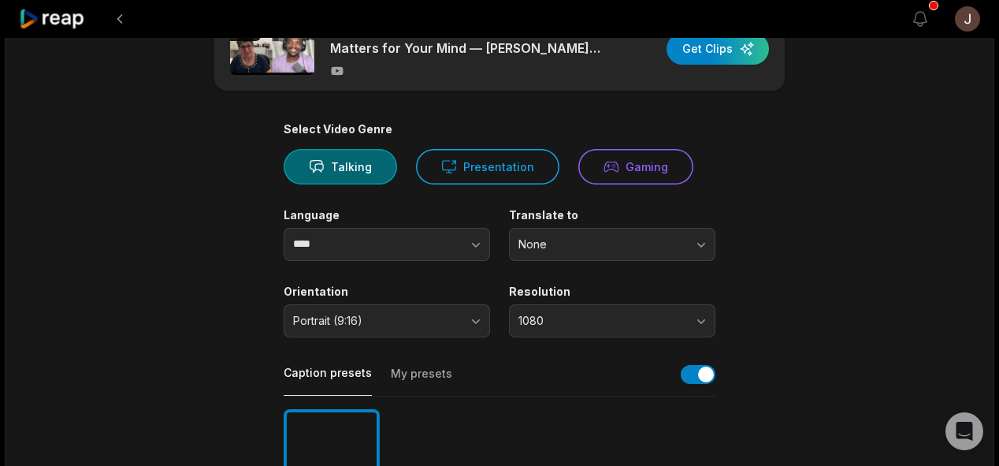
scroll to position [71, 0]
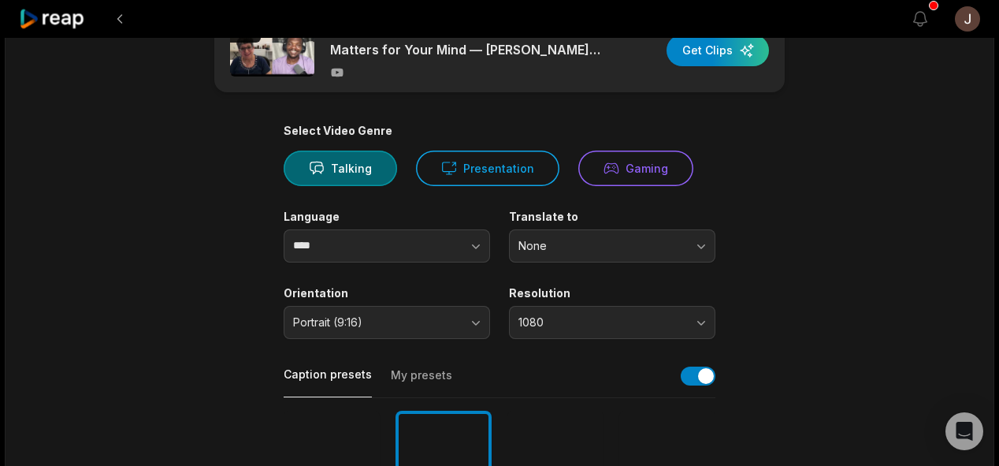
scroll to position [35, 0]
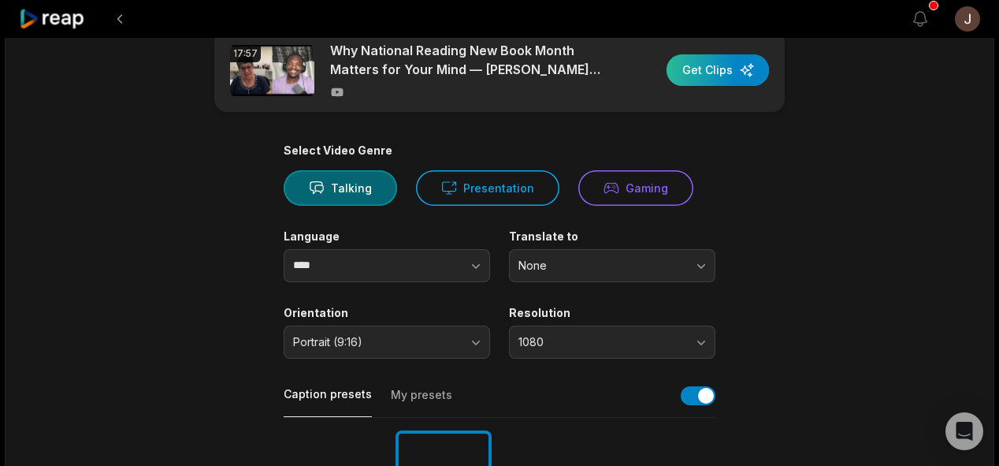
click at [722, 69] on div "button" at bounding box center [718, 70] width 102 height 32
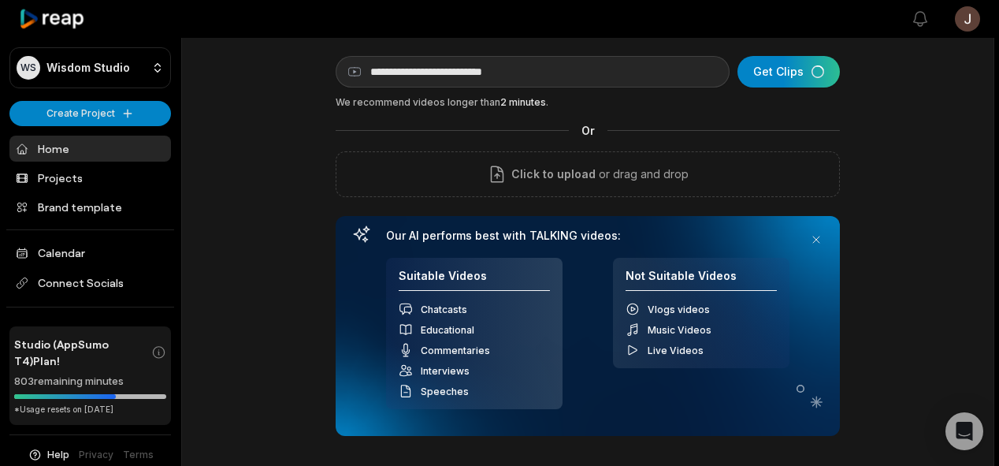
scroll to position [46, 0]
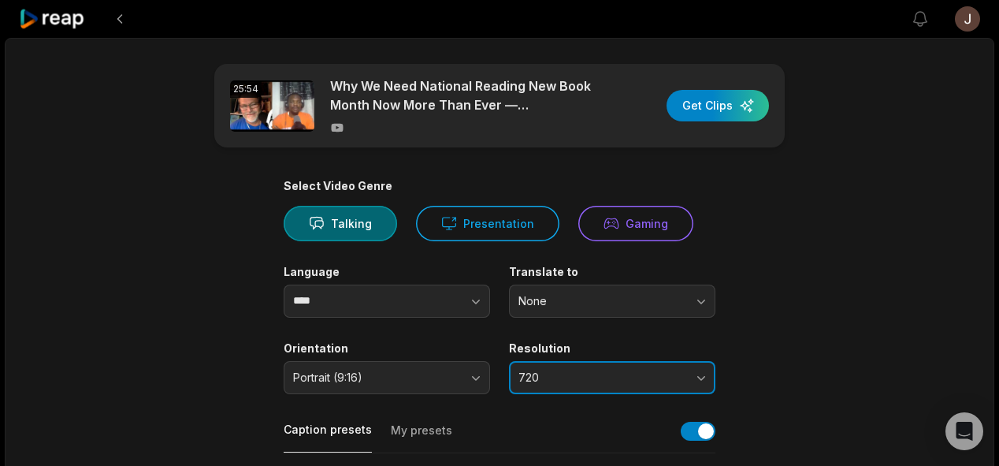
click at [599, 374] on span "720" at bounding box center [600, 377] width 165 height 14
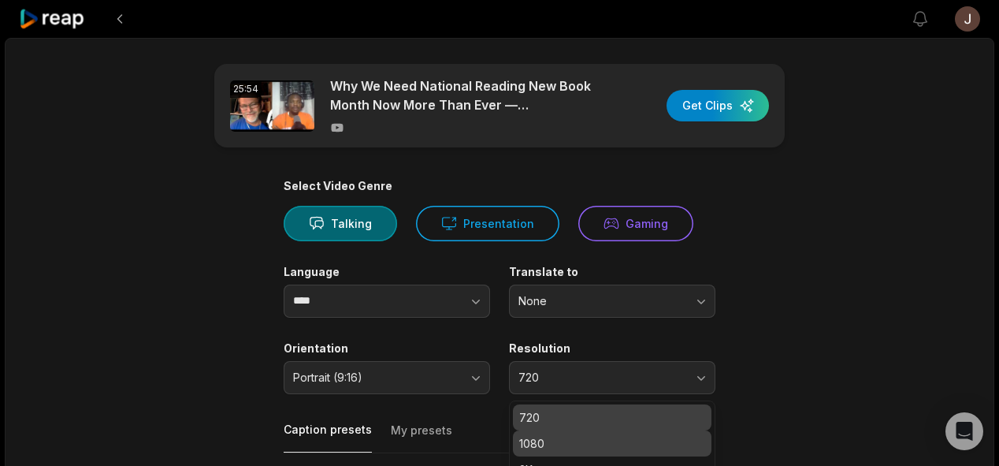
click at [543, 435] on p "1080" at bounding box center [612, 443] width 186 height 17
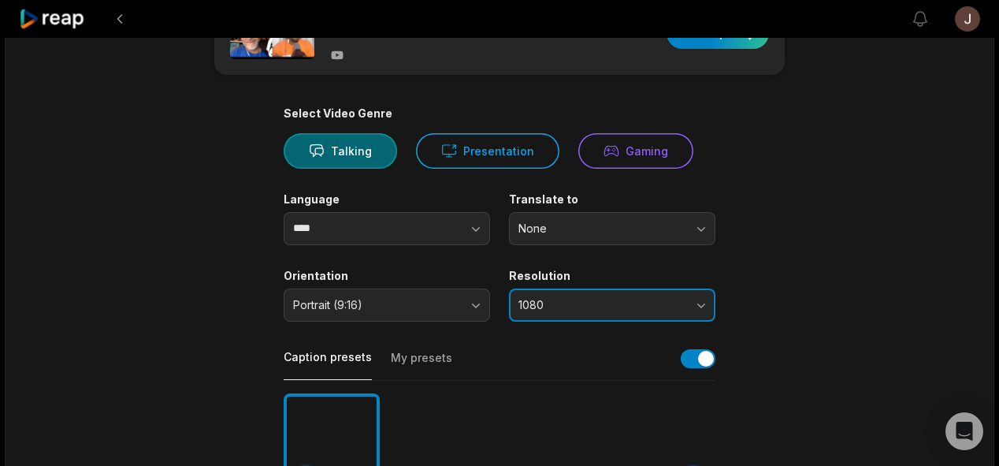
scroll to position [95, 0]
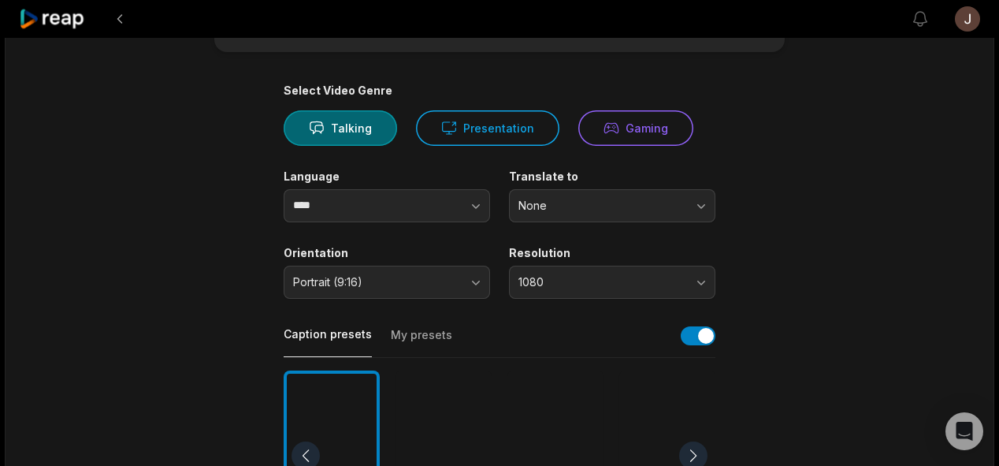
click at [444, 409] on div at bounding box center [444, 455] width 96 height 171
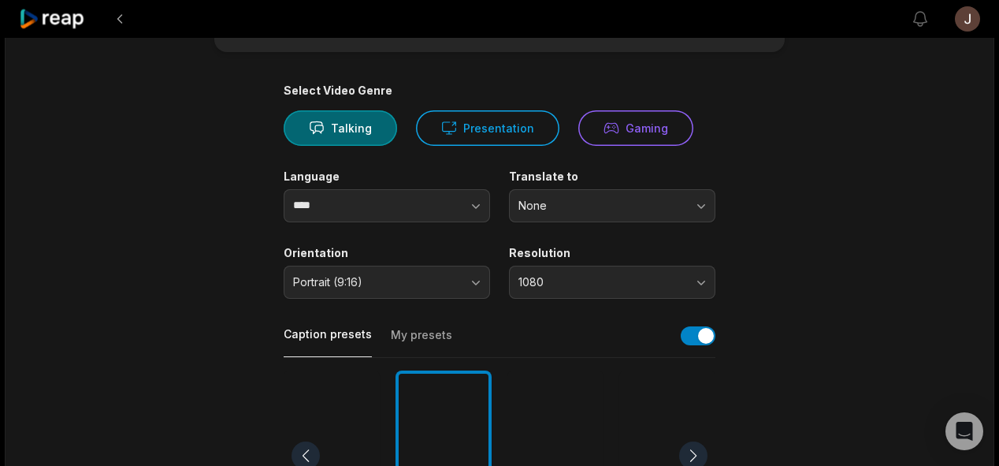
click at [790, 257] on main "25:54 Why We Need National Reading New Book Month Now More Than Ever — Rodney M…" at bounding box center [499, 450] width 763 height 965
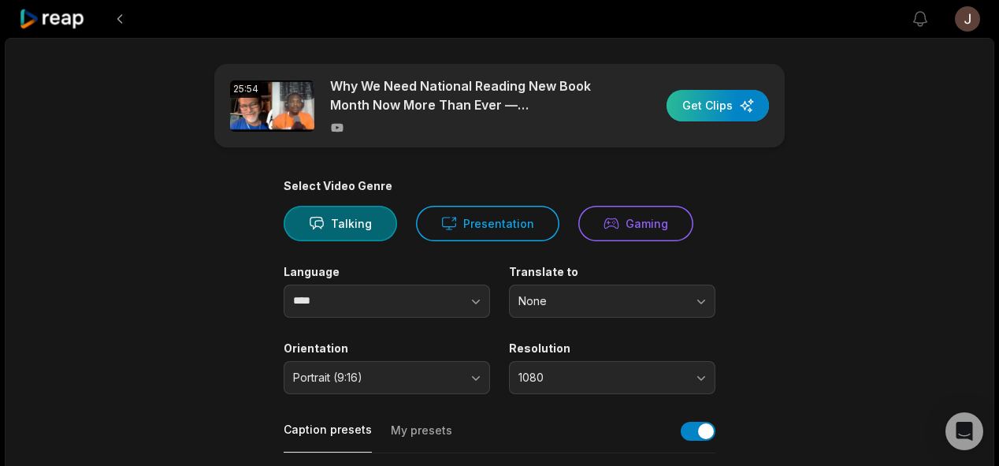
click at [701, 104] on div "button" at bounding box center [718, 106] width 102 height 32
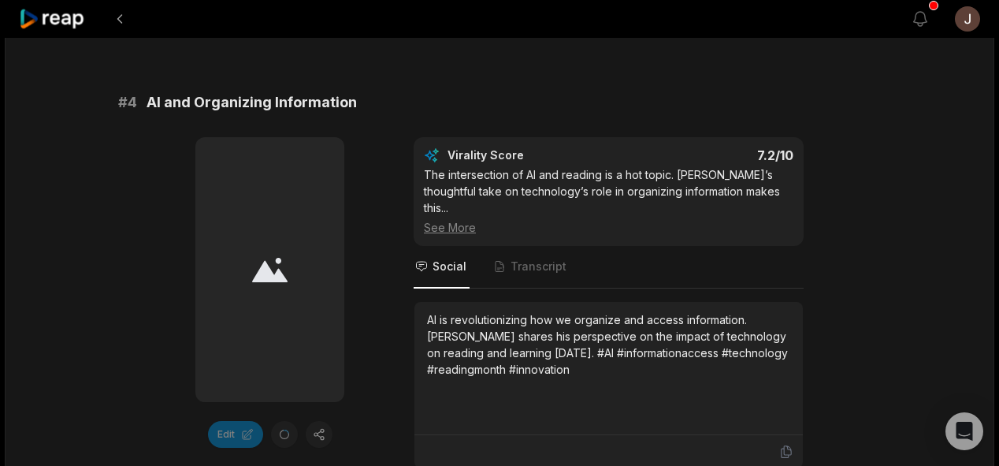
scroll to position [1622, 0]
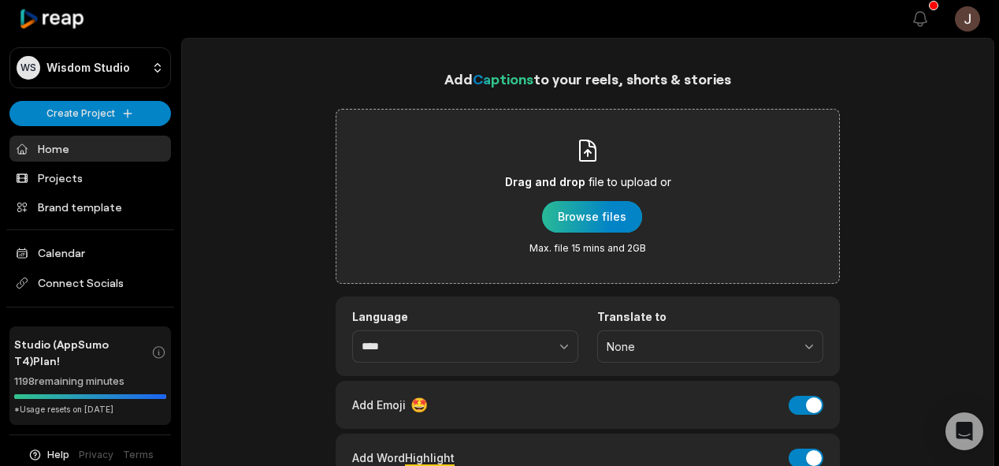
click at [589, 209] on div "button" at bounding box center [592, 217] width 100 height 32
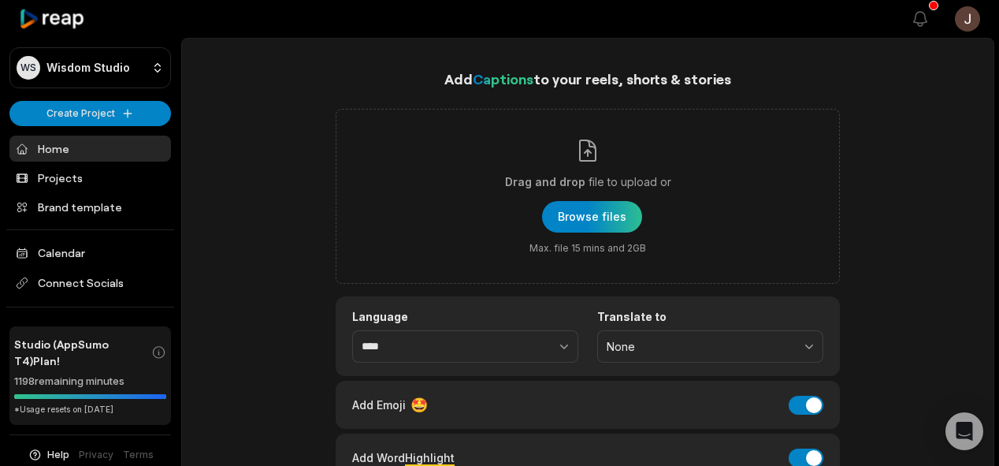
click at [69, 155] on link "Home" at bounding box center [90, 149] width 162 height 26
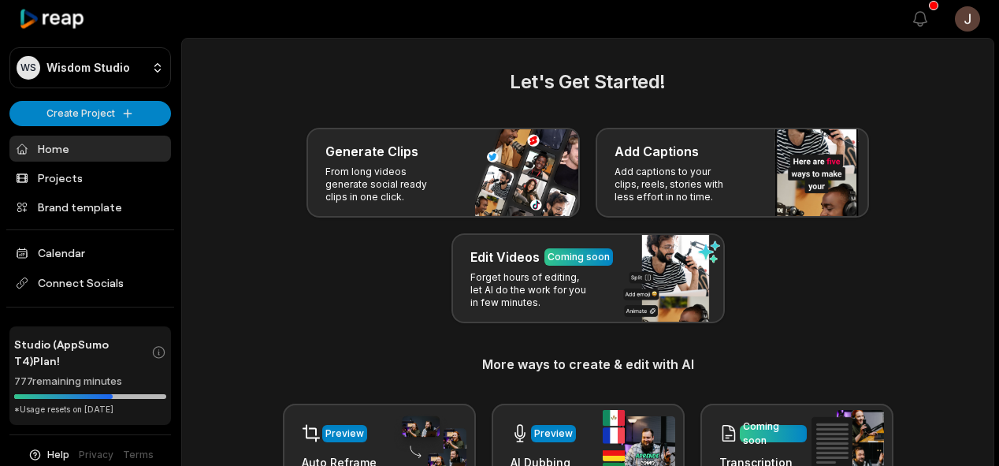
click at [376, 180] on p "From long videos generate social ready clips in one click." at bounding box center [386, 184] width 122 height 38
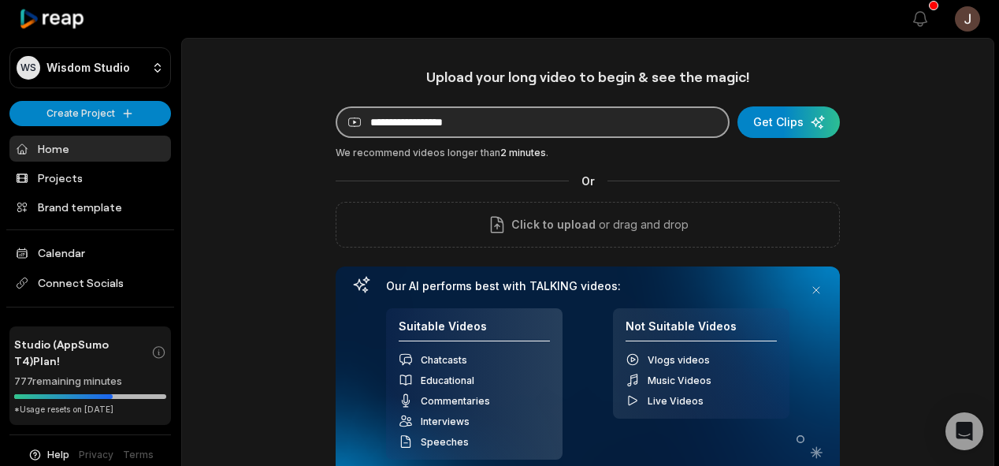
click at [430, 113] on input at bounding box center [533, 122] width 394 height 32
paste input "**********"
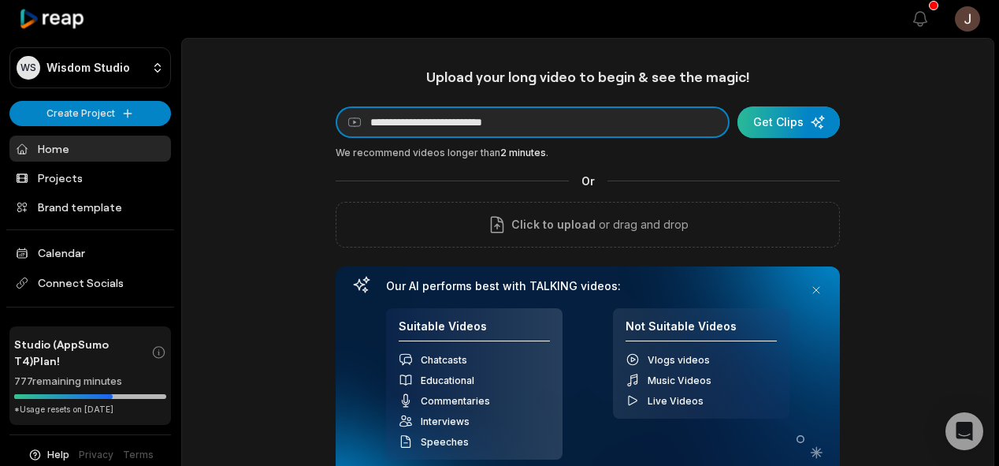
type input "**********"
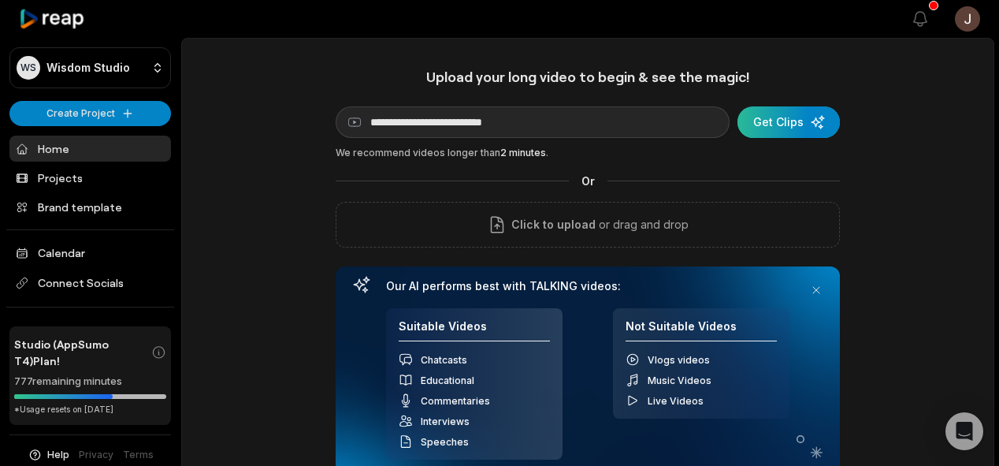
click at [791, 117] on div "submit" at bounding box center [789, 122] width 102 height 32
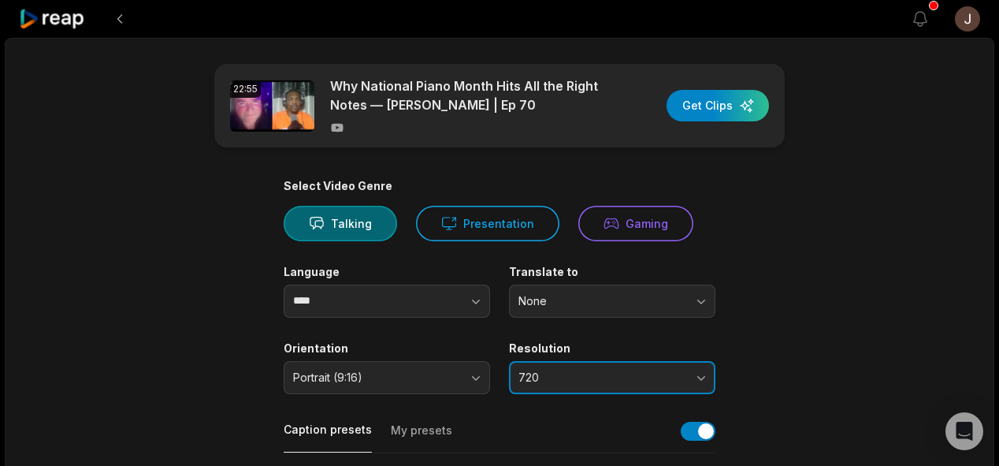
click at [558, 391] on button "720" at bounding box center [612, 377] width 206 height 33
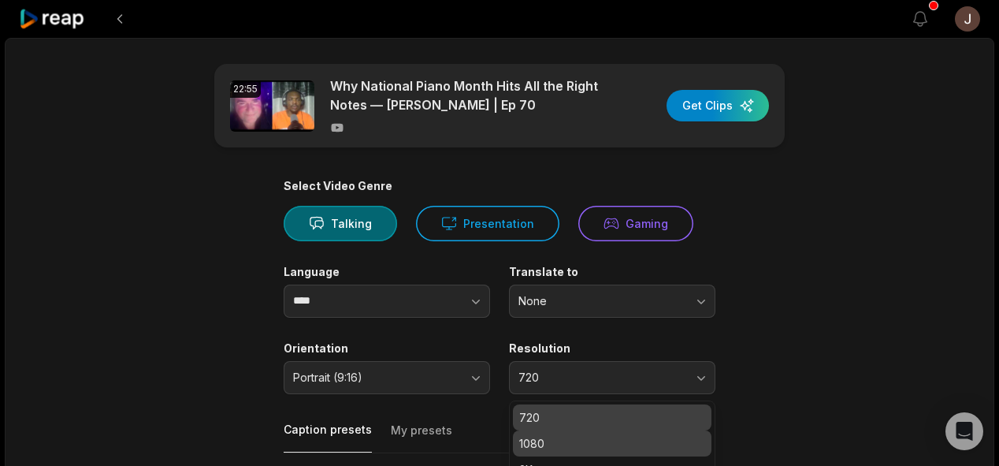
click at [543, 437] on p "1080" at bounding box center [612, 443] width 186 height 17
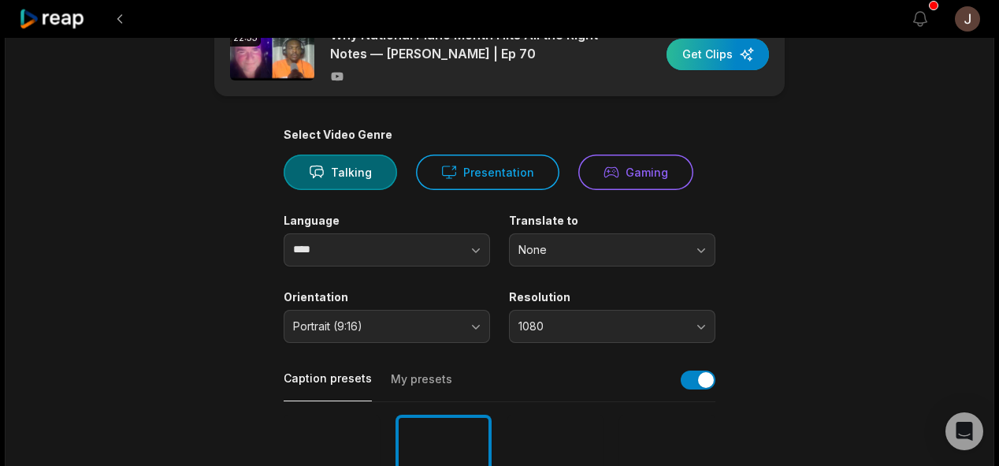
click at [711, 55] on div "button" at bounding box center [718, 55] width 102 height 32
